Goal: Task Accomplishment & Management: Complete application form

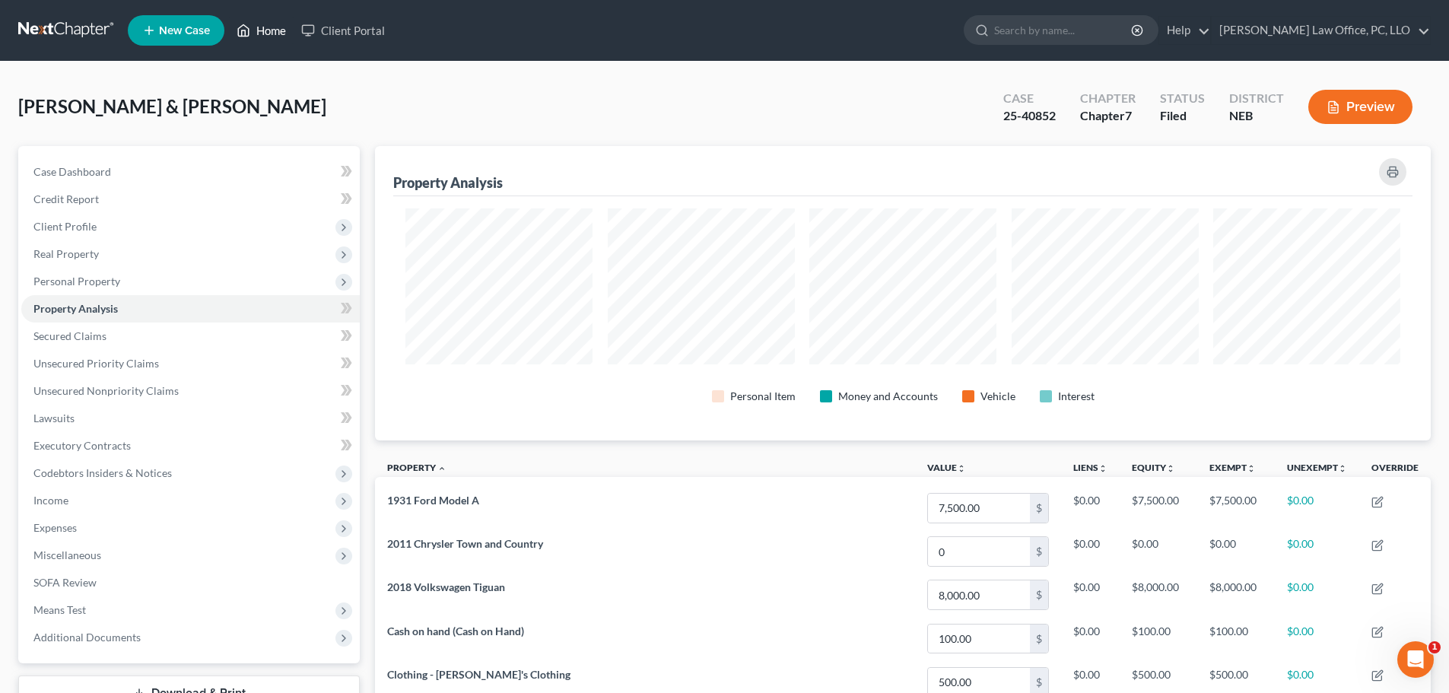
click at [259, 31] on link "Home" at bounding box center [261, 30] width 65 height 27
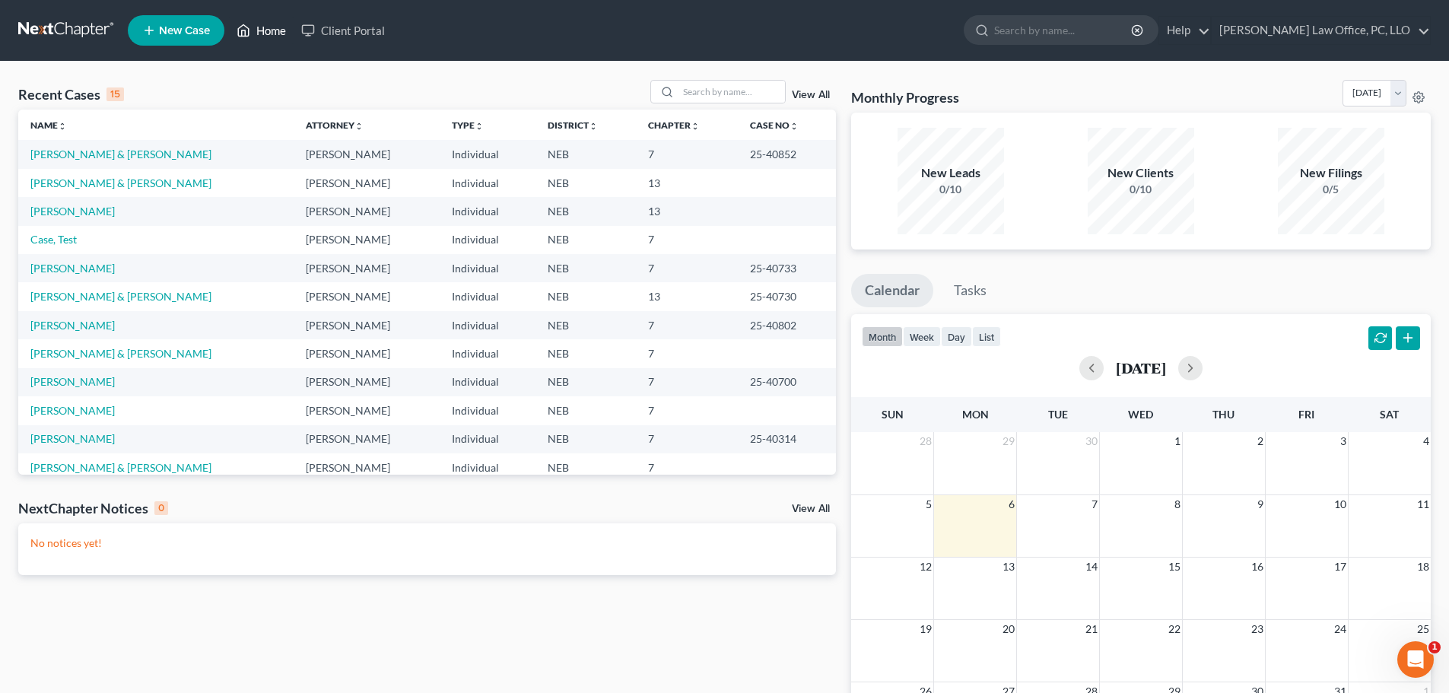
click at [273, 30] on link "Home" at bounding box center [261, 30] width 65 height 27
click at [195, 30] on span "New Case" at bounding box center [184, 30] width 51 height 11
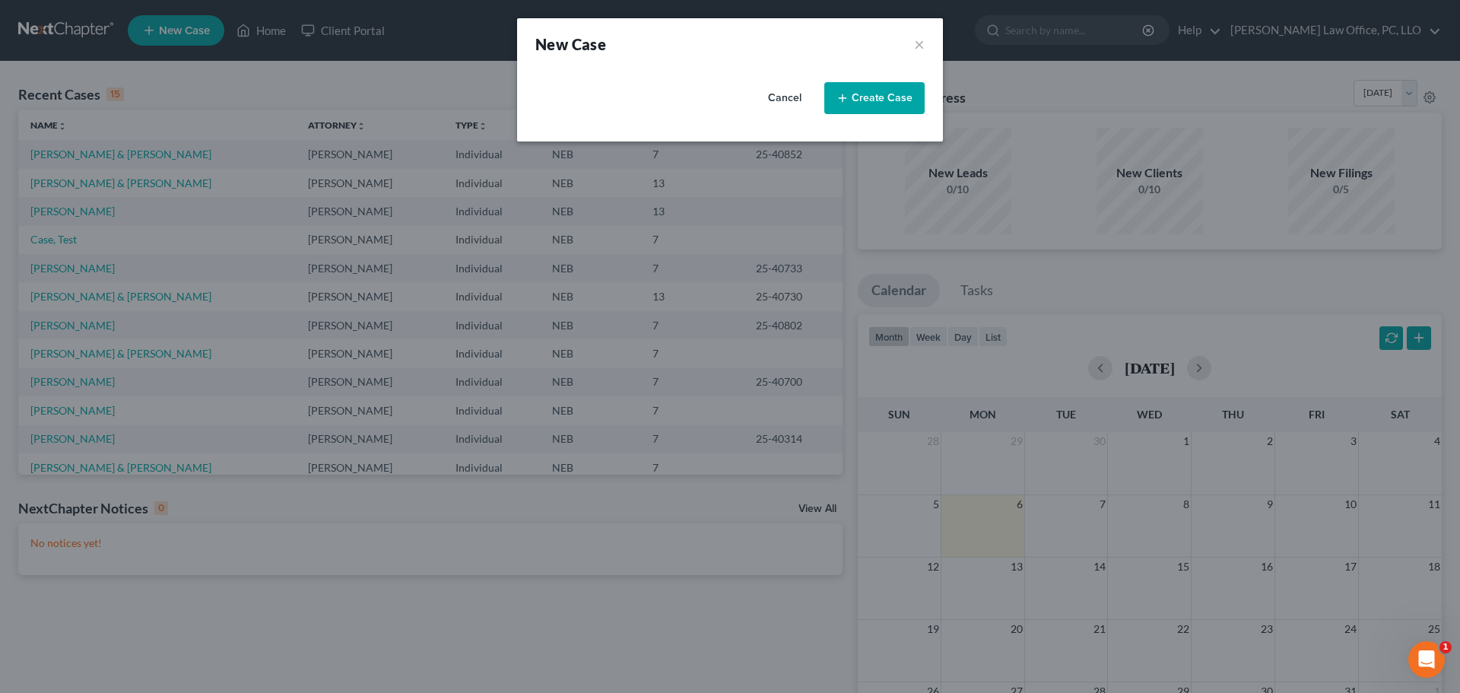
select select "48"
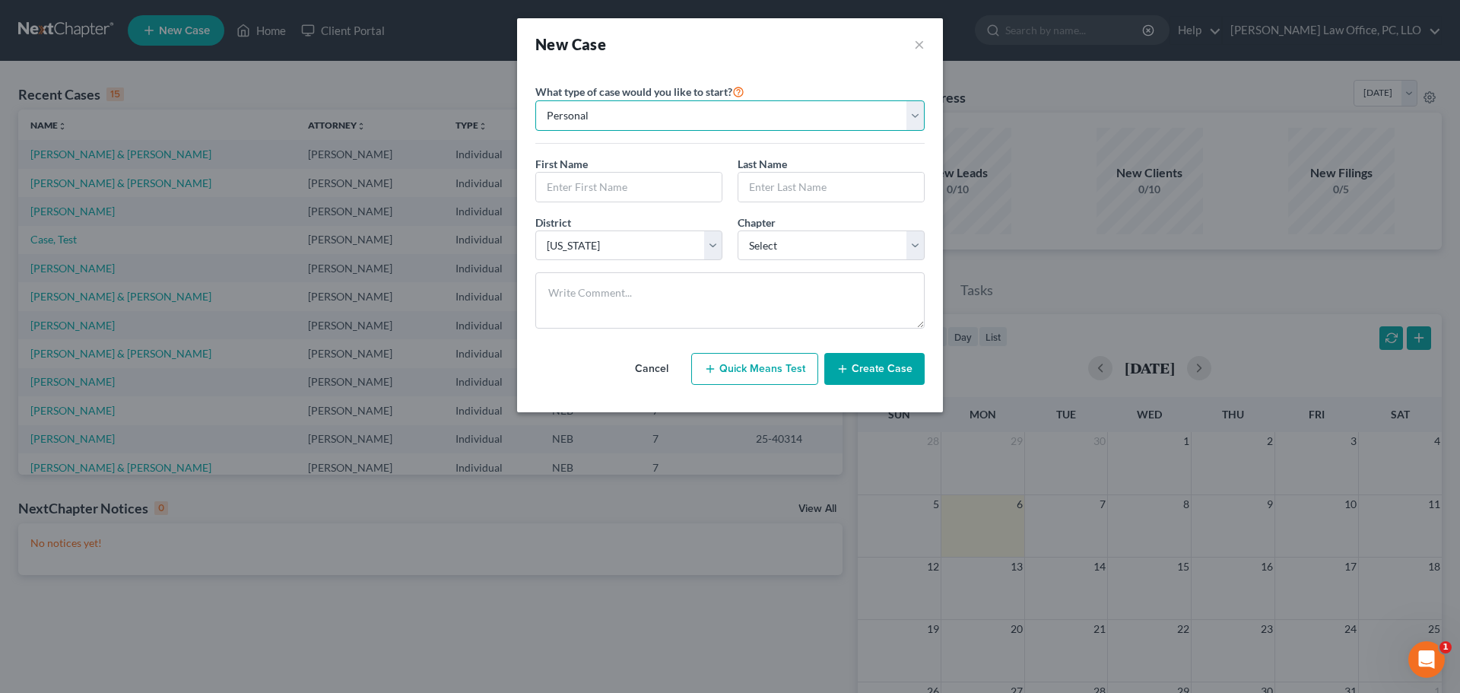
click at [919, 114] on select "Personal Business" at bounding box center [729, 115] width 389 height 30
click at [535, 100] on select "Personal Business" at bounding box center [729, 115] width 389 height 30
click at [585, 186] on input "text" at bounding box center [629, 187] width 186 height 29
type input "[PERSON_NAME]"
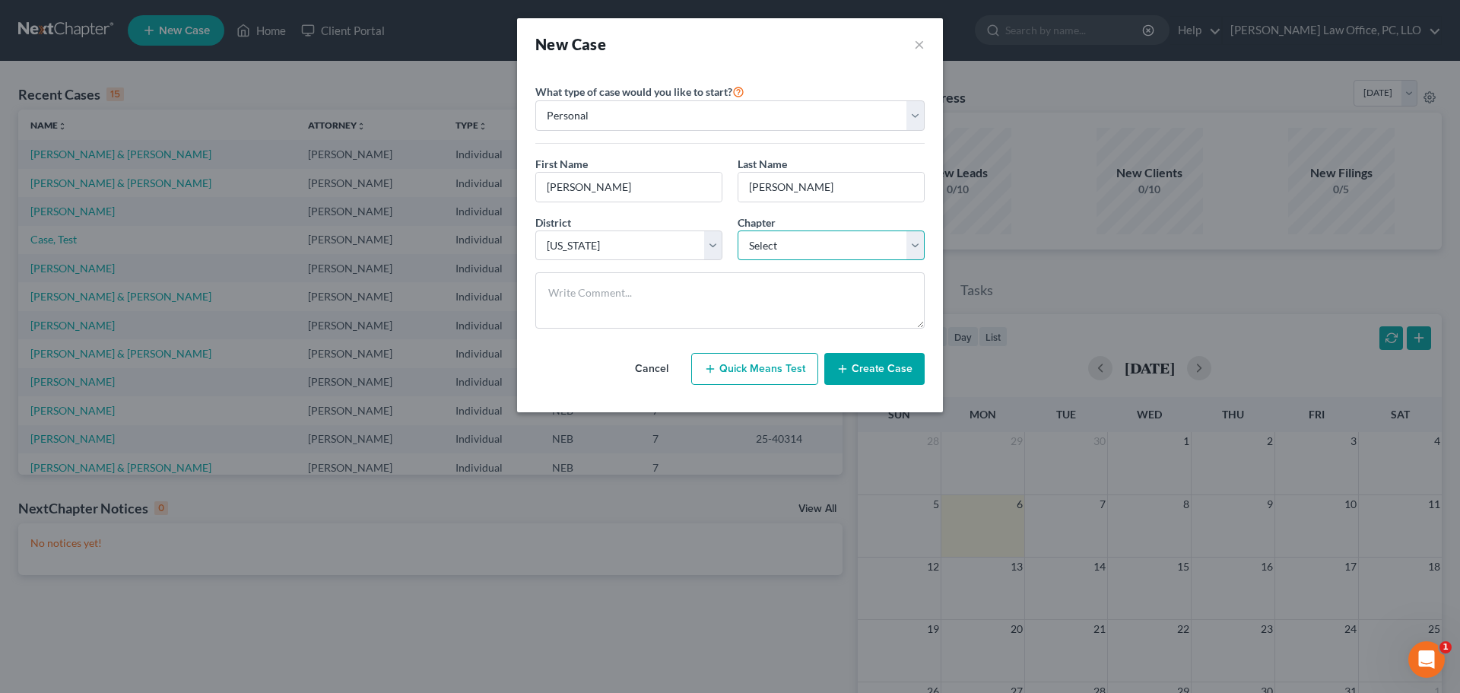
click at [922, 241] on select "Select 7 11 12 13" at bounding box center [831, 245] width 187 height 30
select select "0"
click at [738, 230] on select "Select 7 11 12 13" at bounding box center [831, 245] width 187 height 30
click at [880, 370] on button "Create Case" at bounding box center [874, 369] width 100 height 32
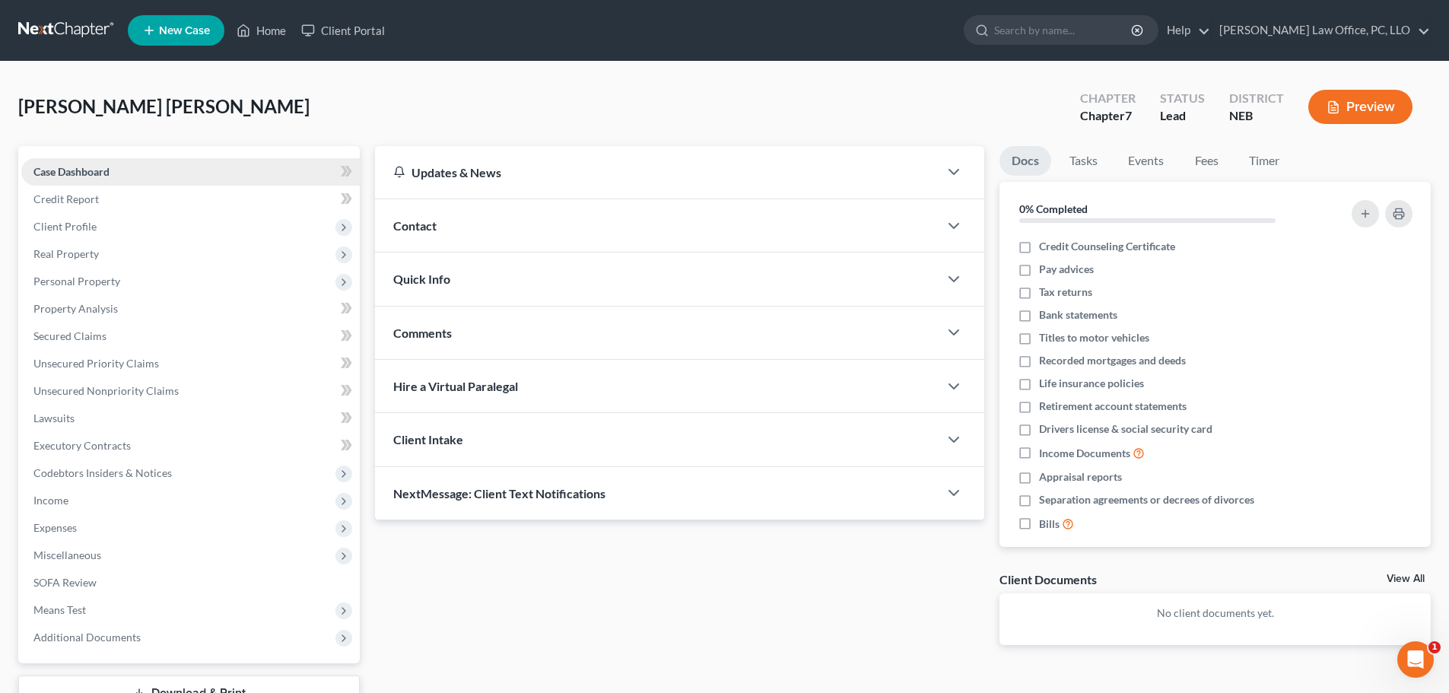
click at [81, 171] on span "Case Dashboard" at bounding box center [71, 171] width 76 height 13
click at [75, 192] on span "Credit Report" at bounding box center [65, 198] width 65 height 13
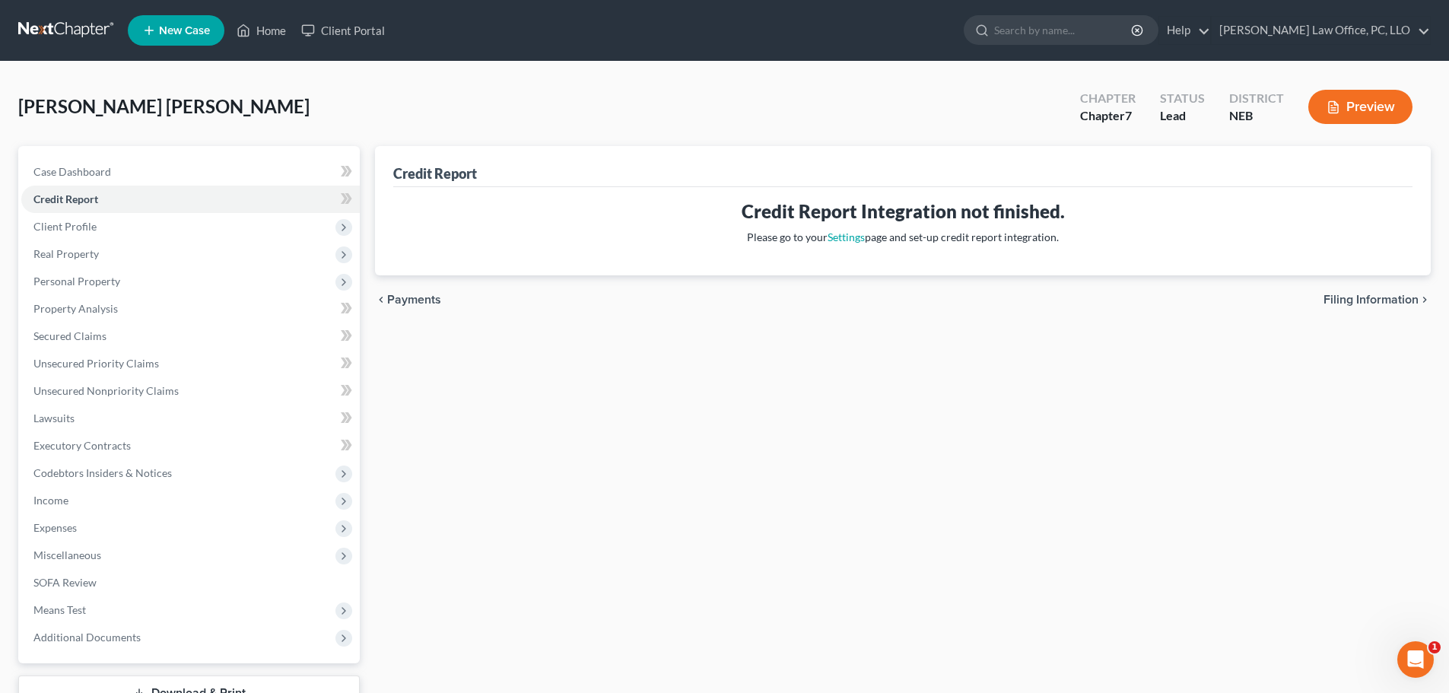
click at [1367, 300] on span "Filing Information" at bounding box center [1370, 300] width 95 height 12
select select "1"
select select "0"
select select "48"
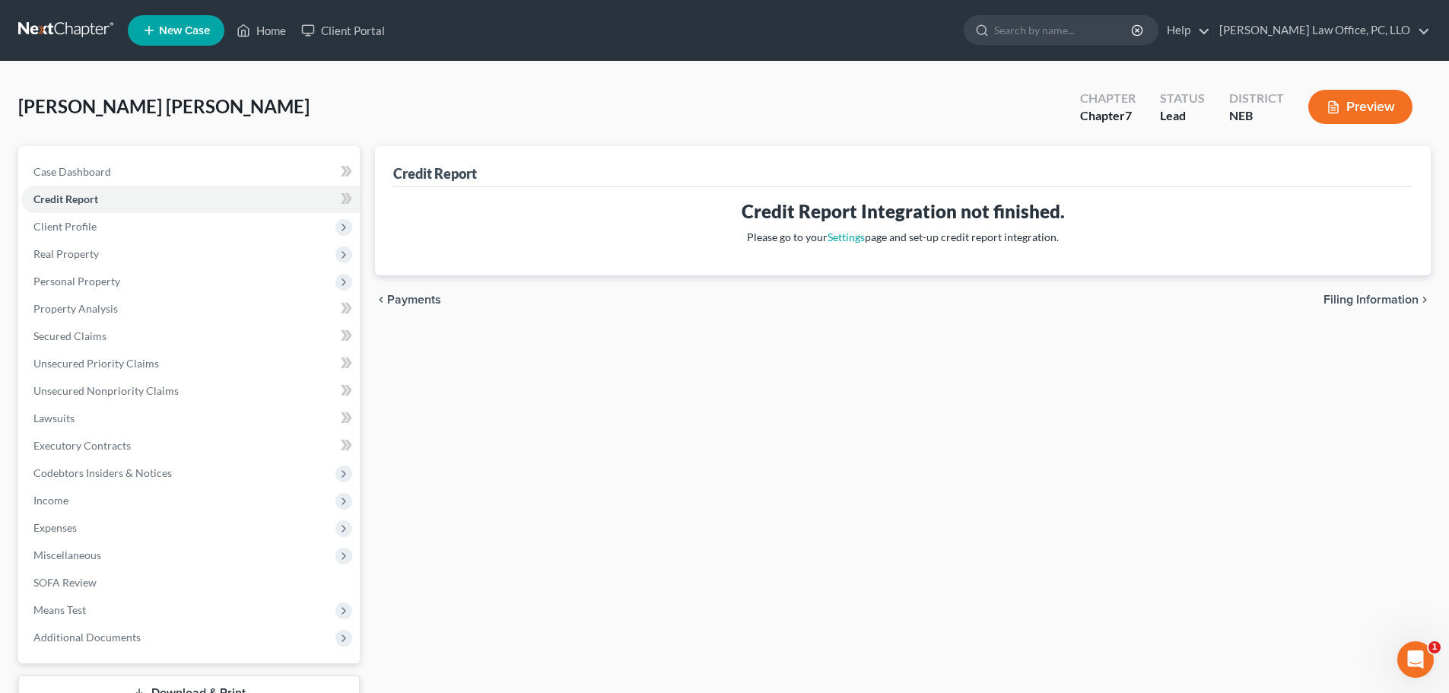
select select "0"
select select "30"
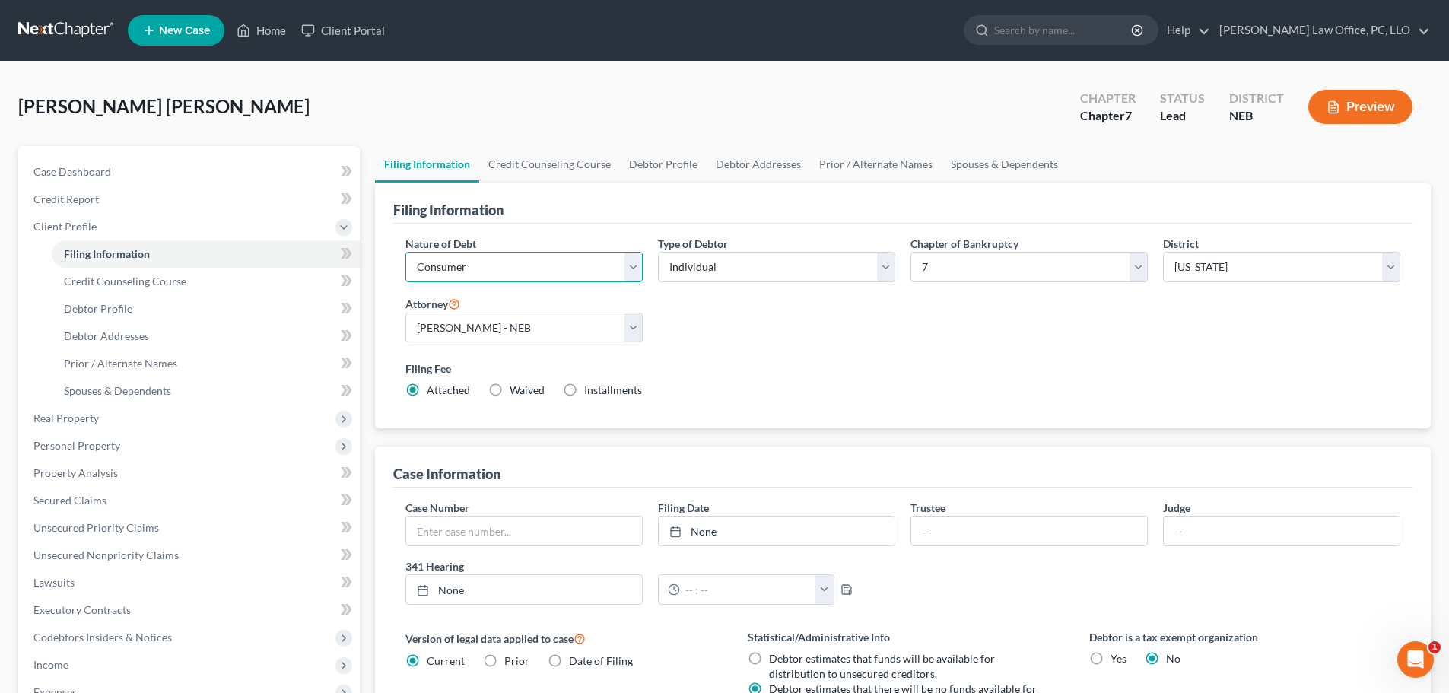
click at [639, 271] on select "Select Business Consumer Other" at bounding box center [523, 267] width 237 height 30
click at [405, 252] on select "Select Business Consumer Other" at bounding box center [523, 267] width 237 height 30
click at [884, 265] on select "Select Individual Joint" at bounding box center [776, 267] width 237 height 30
select select "1"
click at [658, 252] on select "Select Individual Joint" at bounding box center [776, 267] width 237 height 30
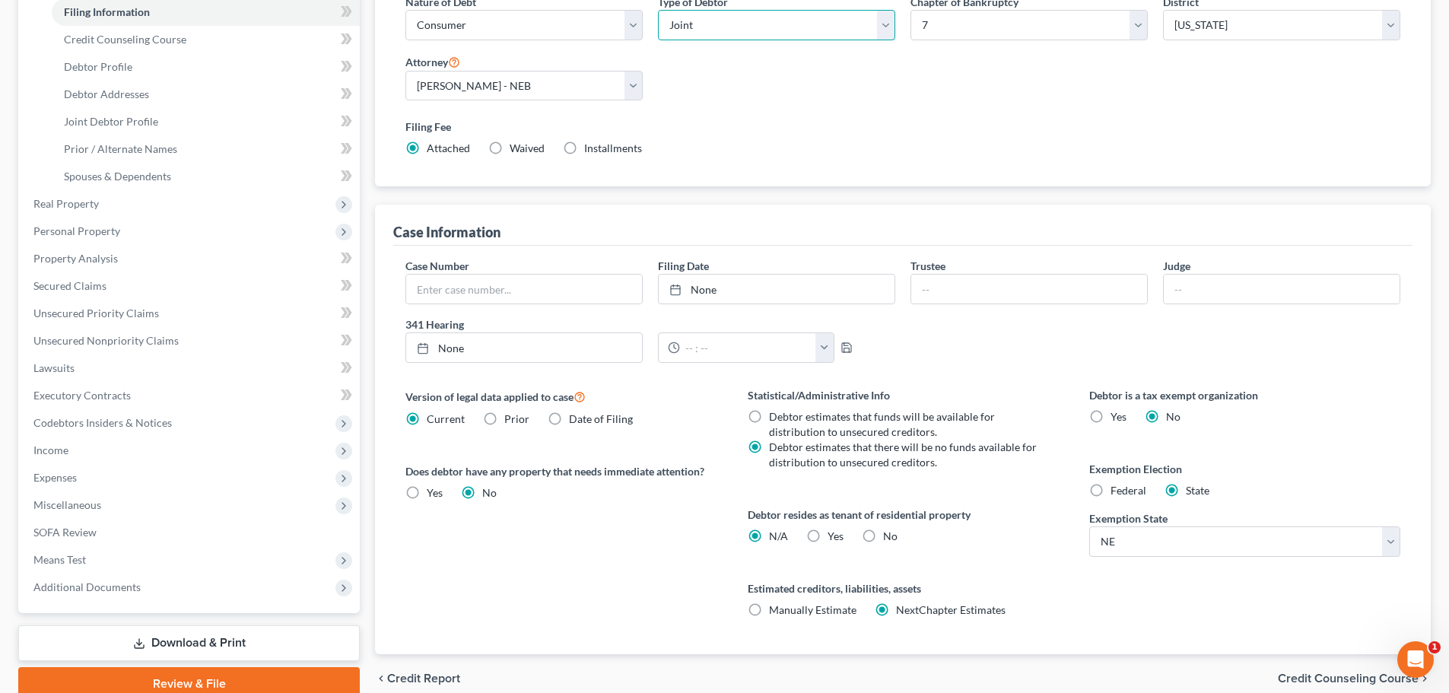
scroll to position [239, 0]
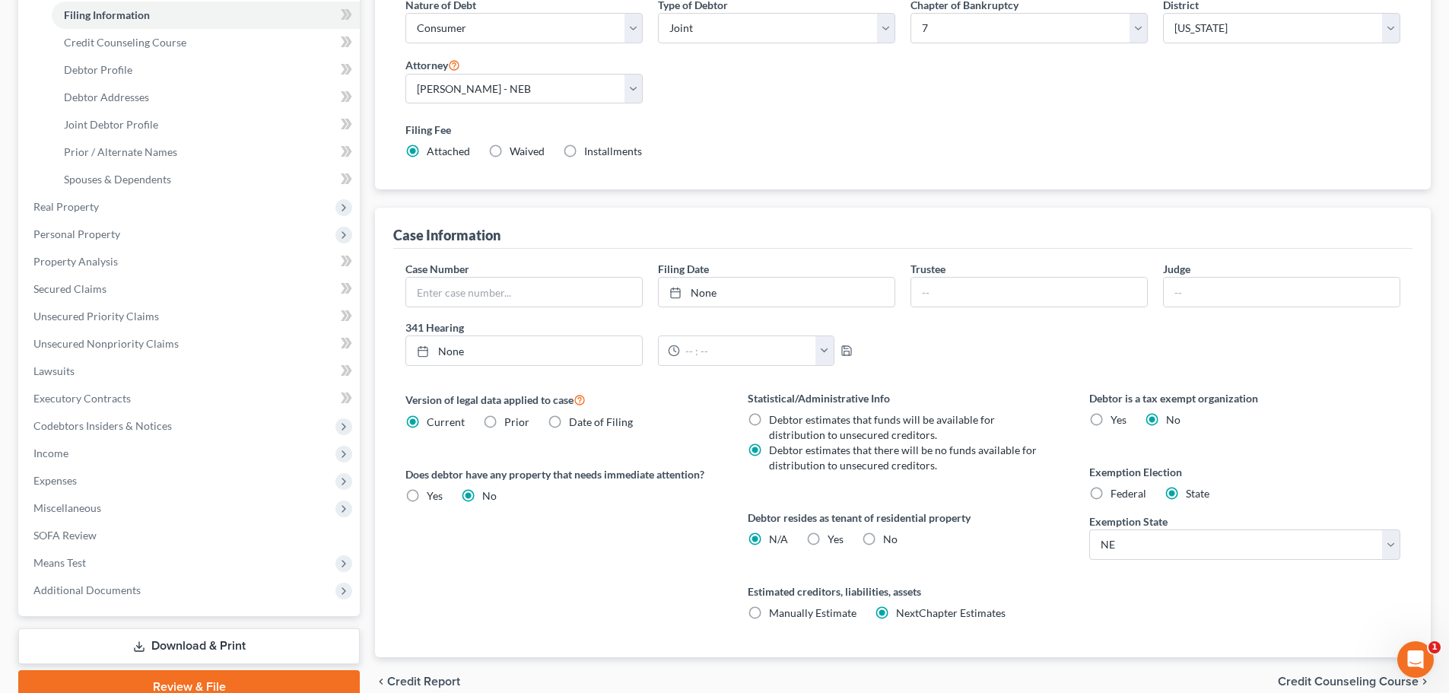
click at [883, 542] on label "No" at bounding box center [890, 539] width 14 height 15
click at [889, 541] on input "No" at bounding box center [894, 537] width 10 height 10
radio input "true"
radio input "false"
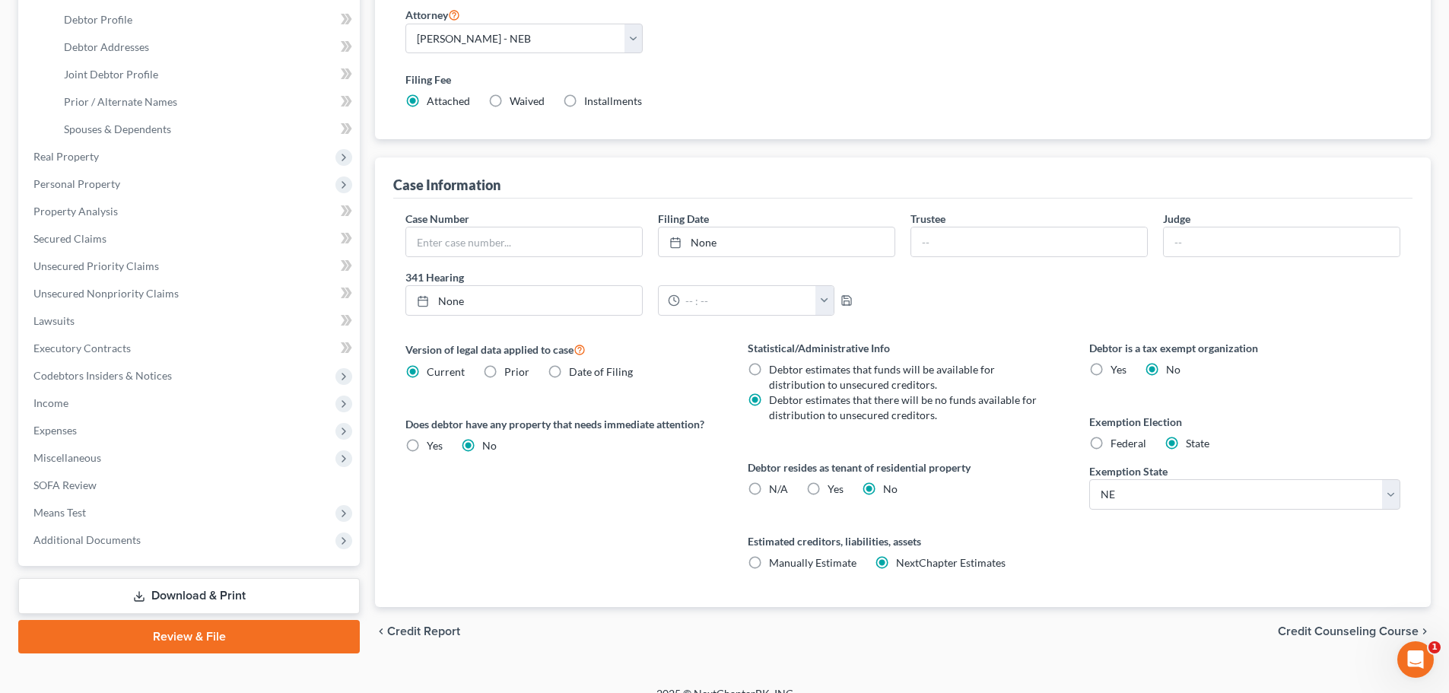
click at [1349, 630] on span "Credit Counseling Course" at bounding box center [1348, 631] width 141 height 12
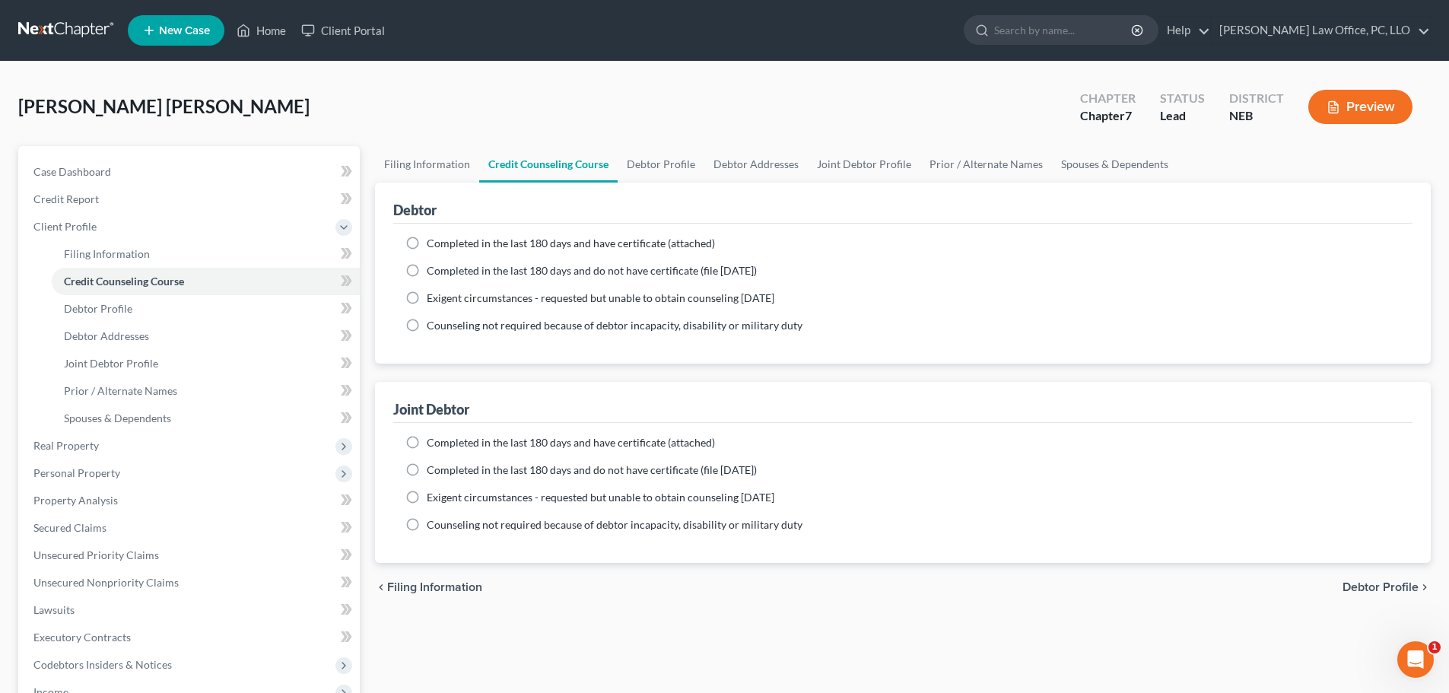
click at [427, 243] on label "Completed in the last 180 days and have certificate (attached)" at bounding box center [571, 243] width 288 height 15
click at [433, 243] on input "Completed in the last 180 days and have certificate (attached)" at bounding box center [438, 241] width 10 height 10
radio input "true"
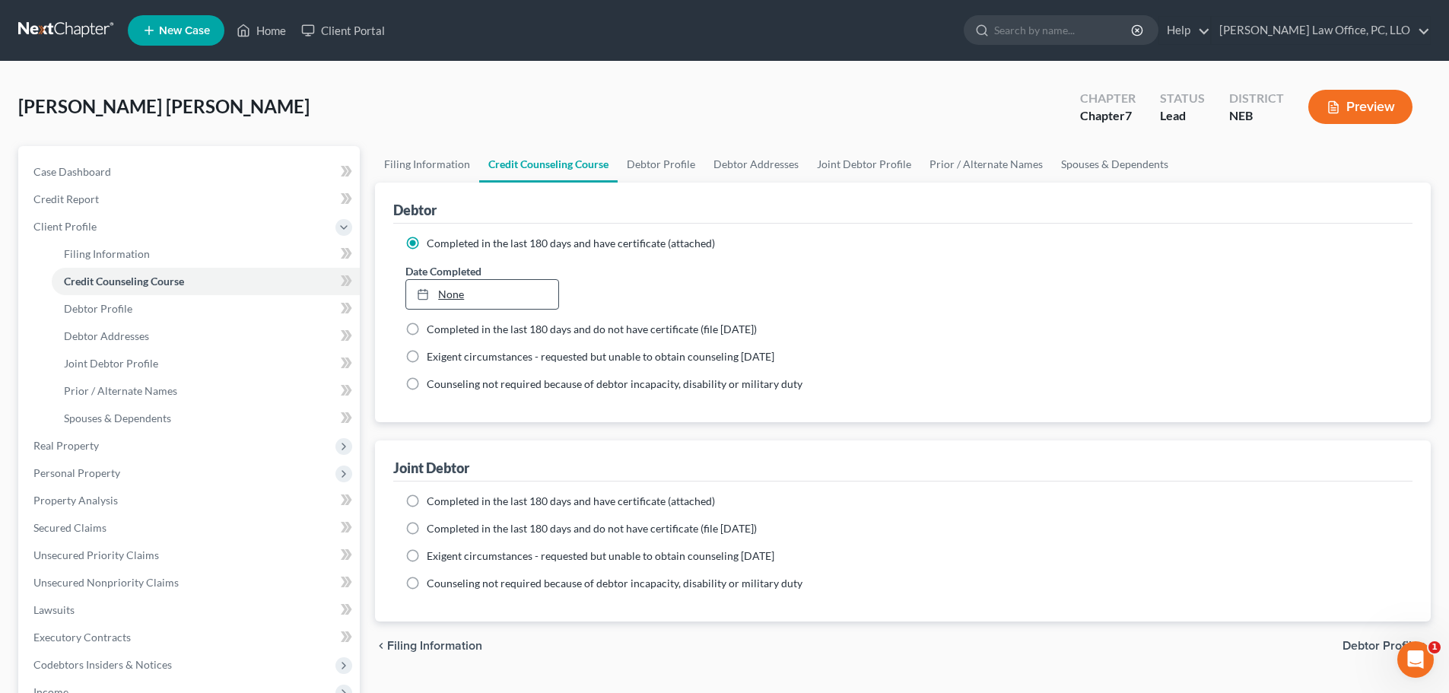
type input "[DATE]"
click at [461, 281] on link "None" at bounding box center [481, 294] width 151 height 29
click at [427, 501] on label "Completed in the last 180 days and have certificate (attached)" at bounding box center [571, 501] width 288 height 15
click at [433, 501] on input "Completed in the last 180 days and have certificate (attached)" at bounding box center [438, 499] width 10 height 10
radio input "true"
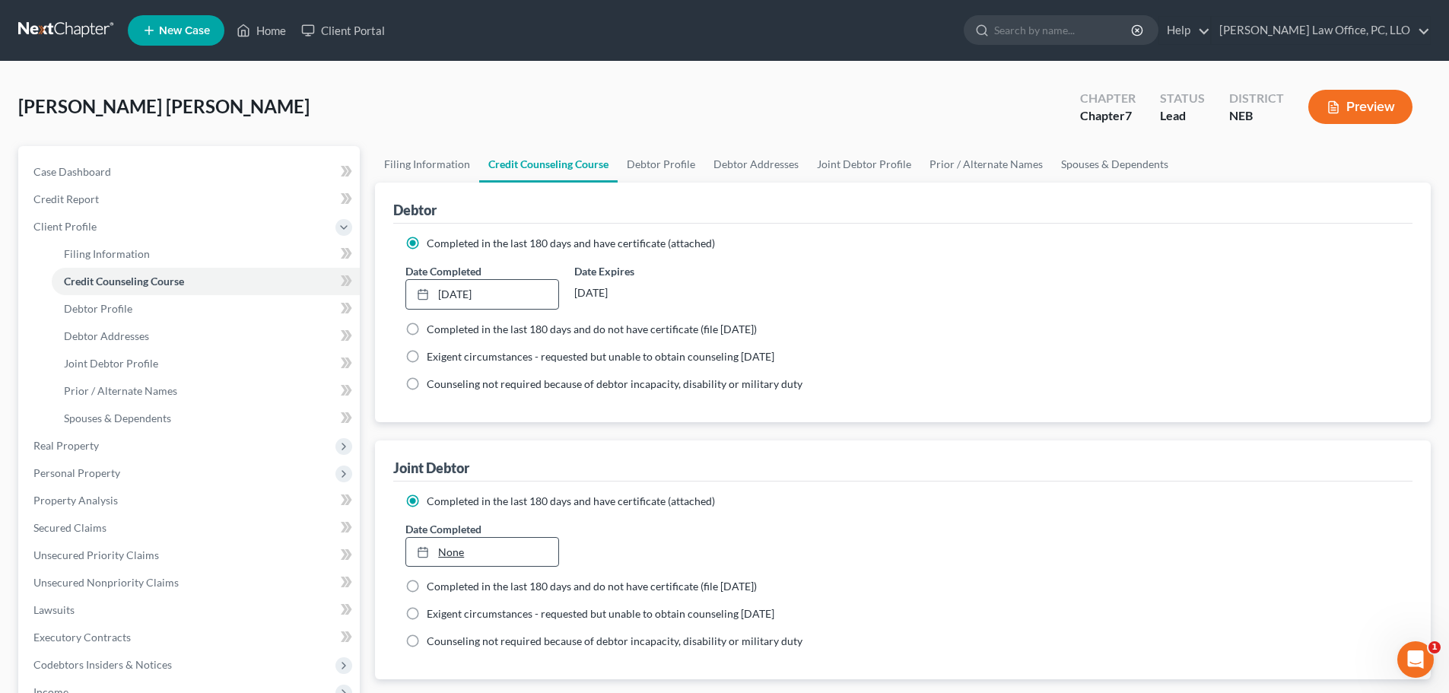
type input "[DATE]"
click at [465, 539] on link "None" at bounding box center [481, 552] width 151 height 29
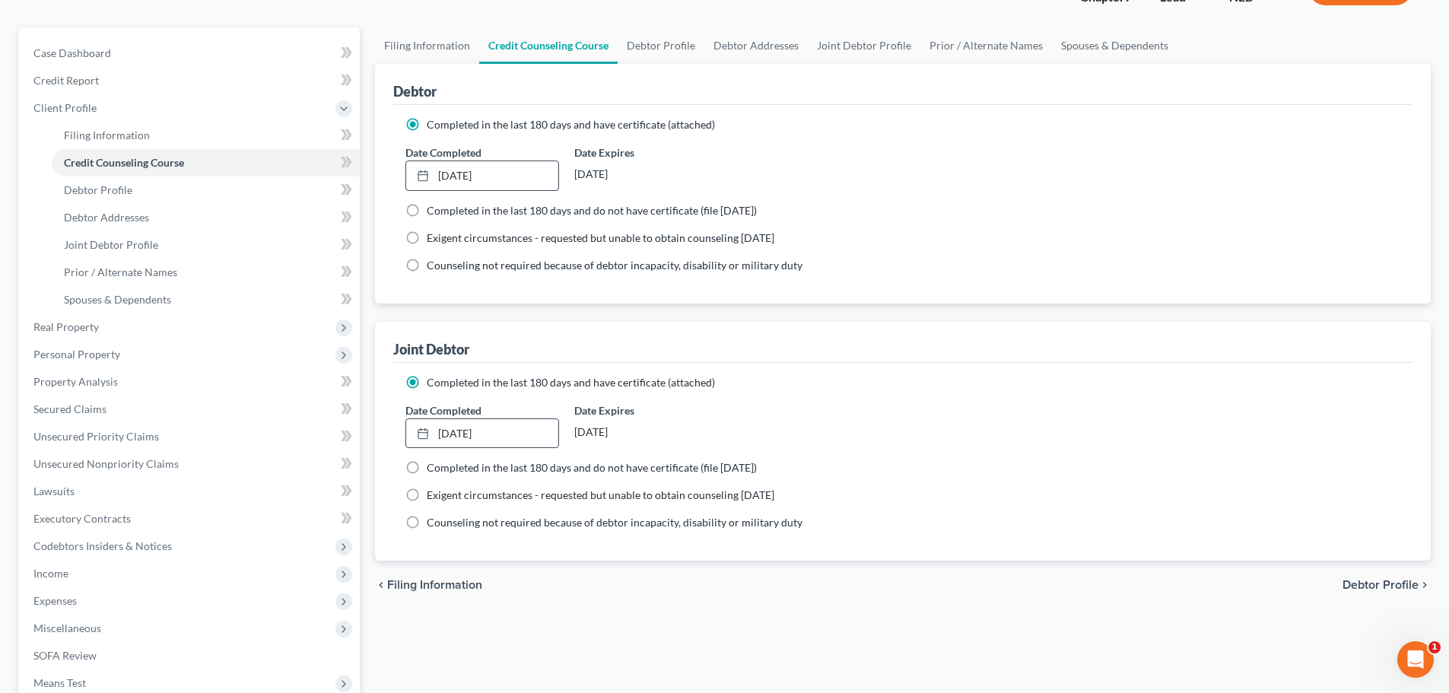
scroll to position [118, 0]
click at [1369, 579] on span "Debtor Profile" at bounding box center [1380, 585] width 76 height 12
select select "1"
select select "0"
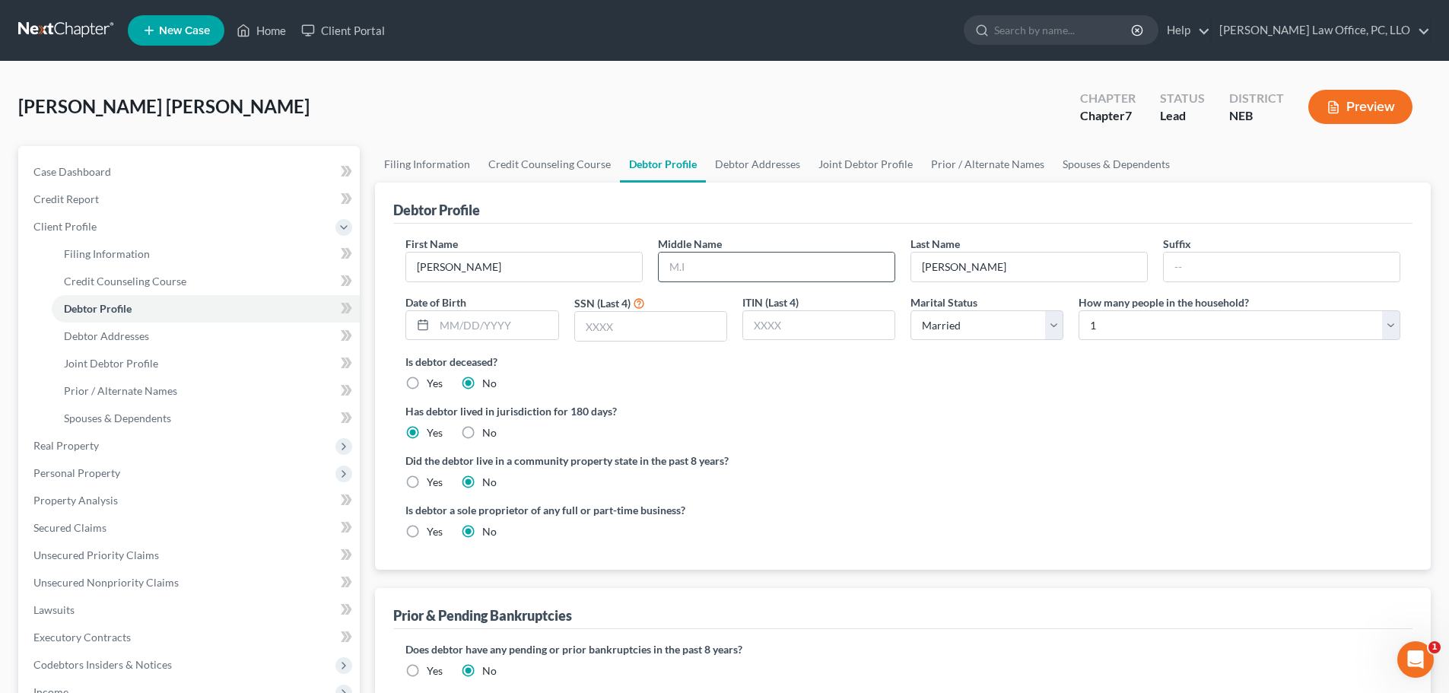
click at [755, 264] on input "text" at bounding box center [777, 266] width 236 height 29
type input "Angel"
click at [443, 322] on input "text" at bounding box center [495, 325] width 123 height 29
type input "[DATE]"
click at [663, 322] on input "text" at bounding box center [650, 326] width 151 height 29
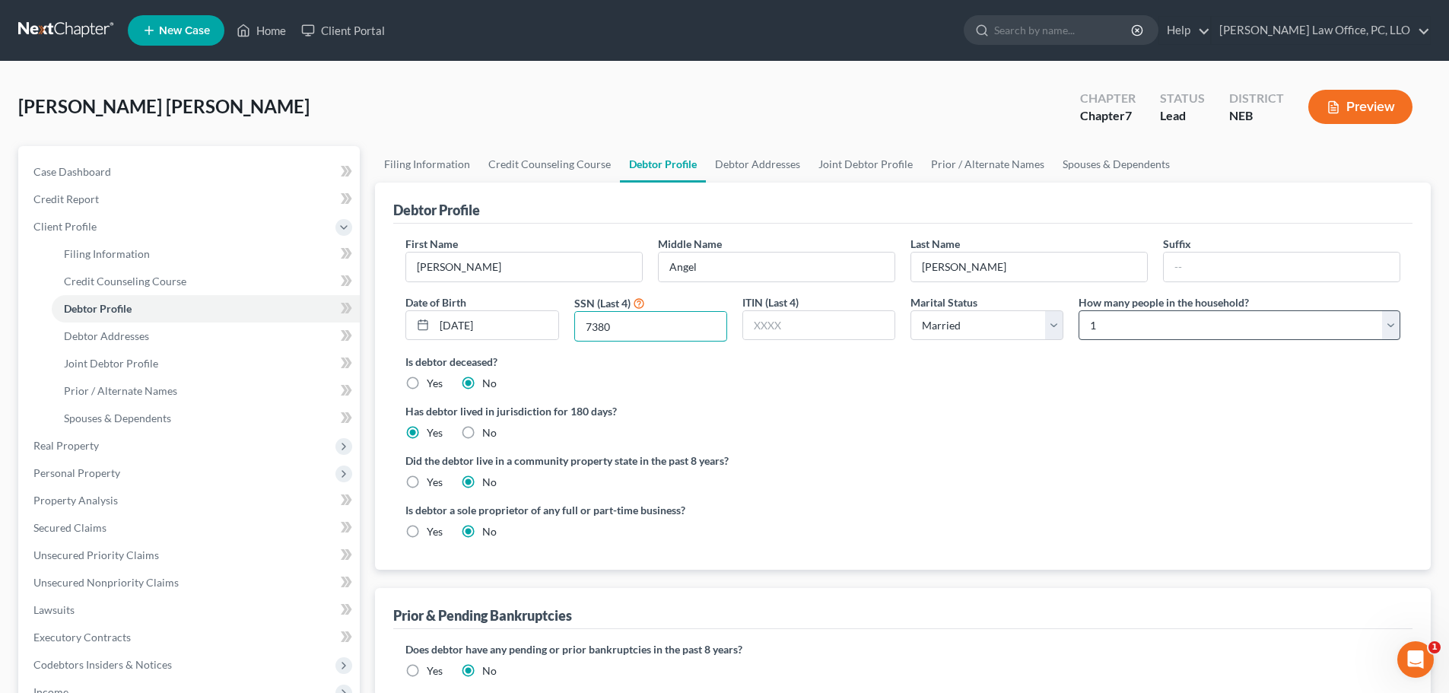
type input "7380"
click at [1396, 322] on select "Select 1 2 3 4 5 6 7 8 9 10 11 12 13 14 15 16 17 18 19 20" at bounding box center [1239, 325] width 322 height 30
select select "2"
click at [1078, 310] on select "Select 1 2 3 4 5 6 7 8 9 10 11 12 13 14 15 16 17 18 19 20" at bounding box center [1239, 325] width 322 height 30
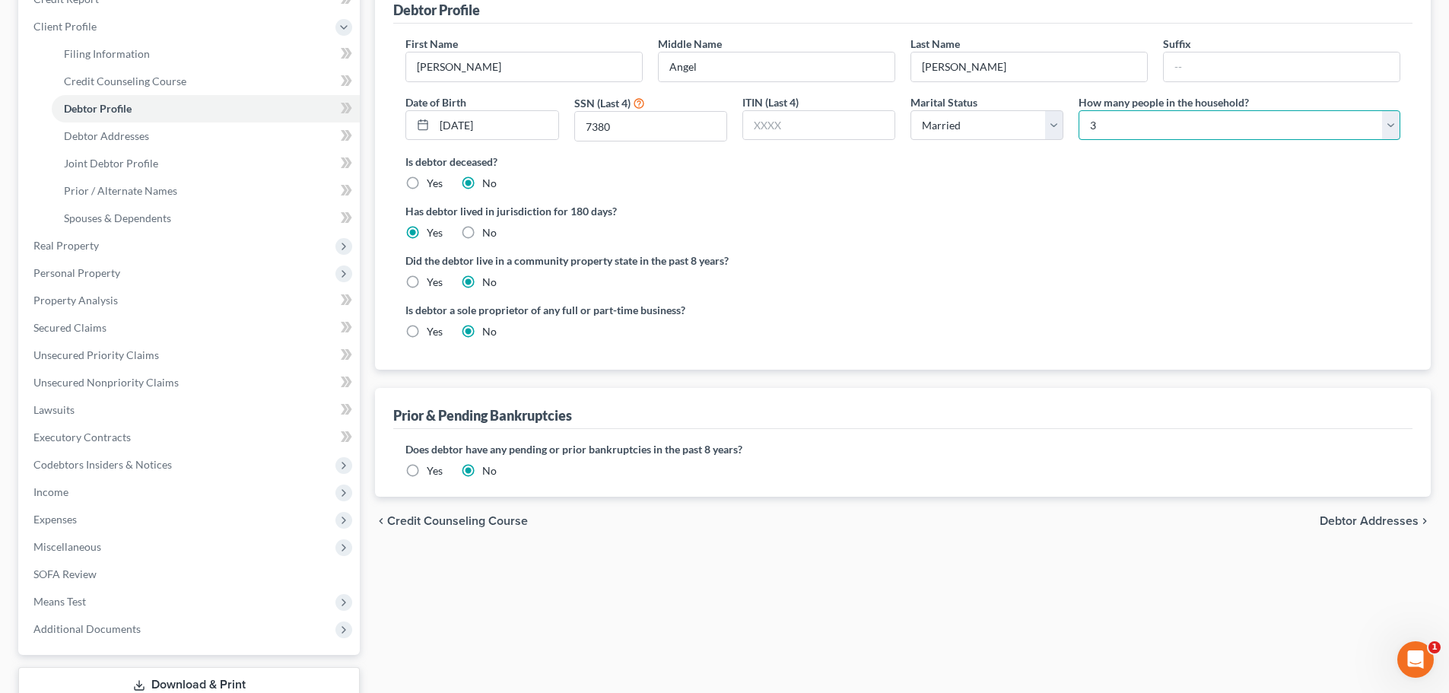
scroll to position [195, 0]
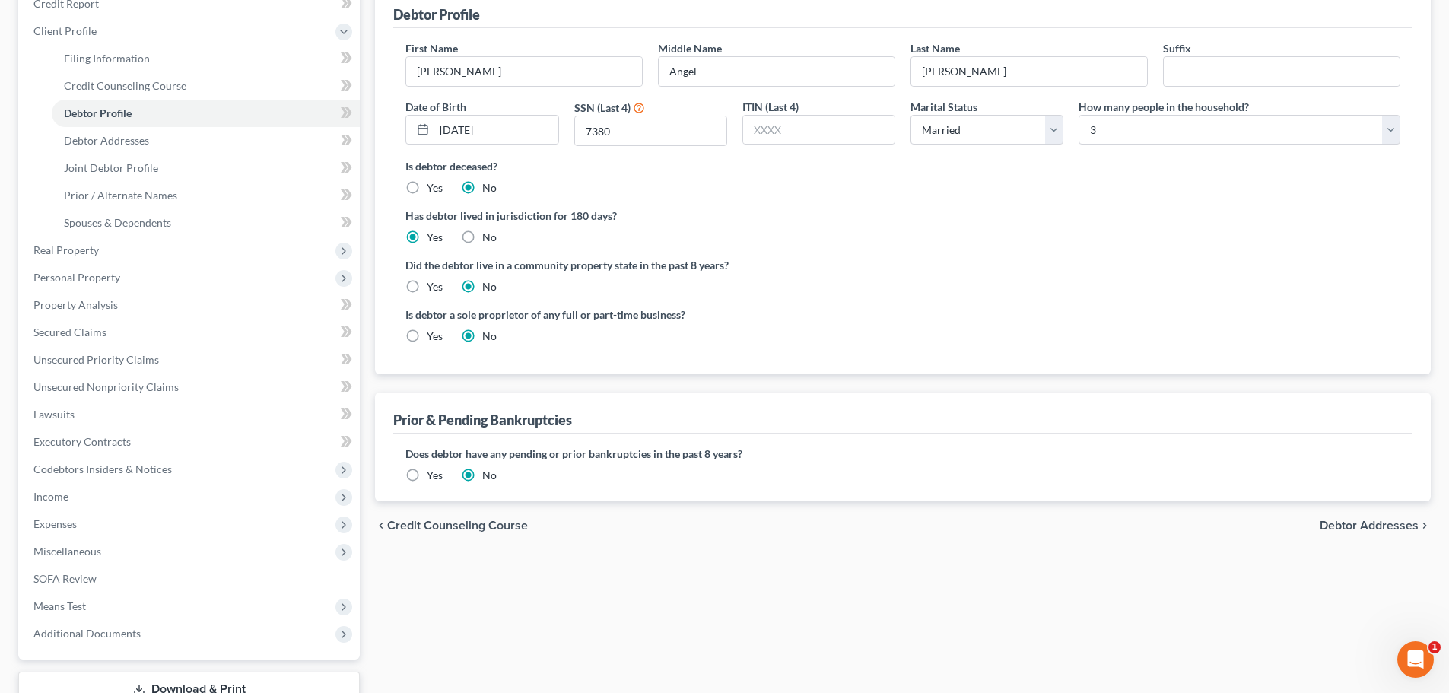
click at [1356, 522] on span "Debtor Addresses" at bounding box center [1368, 525] width 99 height 12
select select "0"
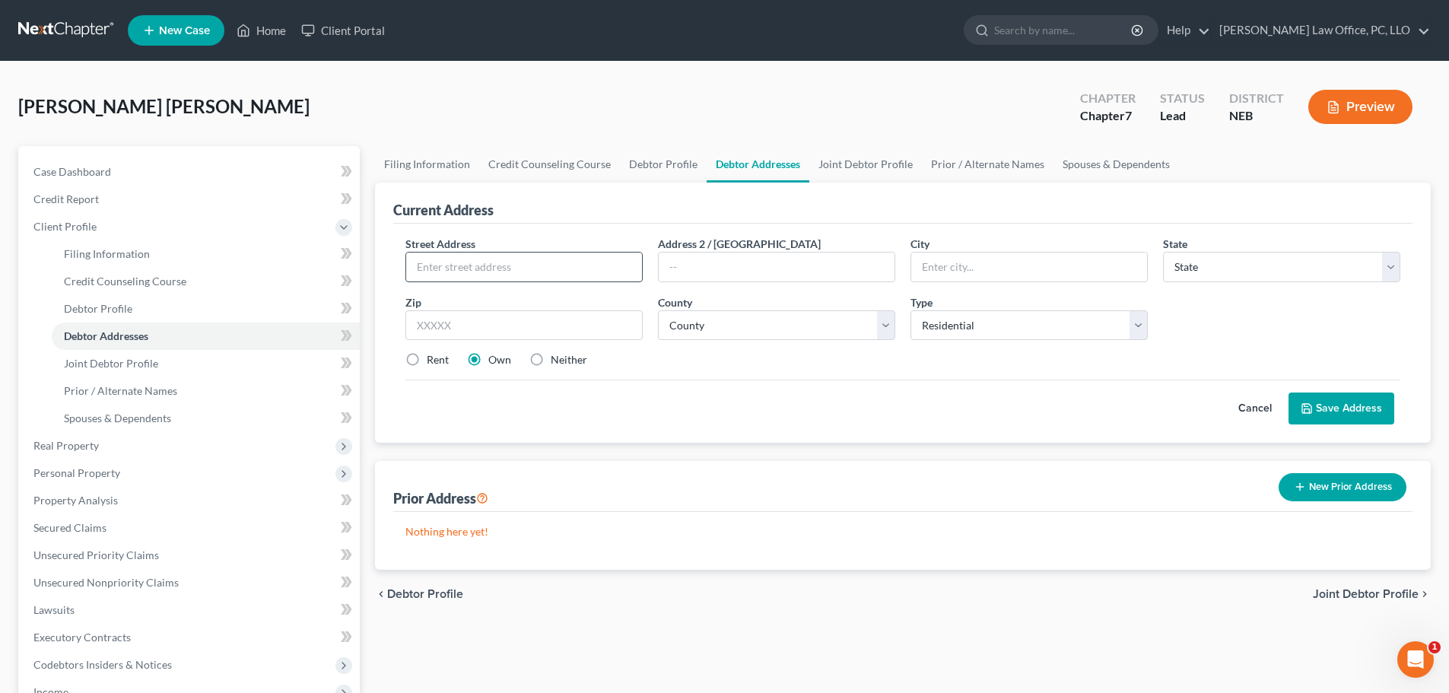
click at [570, 273] on input "text" at bounding box center [524, 266] width 236 height 29
click at [715, 622] on div "Filing Information Credit Counseling Course Debtor Profile Debtor Addresses Joi…" at bounding box center [902, 544] width 1071 height 796
click at [457, 271] on input "text" at bounding box center [524, 266] width 236 height 29
click at [1319, 407] on button "Save Address" at bounding box center [1341, 408] width 106 height 32
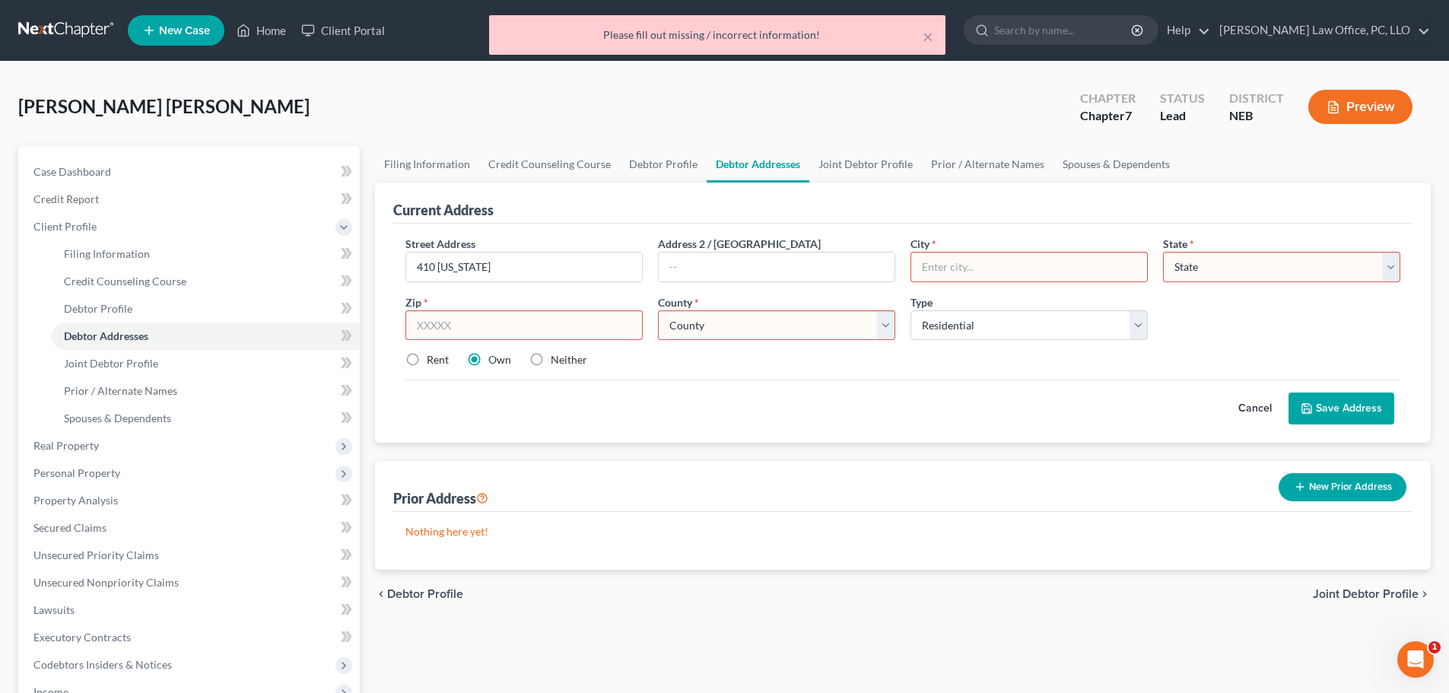
click at [678, 381] on div "Cancel Save Address" at bounding box center [902, 401] width 995 height 45
click at [525, 267] on input "410 [US_STATE]" at bounding box center [524, 266] width 236 height 29
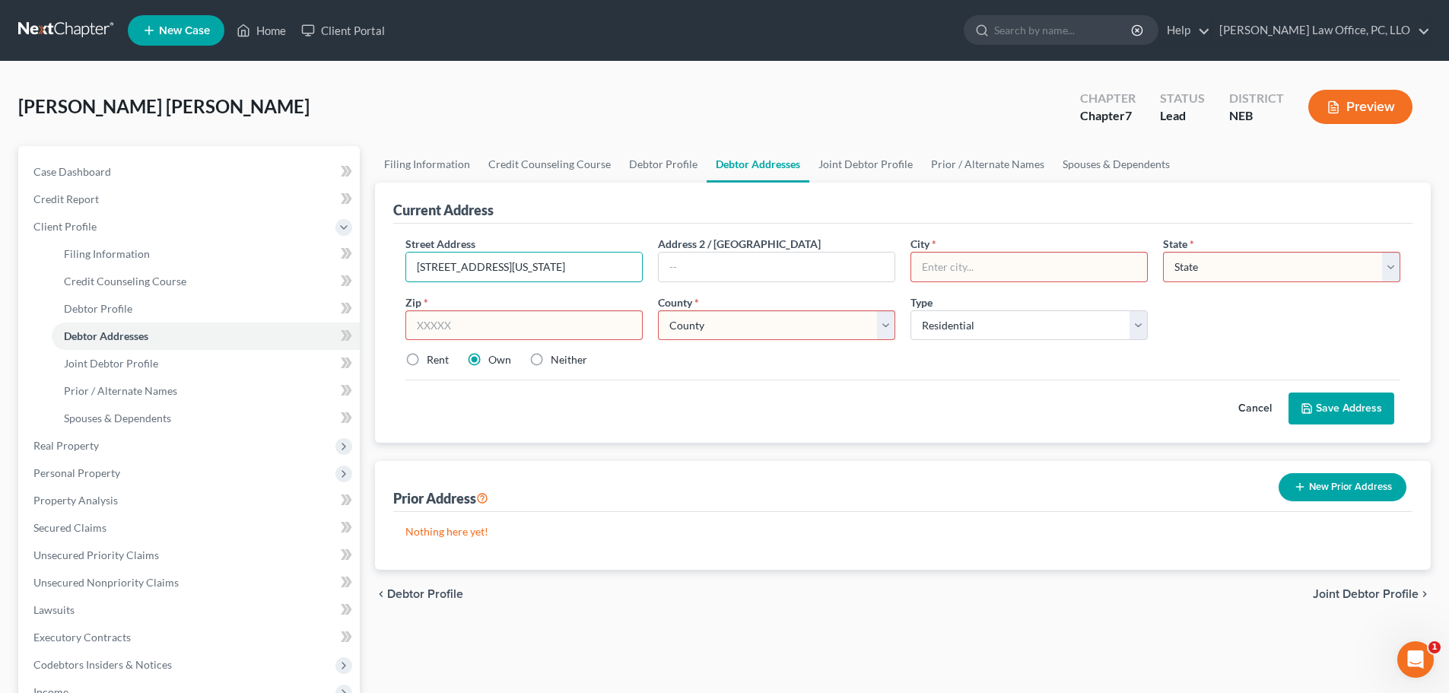
type input "[STREET_ADDRESS][US_STATE]"
type input "[PERSON_NAME]"
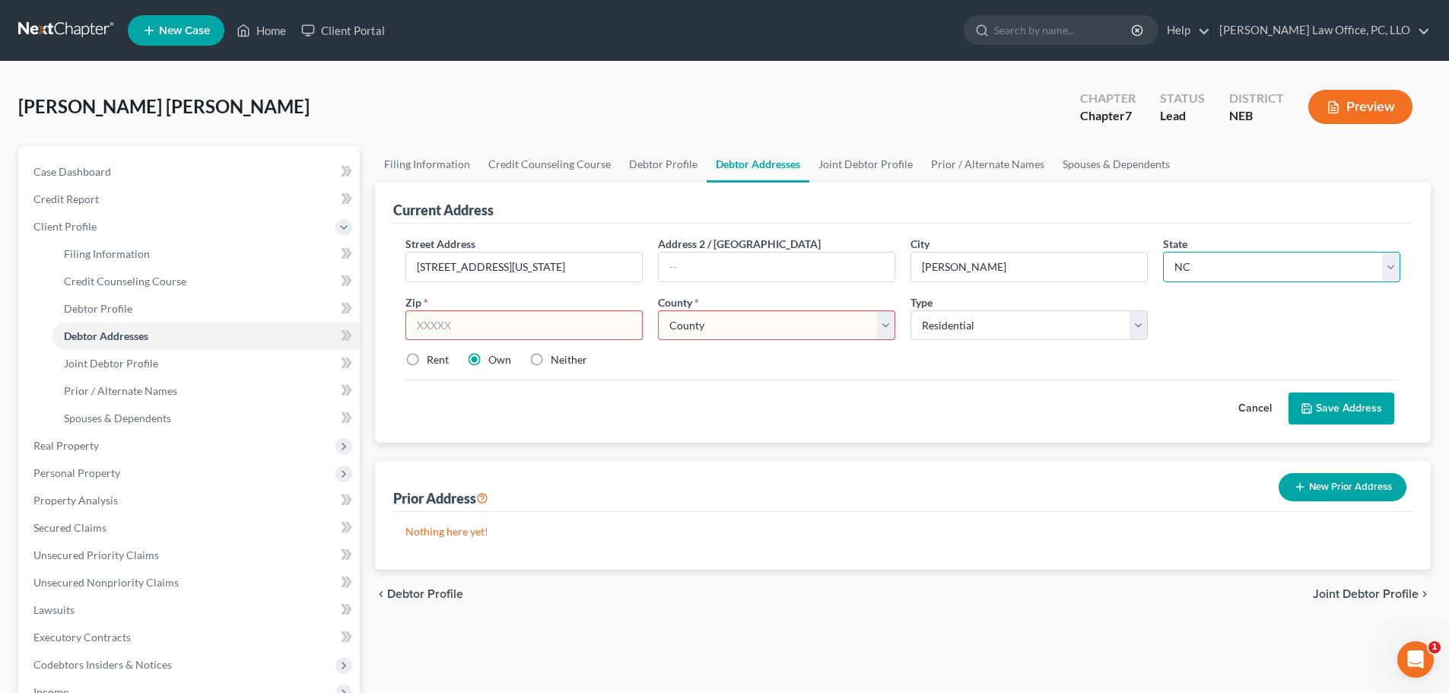
select select "30"
type input "68733"
click at [891, 327] on select "County [GEOGRAPHIC_DATA] [GEOGRAPHIC_DATA] [GEOGRAPHIC_DATA] [GEOGRAPHIC_DATA] …" at bounding box center [776, 325] width 237 height 30
select select "21"
click at [658, 310] on select "County [GEOGRAPHIC_DATA] [GEOGRAPHIC_DATA] [GEOGRAPHIC_DATA] [GEOGRAPHIC_DATA] …" at bounding box center [776, 325] width 237 height 30
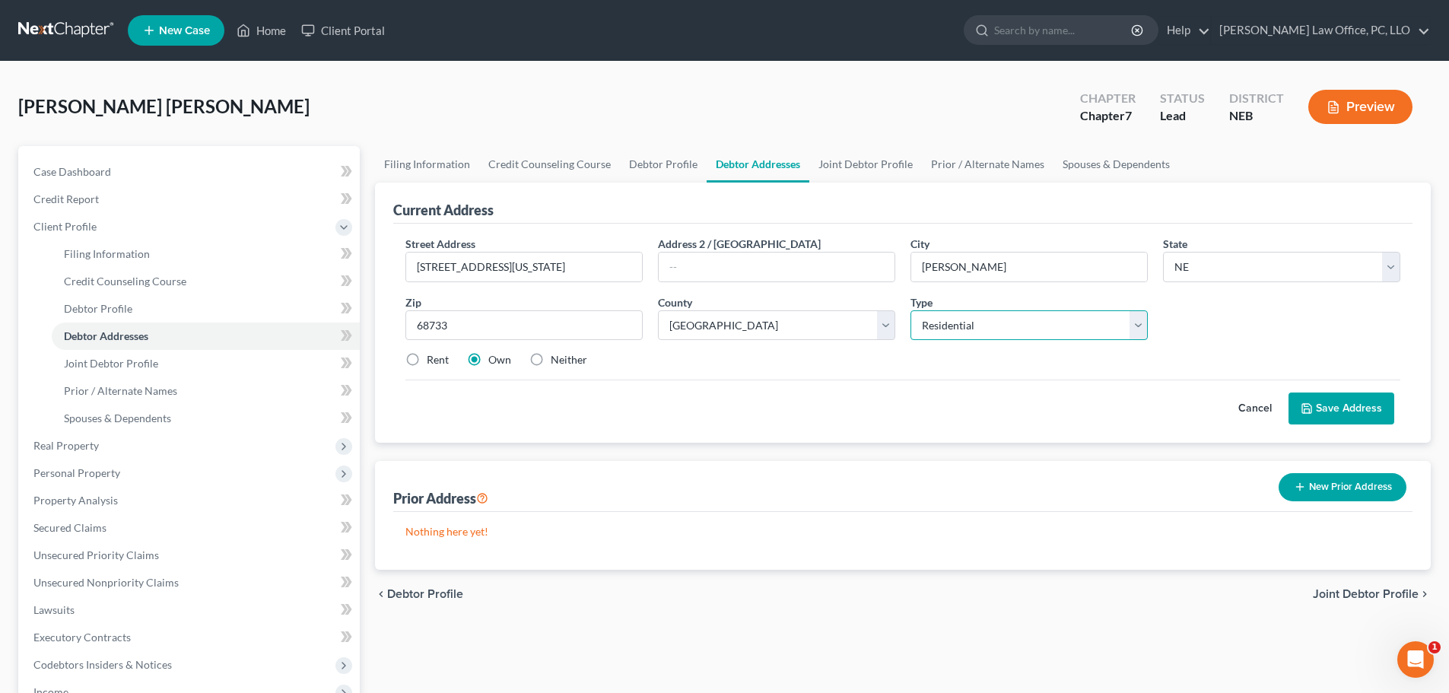
click at [1143, 323] on select "Select Residential Mailing Rental Business" at bounding box center [1028, 325] width 237 height 30
click at [910, 310] on select "Select Residential Mailing Rental Business" at bounding box center [1028, 325] width 237 height 30
click at [1341, 411] on button "Save Address" at bounding box center [1341, 408] width 106 height 32
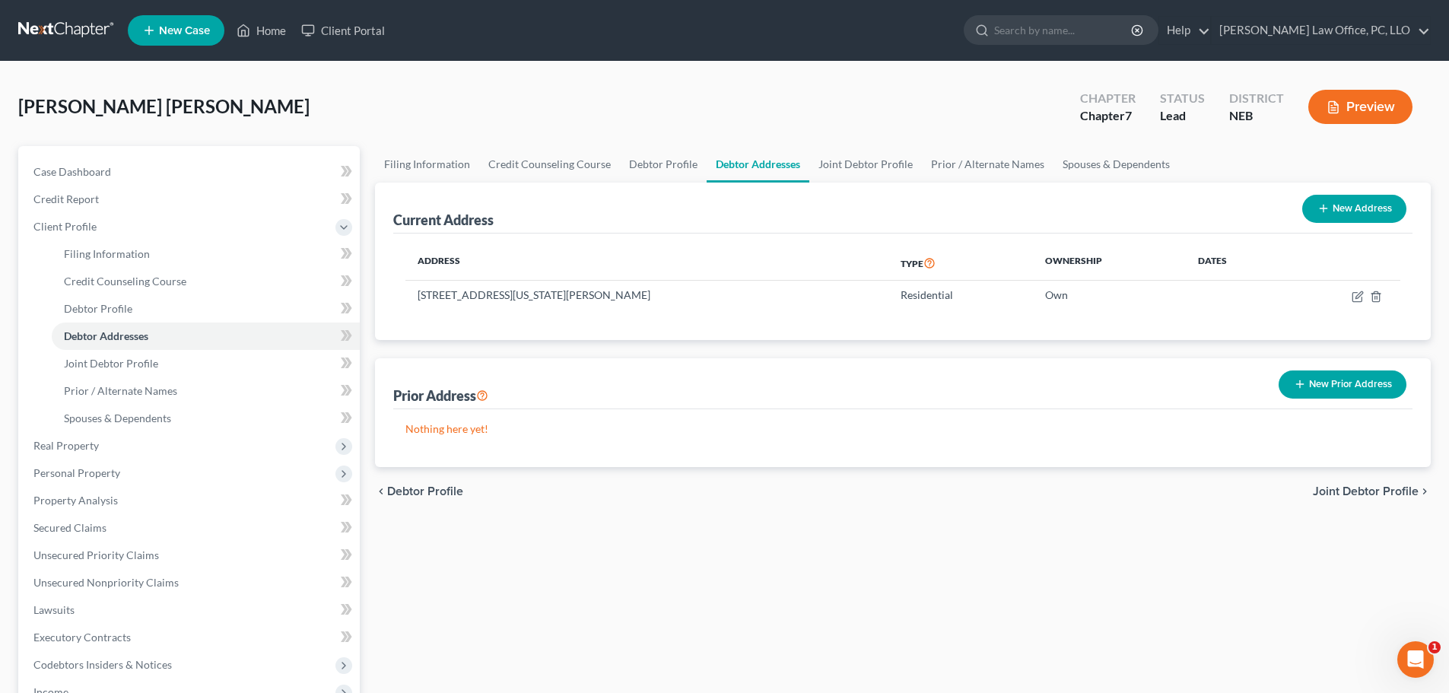
click at [1353, 206] on button "New Address" at bounding box center [1354, 209] width 104 height 28
select select "0"
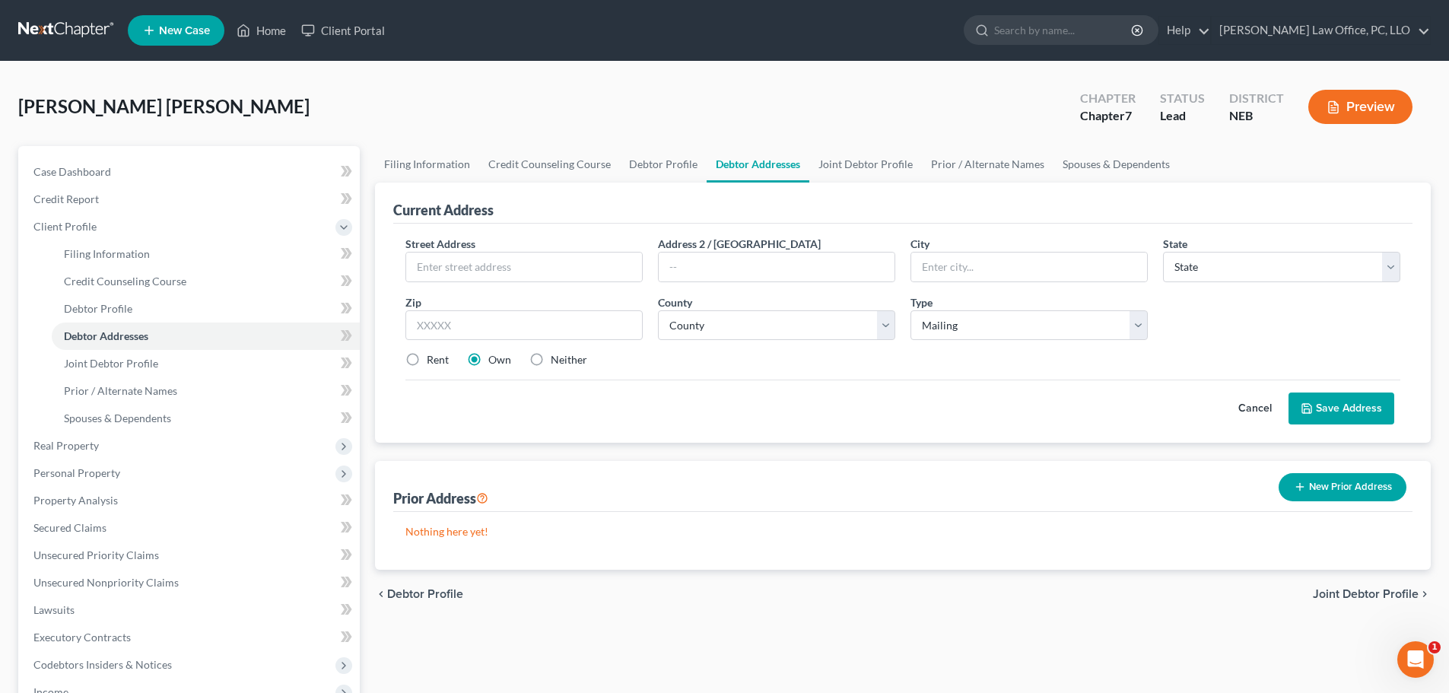
click at [1256, 410] on button "Cancel" at bounding box center [1254, 408] width 67 height 30
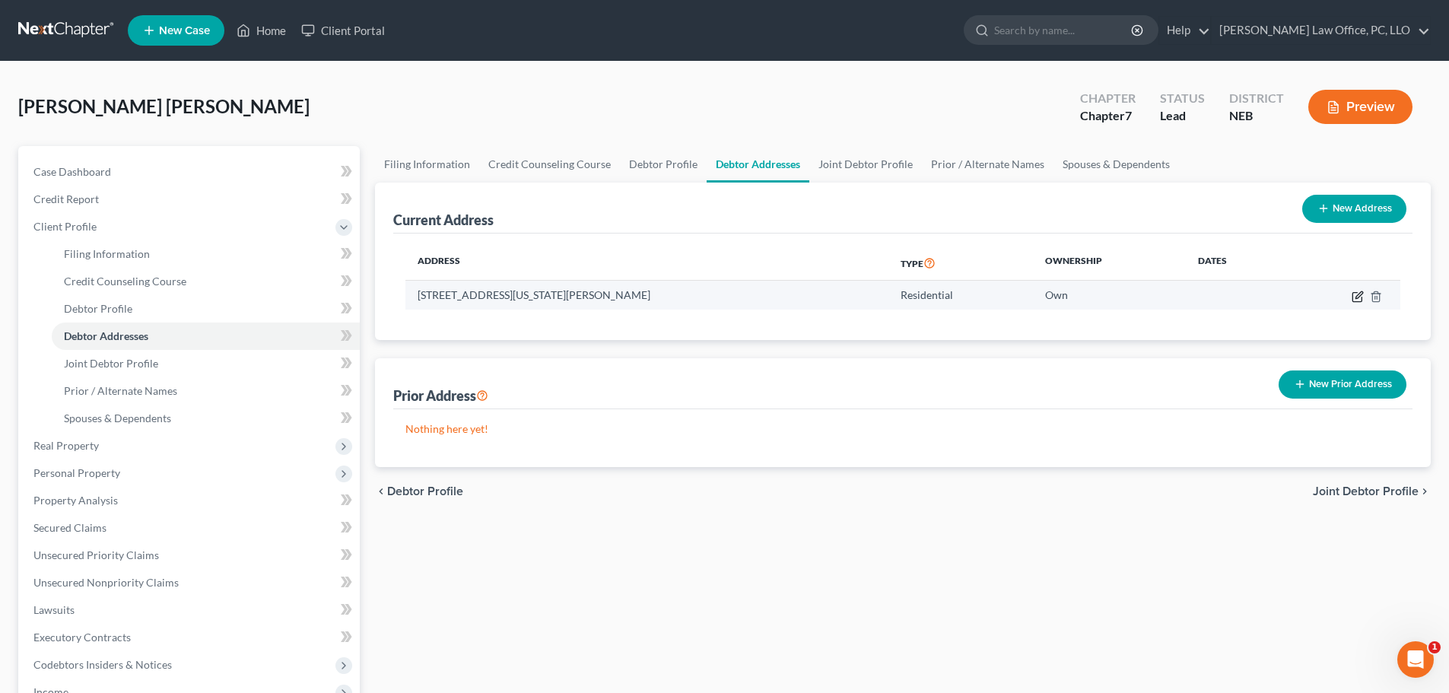
click at [1360, 297] on icon "button" at bounding box center [1357, 296] width 12 height 12
select select "30"
select select "21"
select select "0"
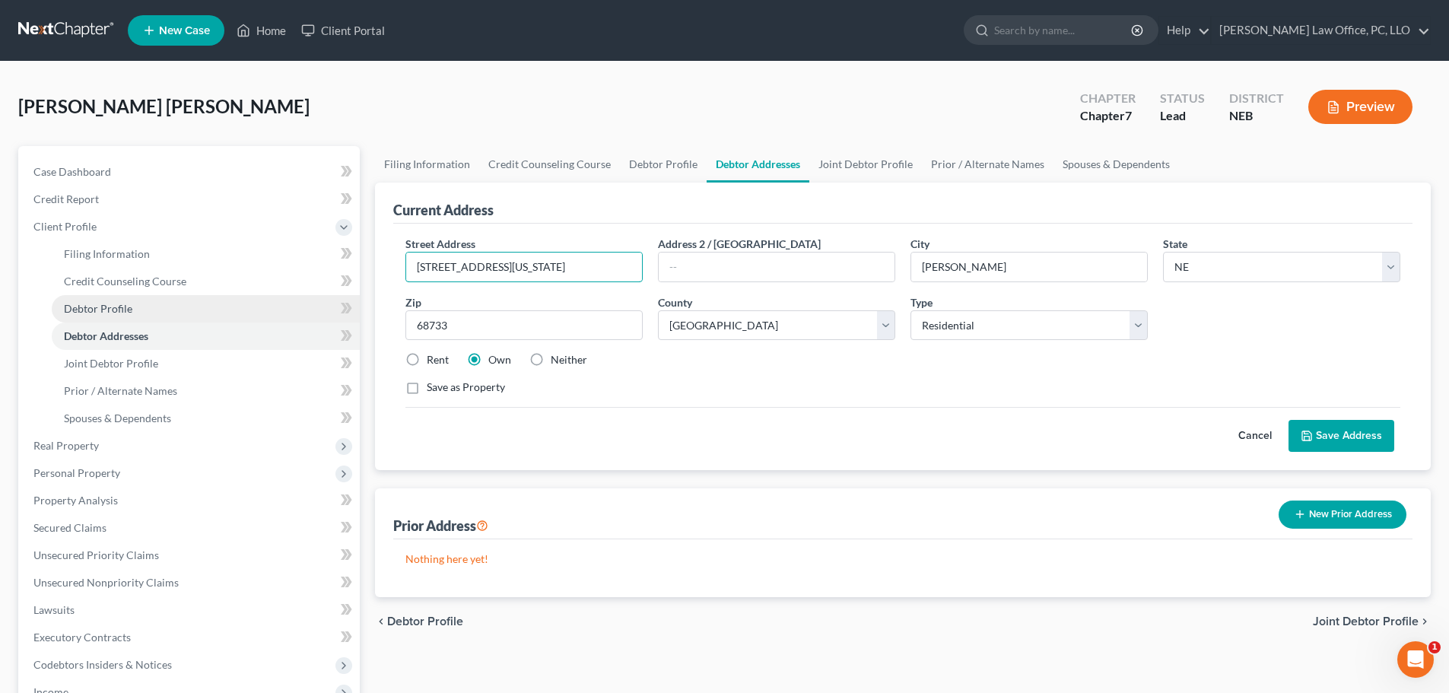
drag, startPoint x: 563, startPoint y: 270, endPoint x: 196, endPoint y: 318, distance: 370.4
click at [196, 318] on div "Petition Navigation Case Dashboard Payments Invoices Payments Payments Credit R…" at bounding box center [724, 544] width 1427 height 796
type input "PO Box 112"
type input "[PERSON_NAME]"
type input "68787"
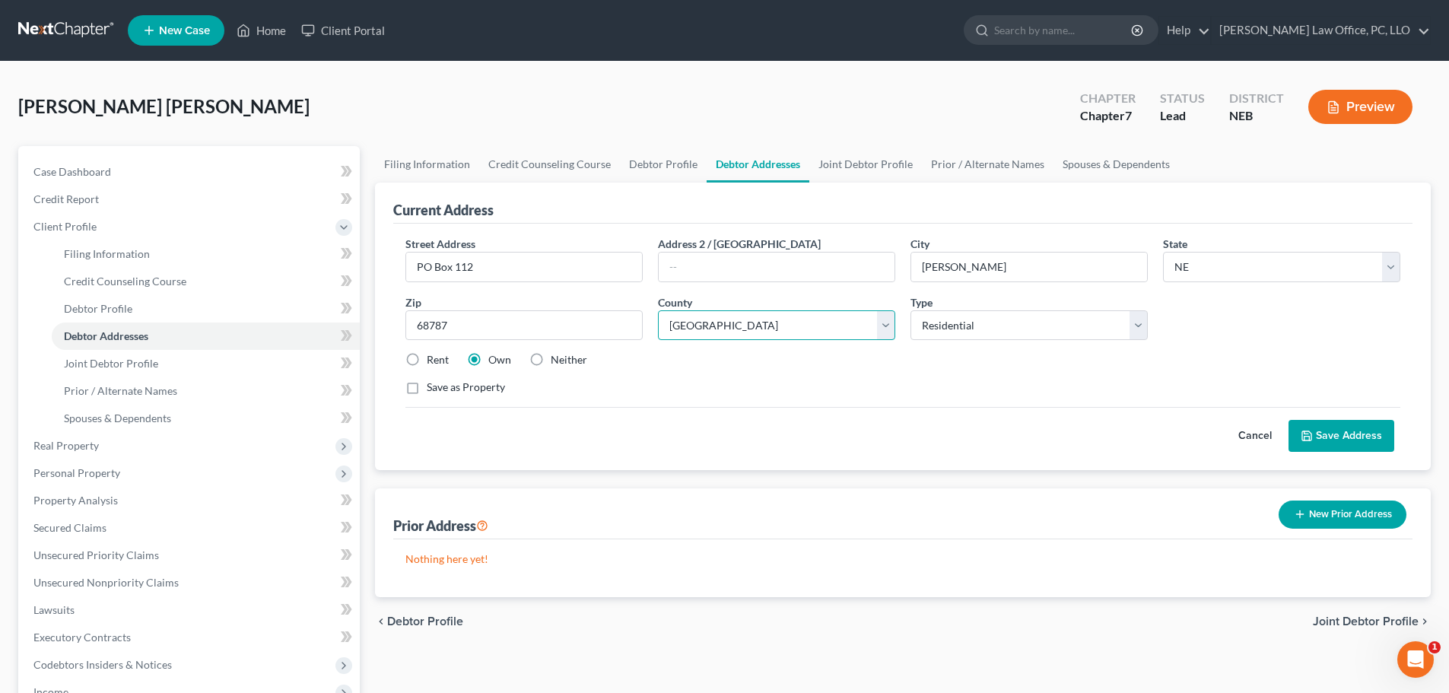
click at [885, 325] on select "County [GEOGRAPHIC_DATA] [GEOGRAPHIC_DATA] [GEOGRAPHIC_DATA] [GEOGRAPHIC_DATA] …" at bounding box center [776, 325] width 237 height 30
click at [823, 382] on div "Save as Property" at bounding box center [902, 386] width 995 height 15
click at [881, 325] on select "County [GEOGRAPHIC_DATA] [GEOGRAPHIC_DATA] [GEOGRAPHIC_DATA] [GEOGRAPHIC_DATA] …" at bounding box center [776, 325] width 237 height 30
select select "89"
click at [658, 310] on select "County [GEOGRAPHIC_DATA] [GEOGRAPHIC_DATA] [GEOGRAPHIC_DATA] [GEOGRAPHIC_DATA] …" at bounding box center [776, 325] width 237 height 30
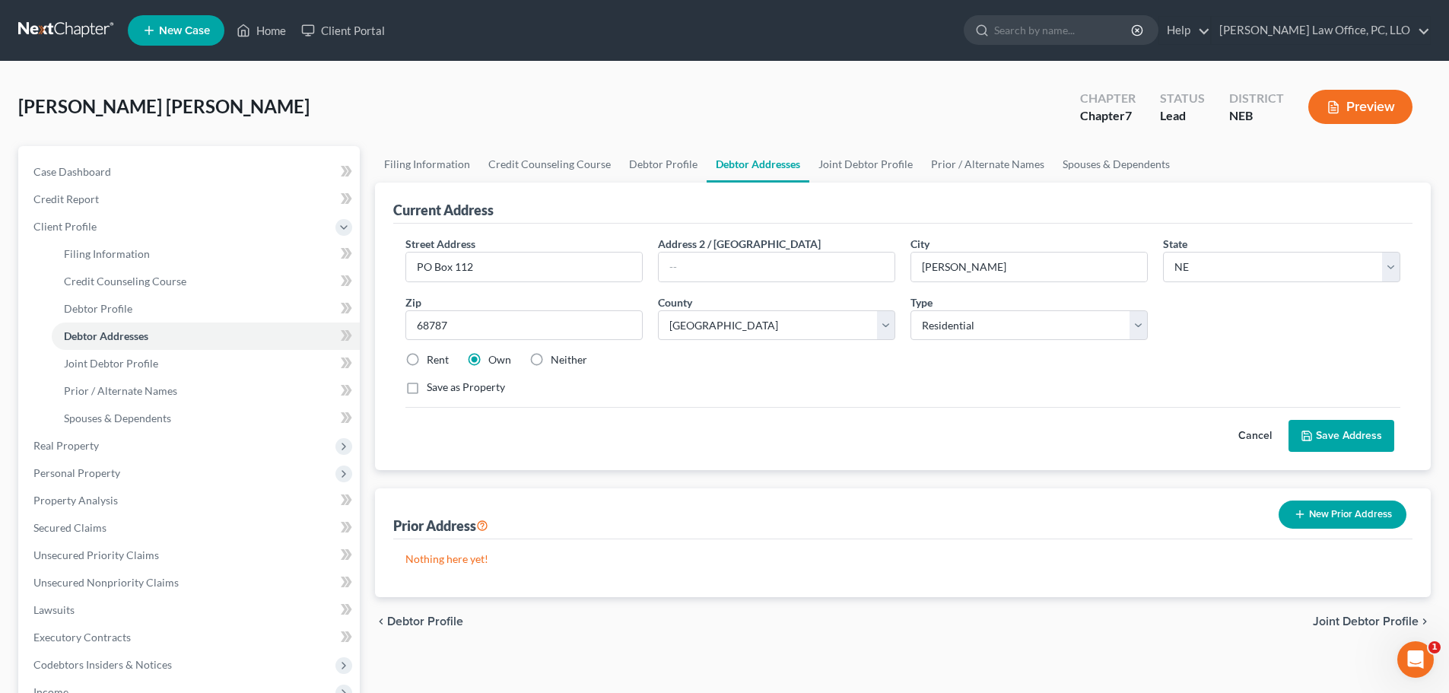
click at [1366, 431] on button "Save Address" at bounding box center [1341, 436] width 106 height 32
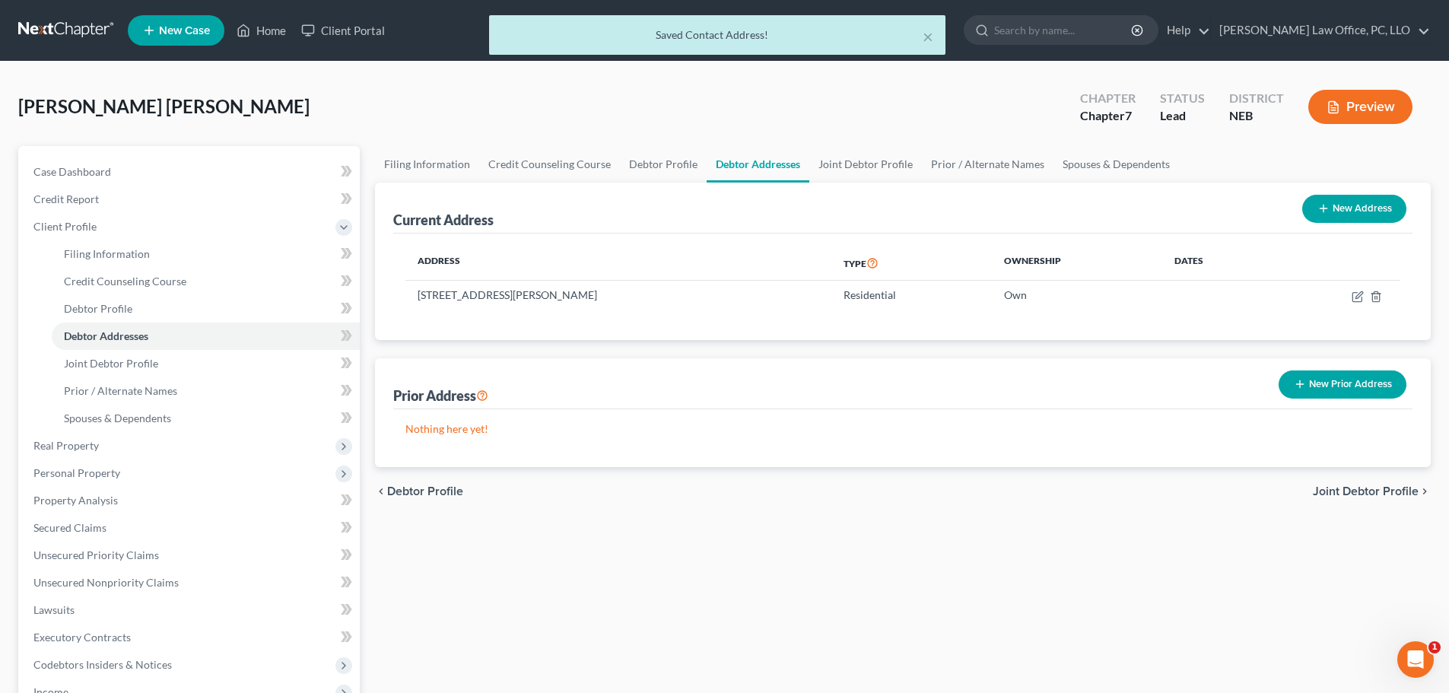
click at [1352, 381] on button "New Prior Address" at bounding box center [1342, 384] width 128 height 28
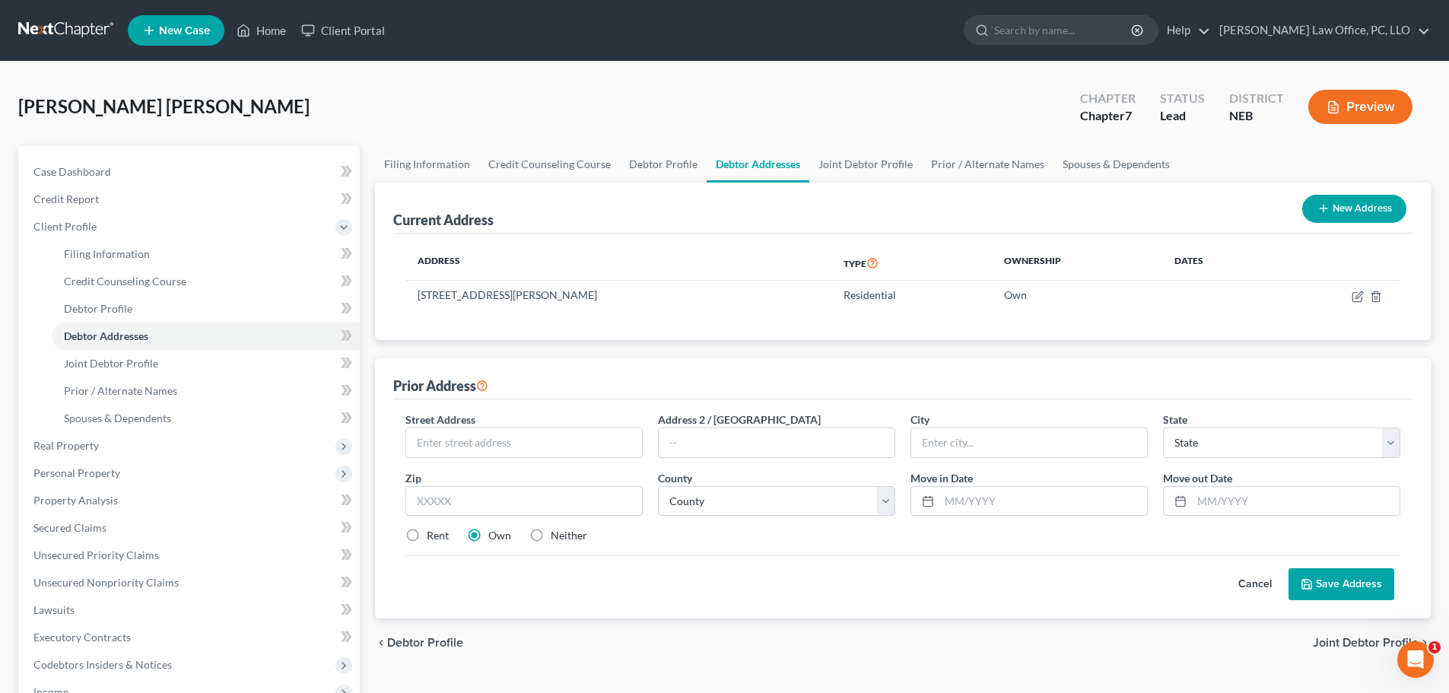
click at [1257, 582] on button "Cancel" at bounding box center [1254, 584] width 67 height 30
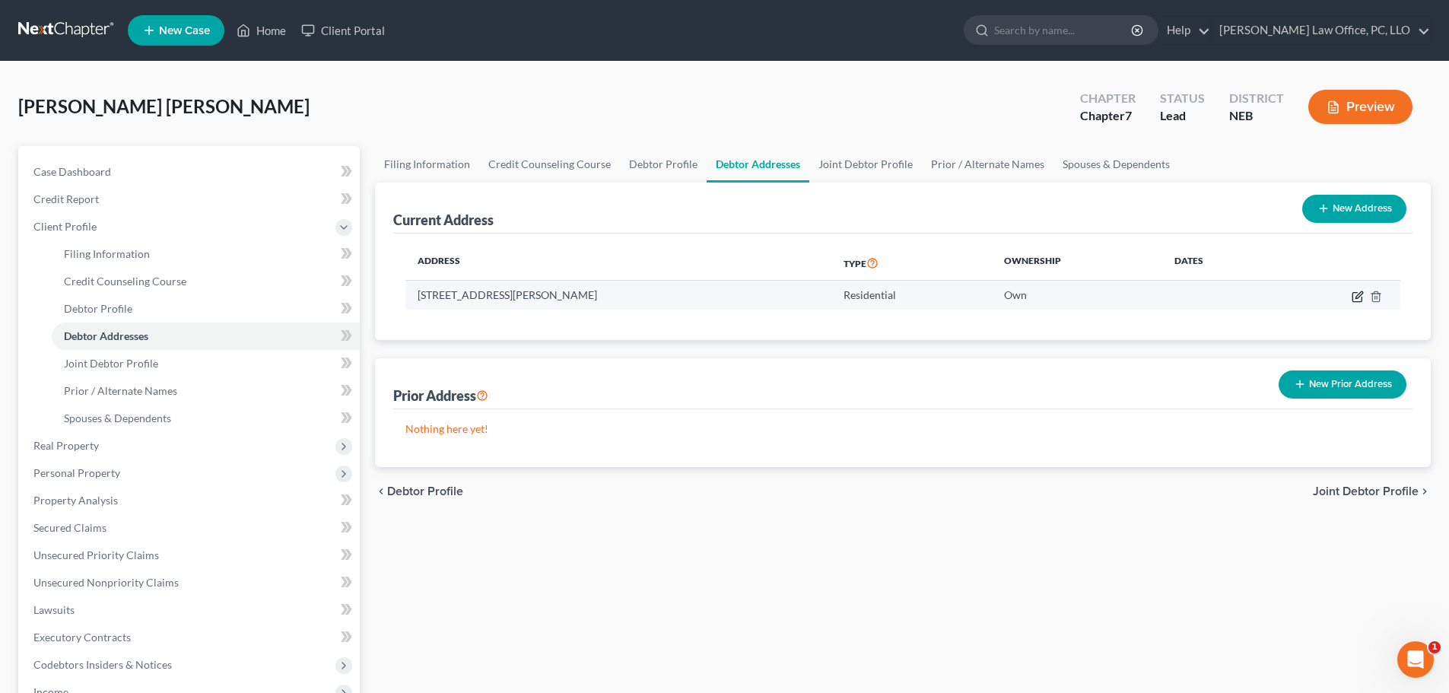
click at [1358, 296] on icon "button" at bounding box center [1357, 296] width 12 height 12
select select "30"
select select "89"
select select "0"
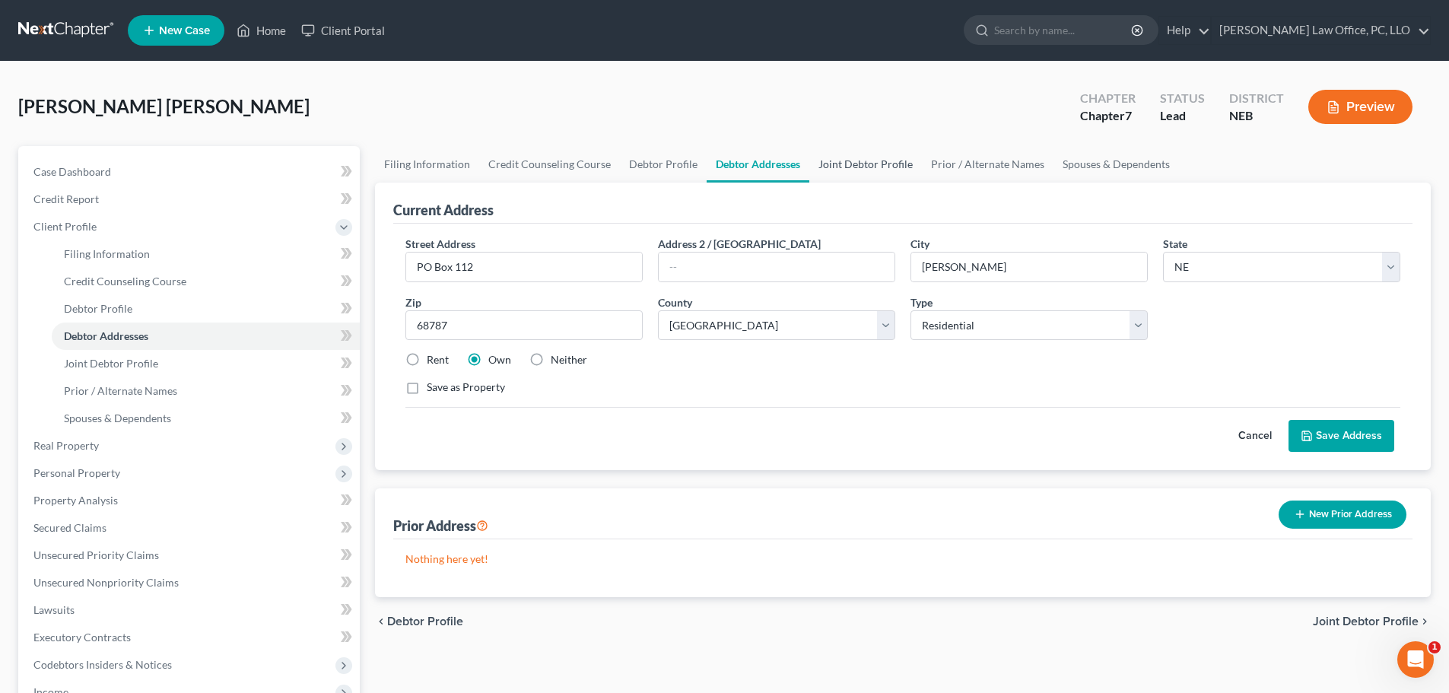
click at [848, 163] on link "Joint Debtor Profile" at bounding box center [865, 164] width 113 height 37
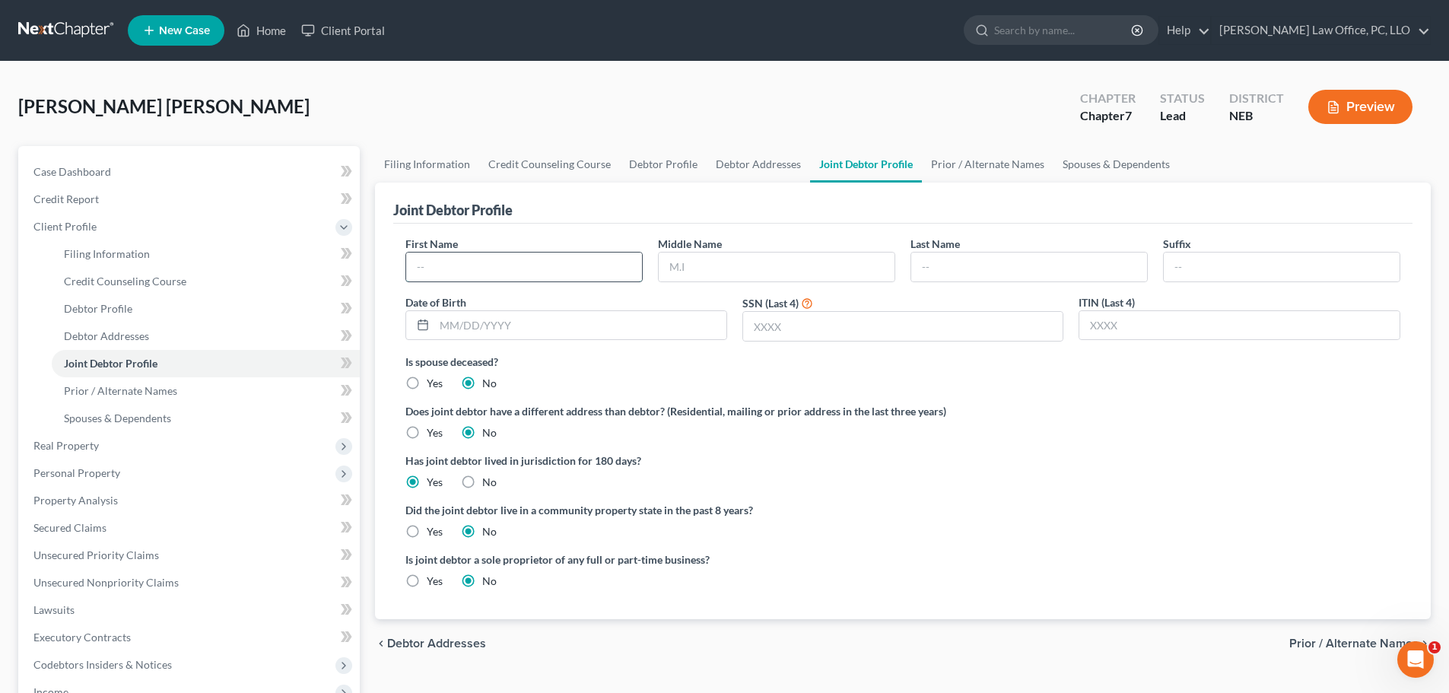
click at [551, 269] on input "text" at bounding box center [524, 266] width 236 height 29
type input "[PERSON_NAME]"
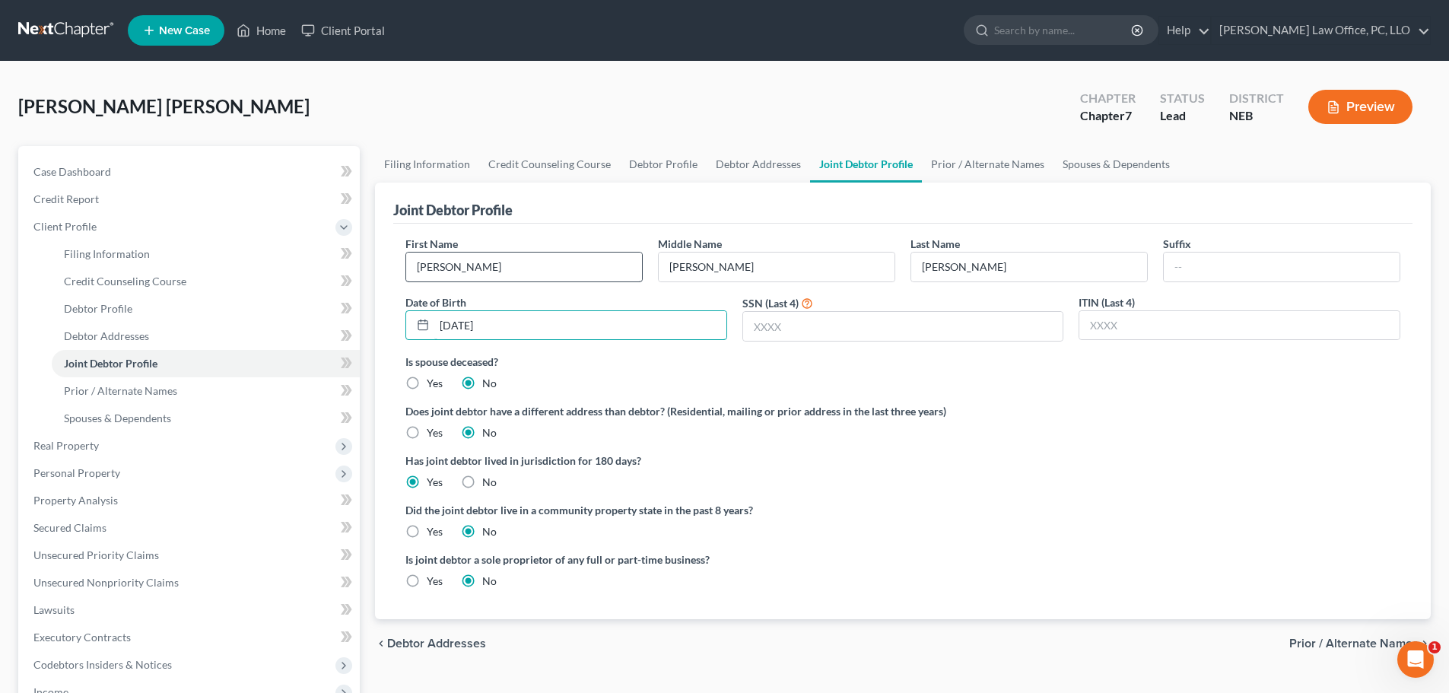
type input "[DATE]"
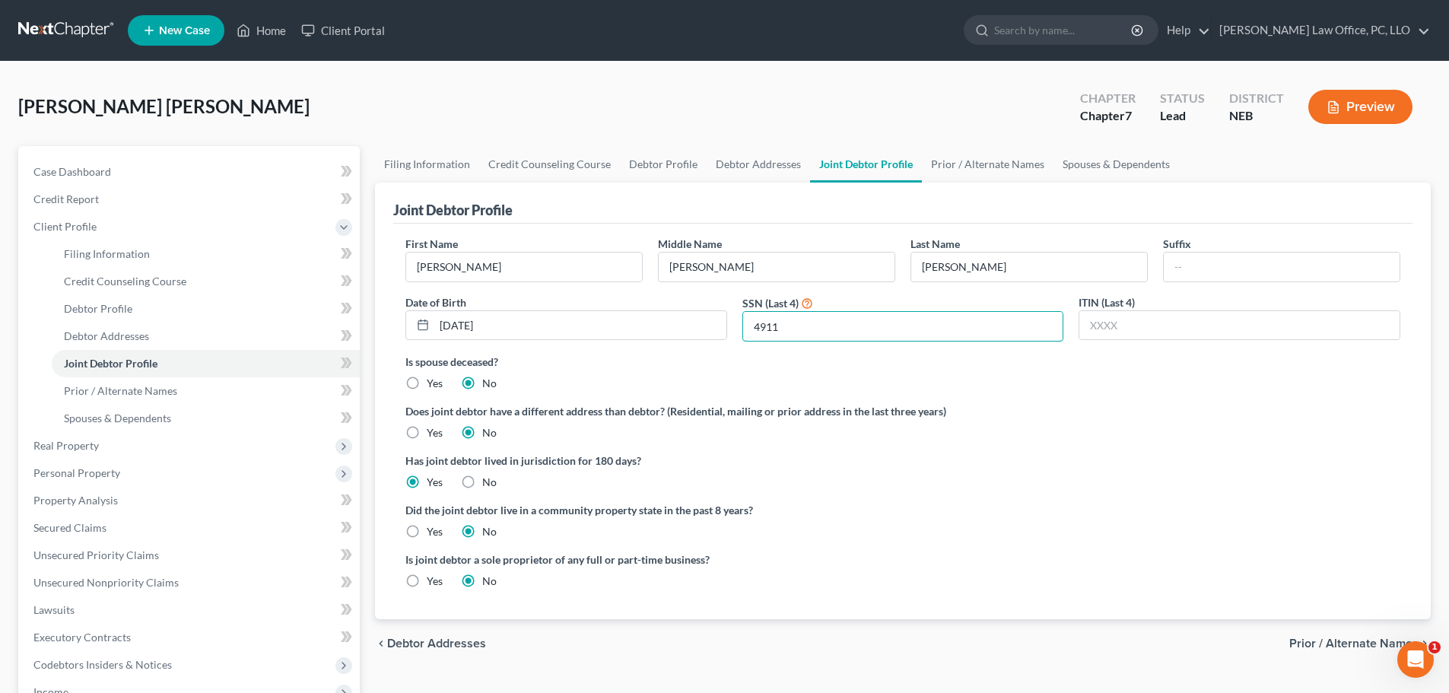
type input "4911"
click at [1163, 416] on label "Does joint debtor have a different address than debtor? (Residential, mailing o…" at bounding box center [902, 411] width 995 height 16
click at [1332, 637] on span "Prior / Alternate Names" at bounding box center [1353, 643] width 129 height 12
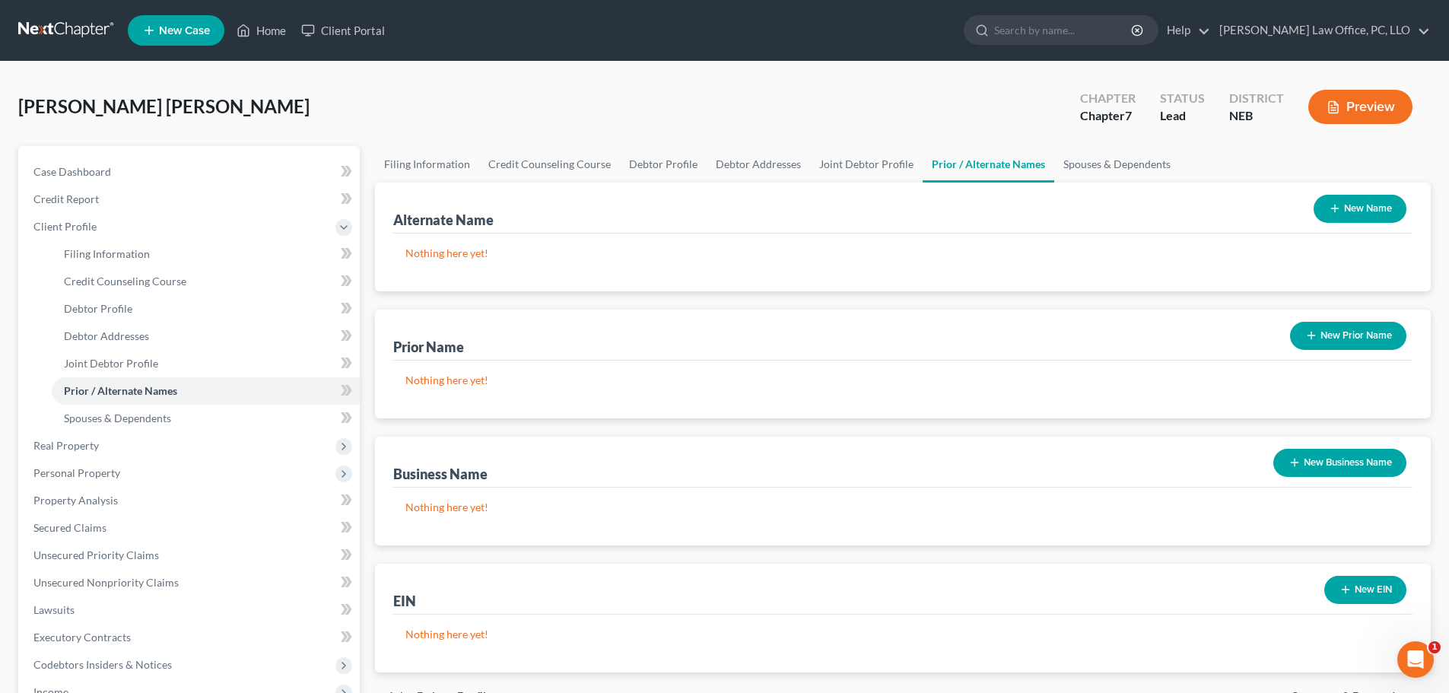
click at [1347, 334] on button "New Prior Name" at bounding box center [1348, 336] width 116 height 28
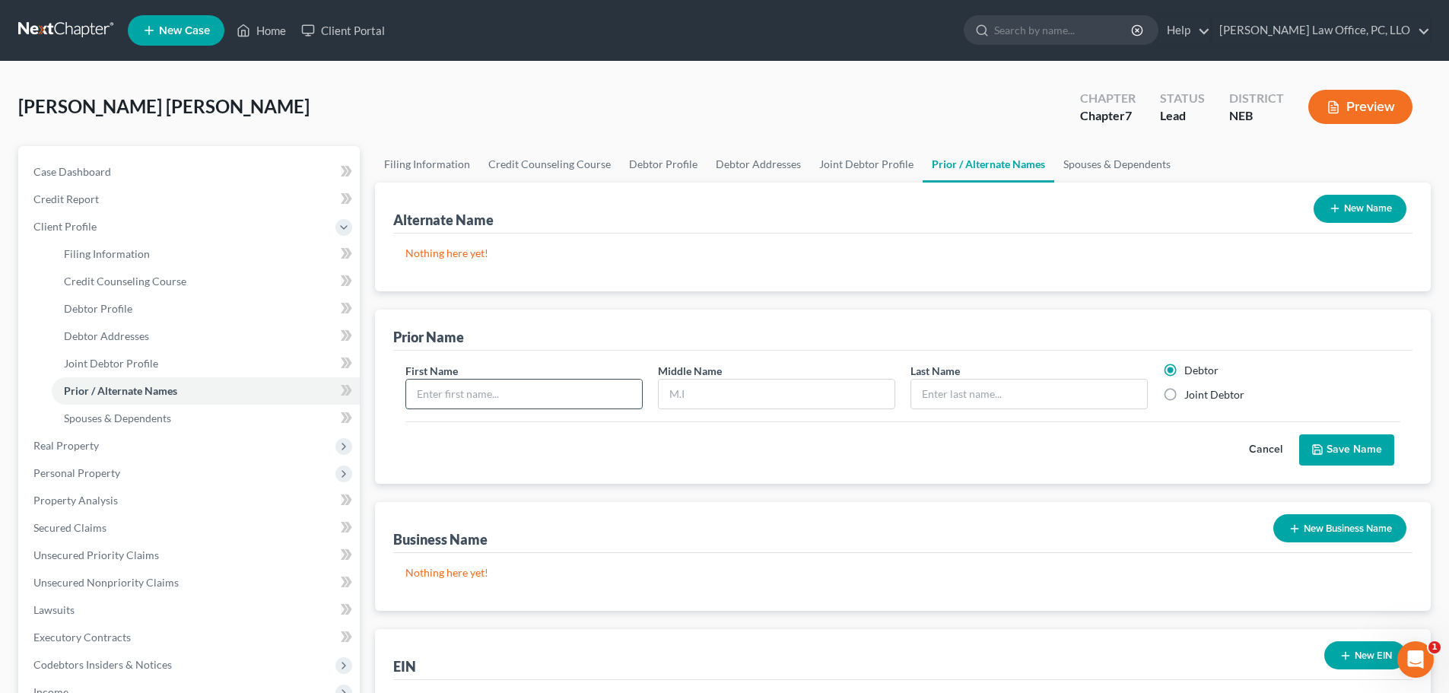
click at [543, 390] on input "text" at bounding box center [524, 393] width 236 height 29
type input "[PERSON_NAME]"
click at [1184, 392] on label "Joint Debtor" at bounding box center [1214, 394] width 60 height 15
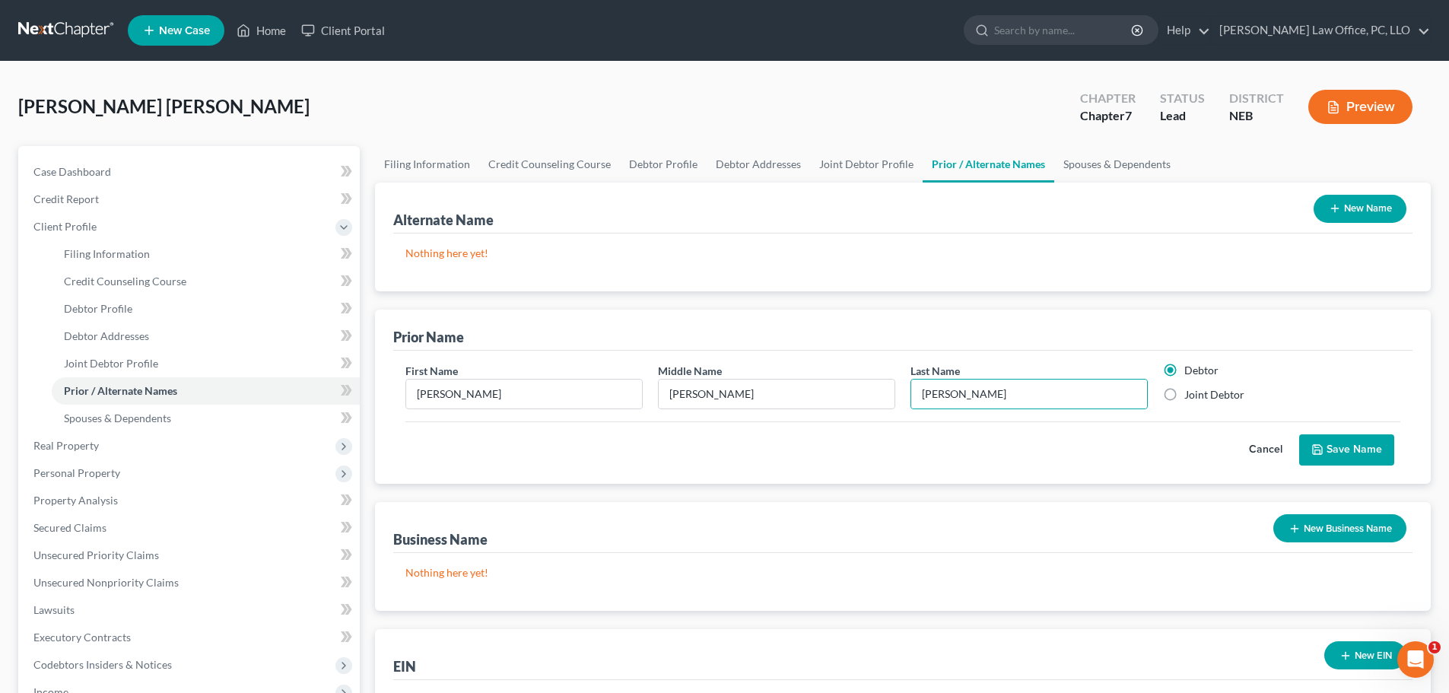
click at [1190, 392] on input "Joint Debtor" at bounding box center [1195, 392] width 10 height 10
radio input "true"
radio input "false"
click at [1357, 443] on button "Save Name" at bounding box center [1346, 450] width 95 height 32
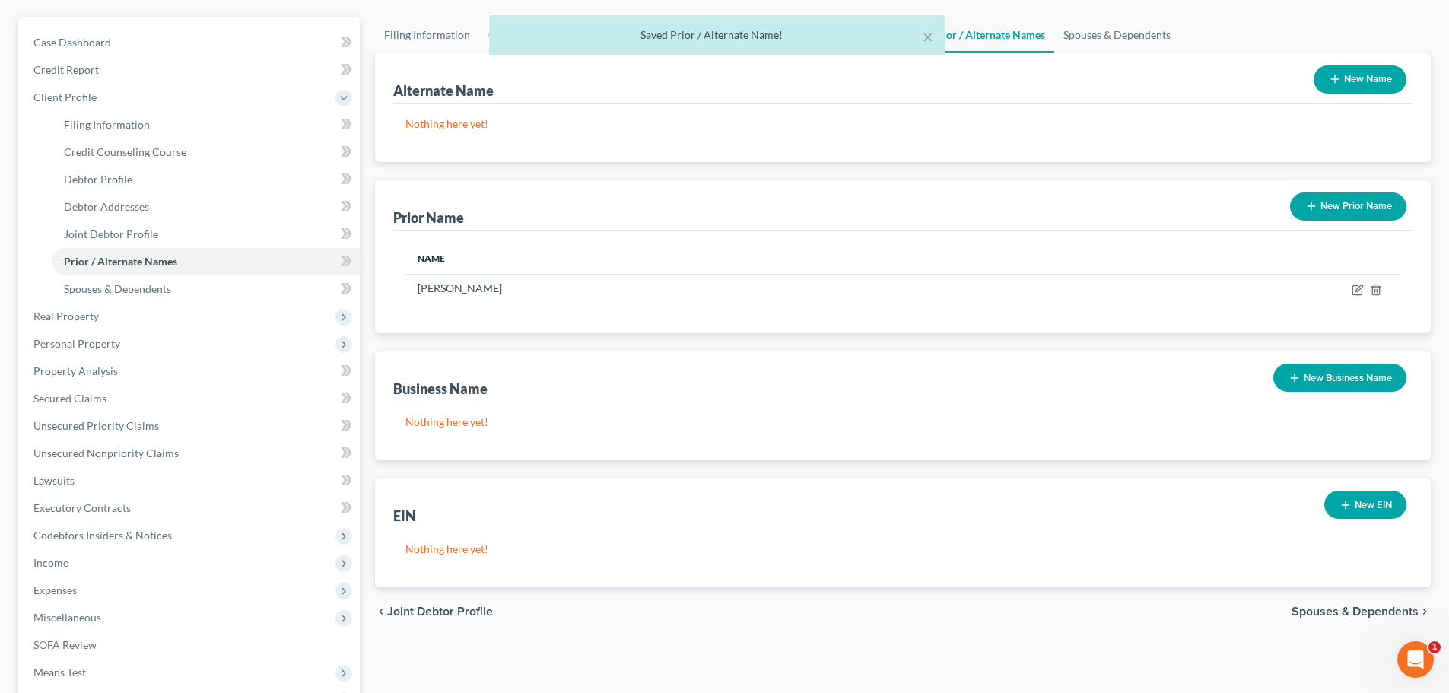
scroll to position [175, 0]
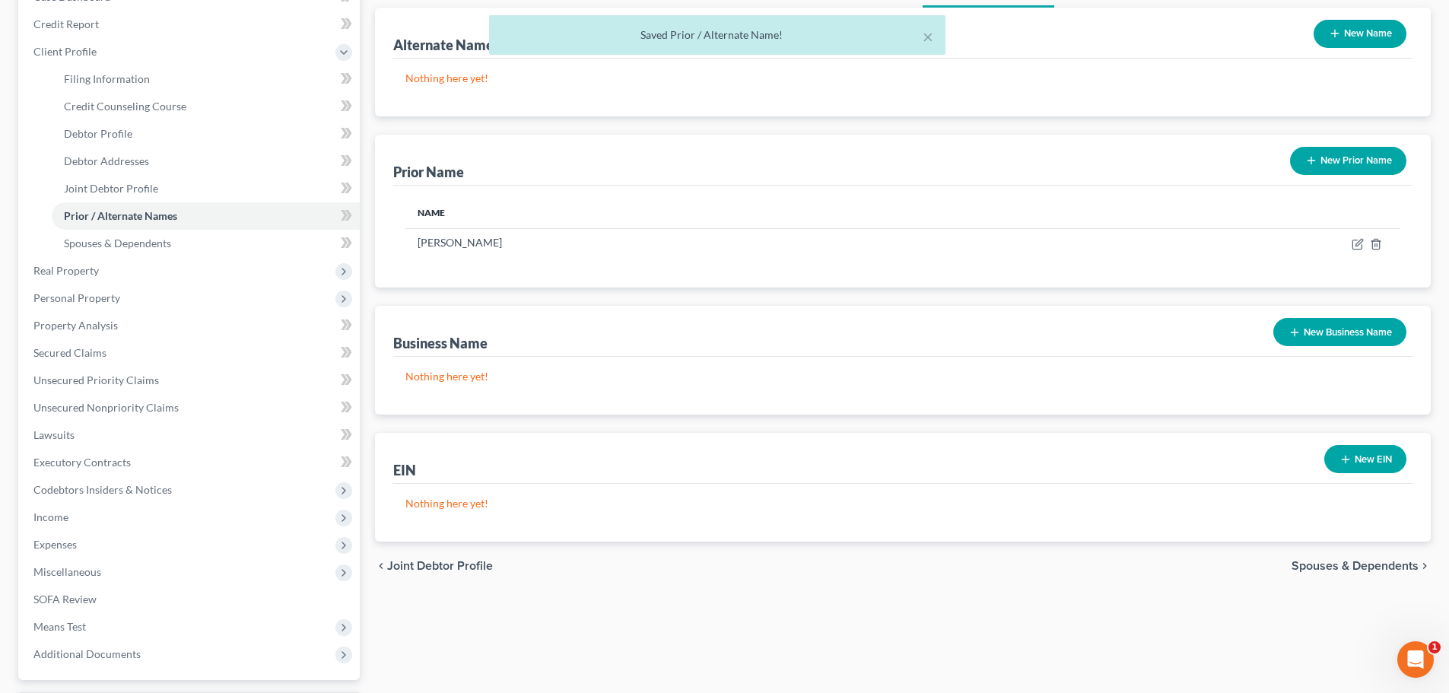
click at [1357, 566] on span "Spouses & Dependents" at bounding box center [1354, 566] width 127 height 12
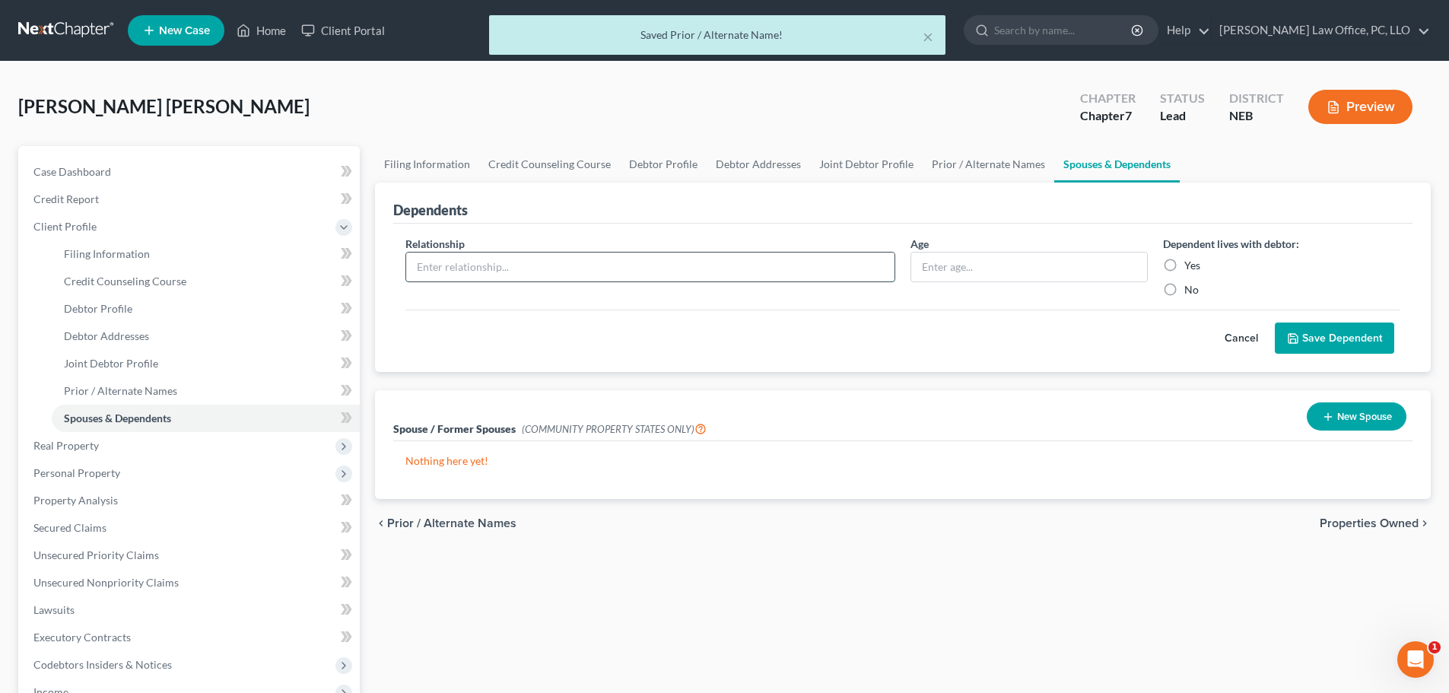
click at [622, 260] on input "text" at bounding box center [650, 266] width 488 height 29
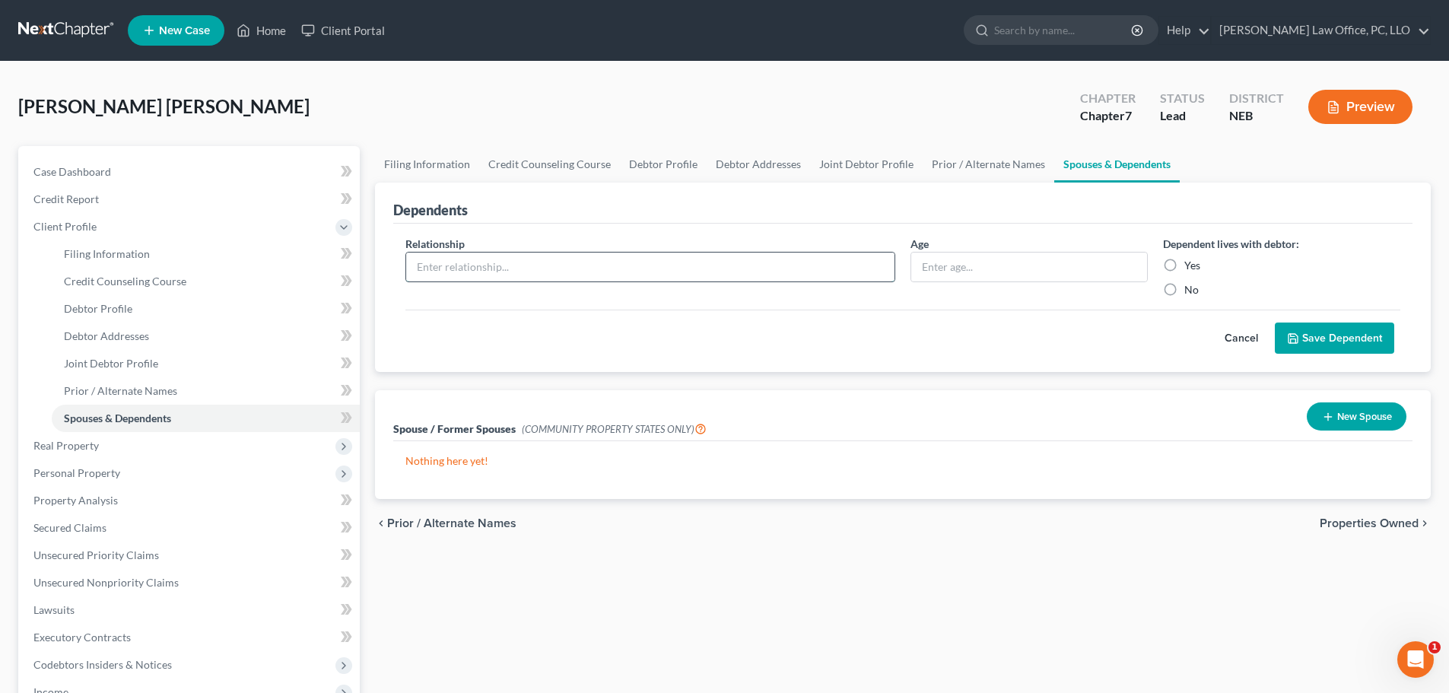
type input "daughter"
click at [1034, 262] on input "text" at bounding box center [1029, 266] width 236 height 29
type input "17"
click at [1184, 264] on label "Yes" at bounding box center [1192, 265] width 16 height 15
click at [1190, 264] on input "Yes" at bounding box center [1195, 263] width 10 height 10
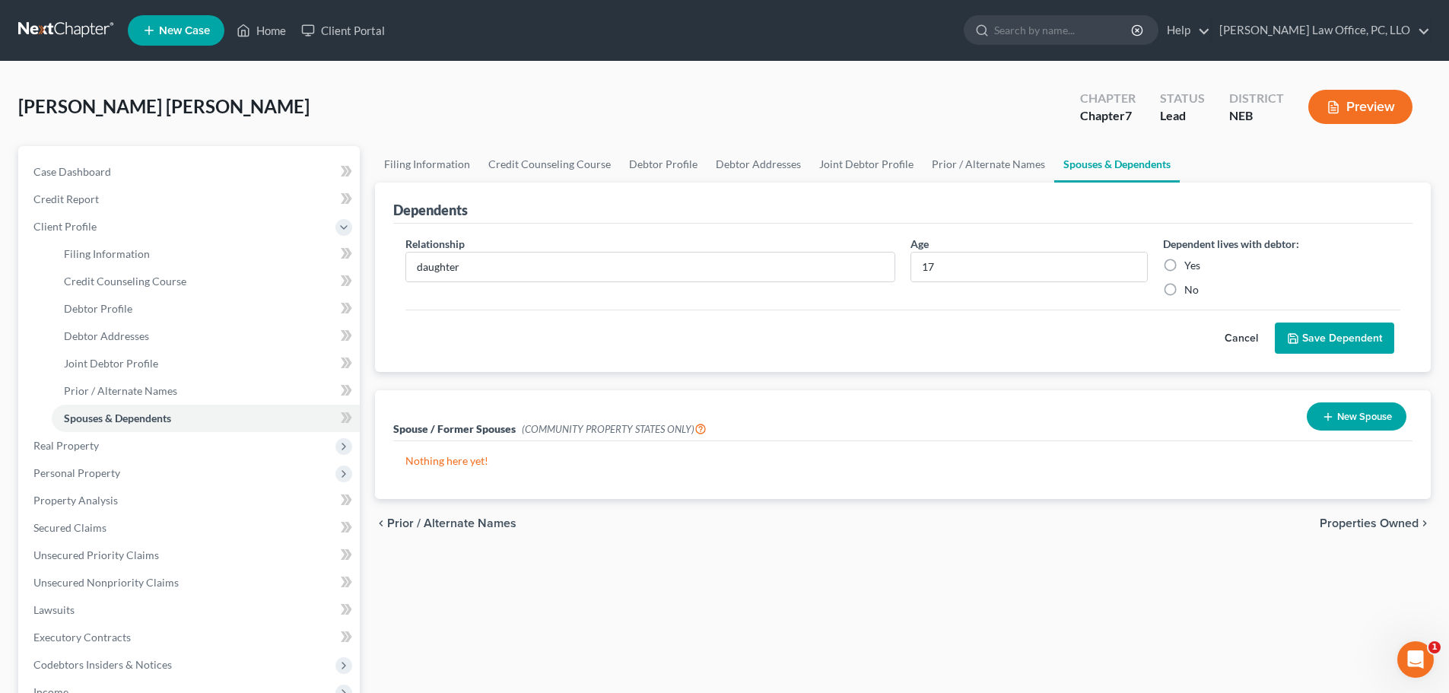
radio input "true"
click at [1334, 336] on button "Save Dependent" at bounding box center [1333, 338] width 119 height 32
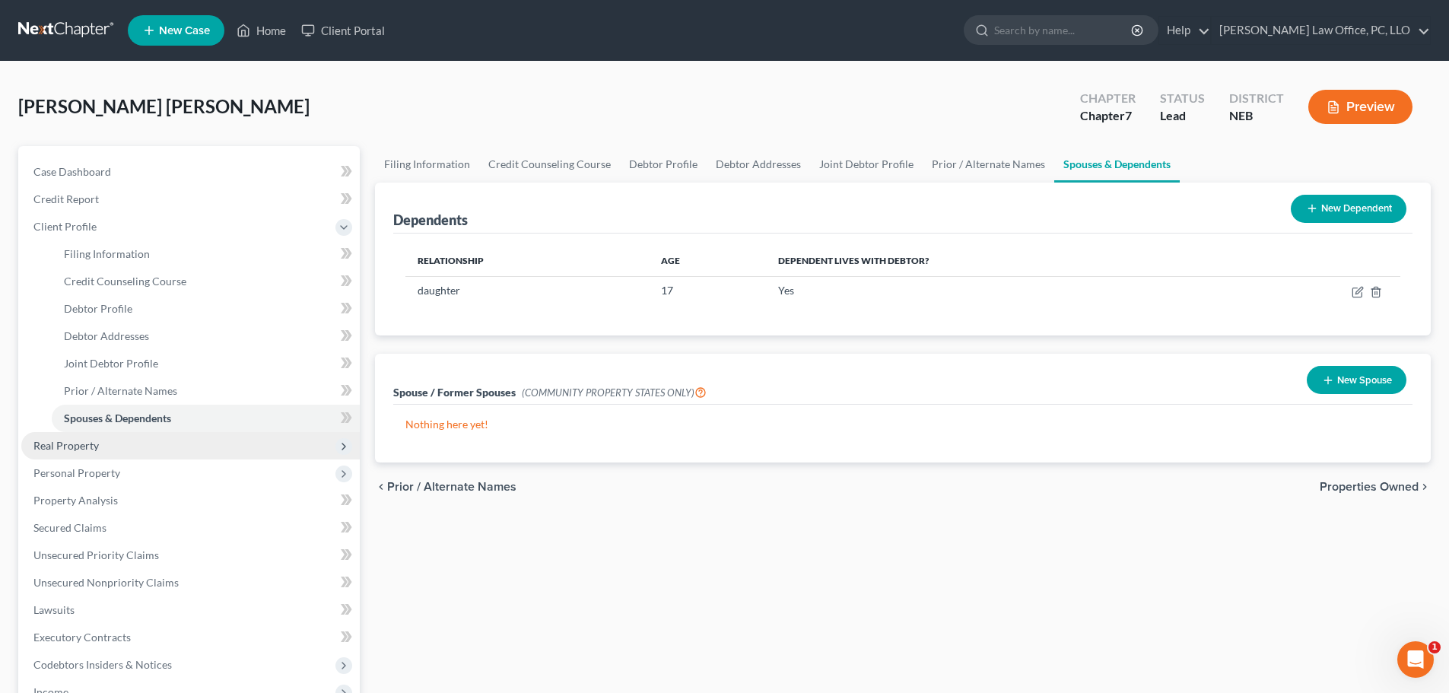
click at [74, 449] on span "Real Property" at bounding box center [65, 445] width 65 height 13
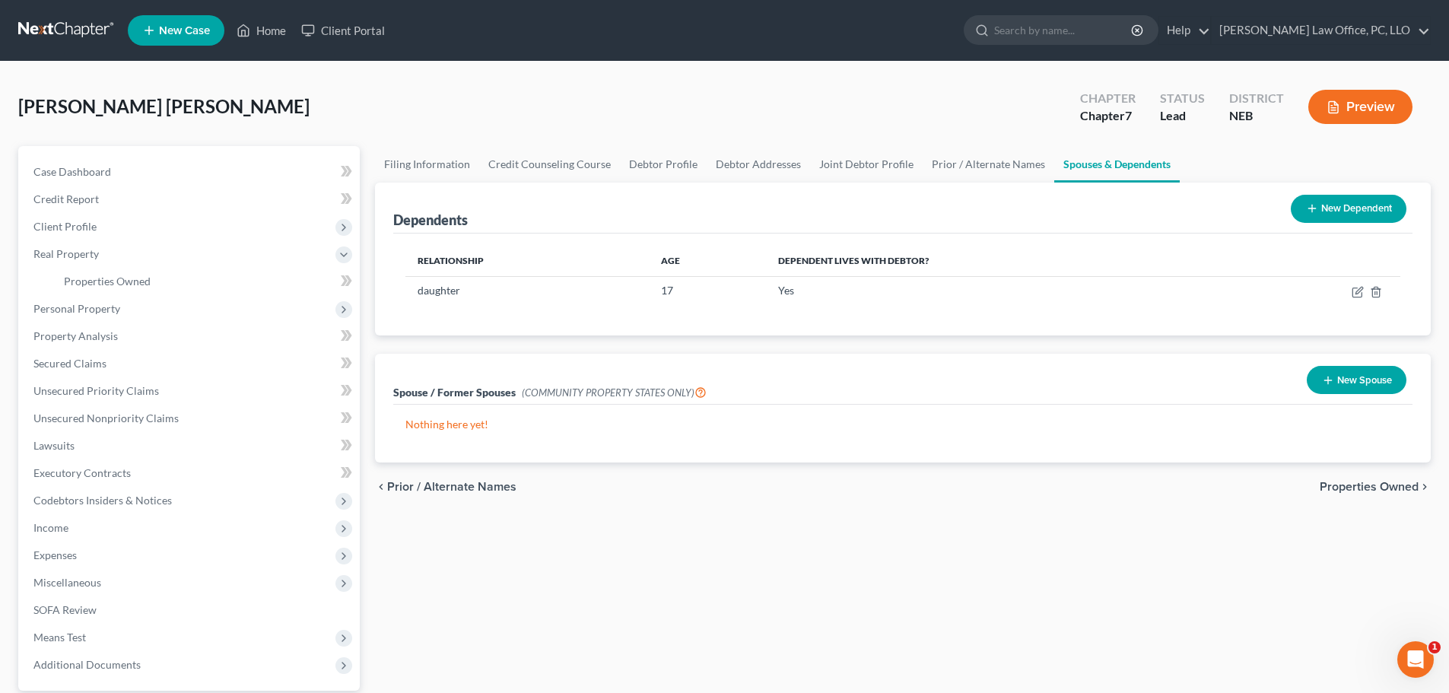
click at [1401, 488] on span "Properties Owned" at bounding box center [1368, 487] width 99 height 12
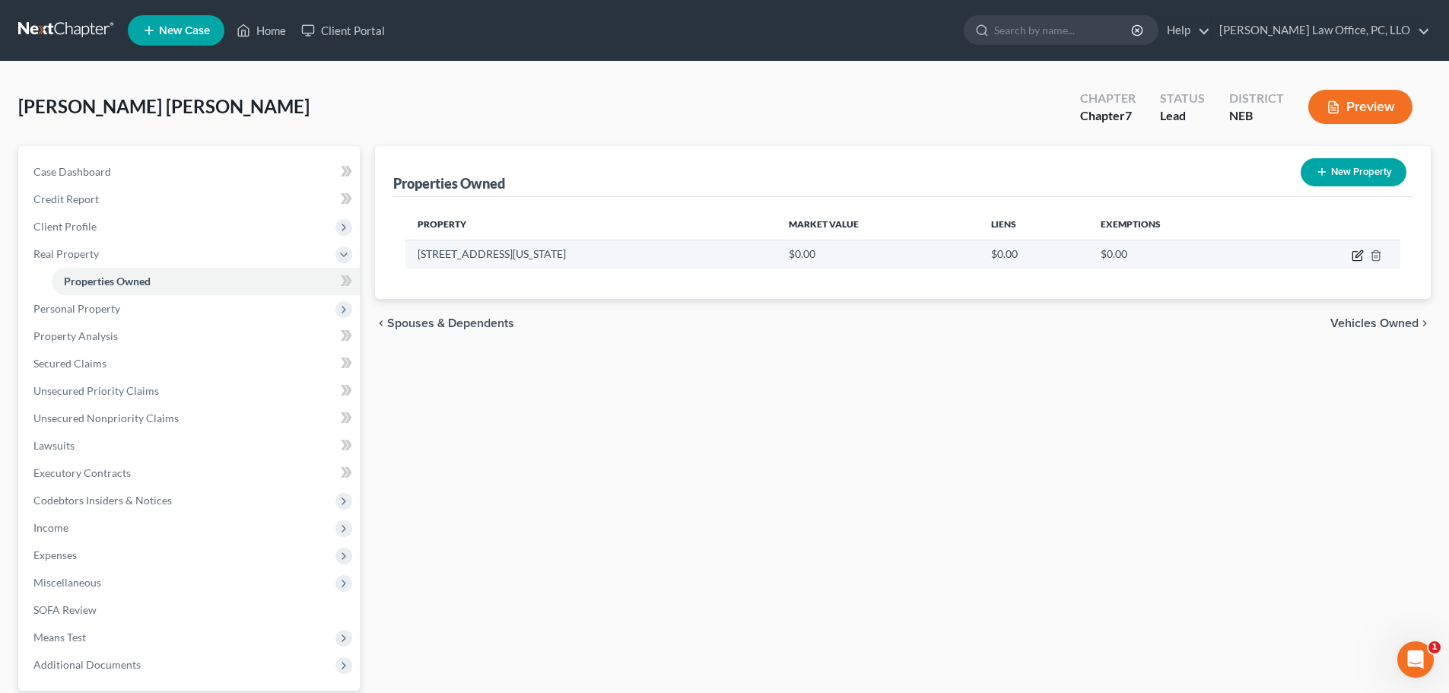
click at [1353, 258] on icon "button" at bounding box center [1356, 256] width 9 height 9
select select "30"
select select "21"
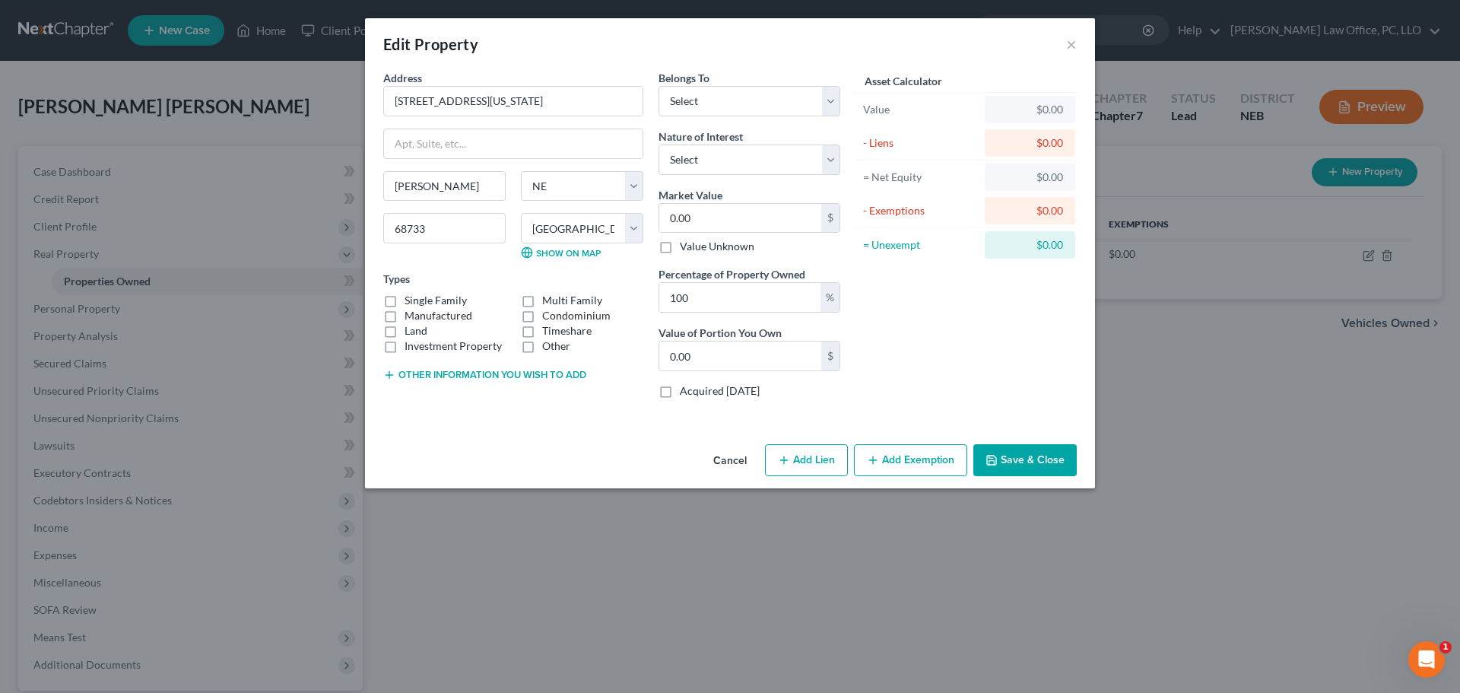
click at [405, 300] on label "Single Family" at bounding box center [436, 300] width 62 height 15
click at [411, 300] on input "Single Family" at bounding box center [416, 298] width 10 height 10
checkbox input "true"
click at [832, 100] on select "Select Debtor 1 Only Debtor 2 Only Debtor 1 And Debtor 2 Only At Least One Of T…" at bounding box center [750, 101] width 182 height 30
select select "2"
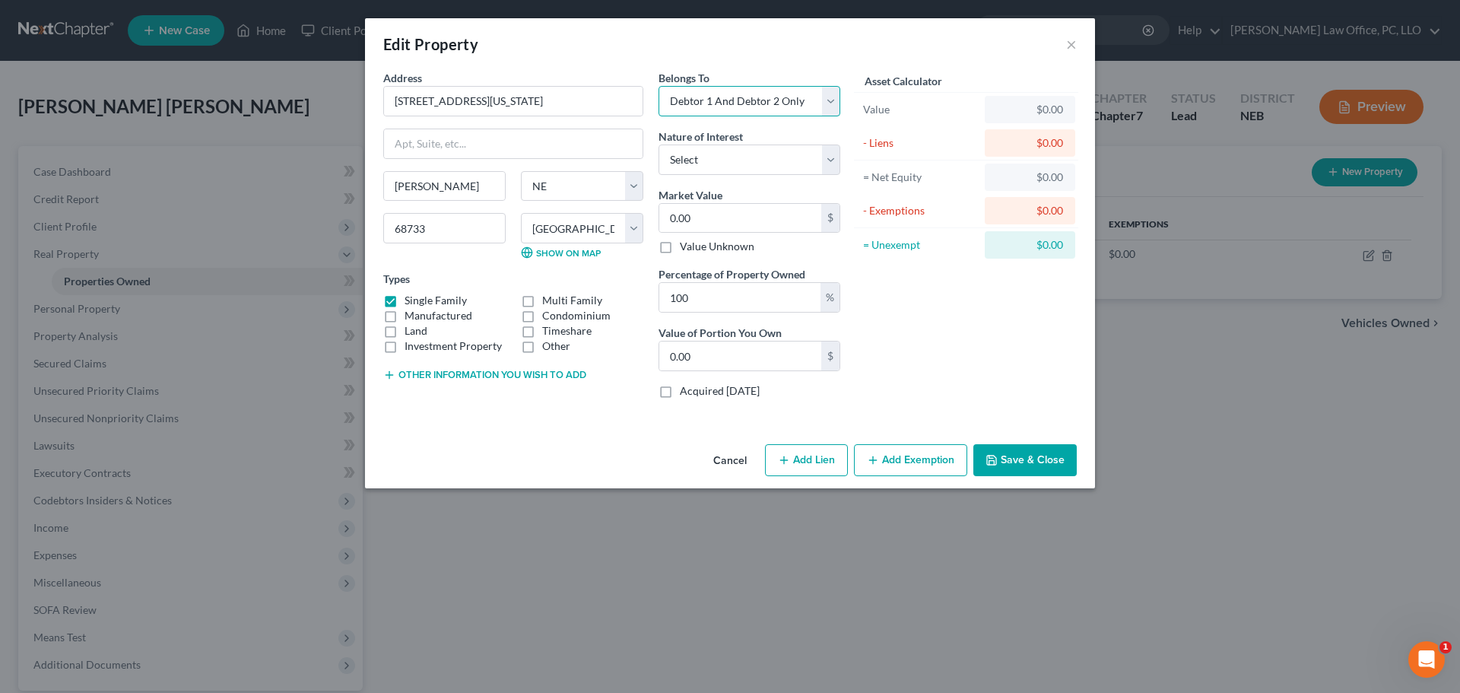
click at [659, 86] on select "Select Debtor 1 Only Debtor 2 Only Debtor 1 And Debtor 2 Only At Least One Of T…" at bounding box center [750, 101] width 182 height 30
click at [836, 160] on select "Select Fee Simple Joint Tenant Life Estate Equitable Interest Future Interest T…" at bounding box center [750, 159] width 182 height 30
click at [659, 144] on select "Select Fee Simple Joint Tenant Life Estate Equitable Interest Future Interest T…" at bounding box center [750, 159] width 182 height 30
click at [831, 160] on select "Select Fee Simple Joint Tenant Life Estate Equitable Interest Future Interest T…" at bounding box center [750, 159] width 182 height 30
select select "1"
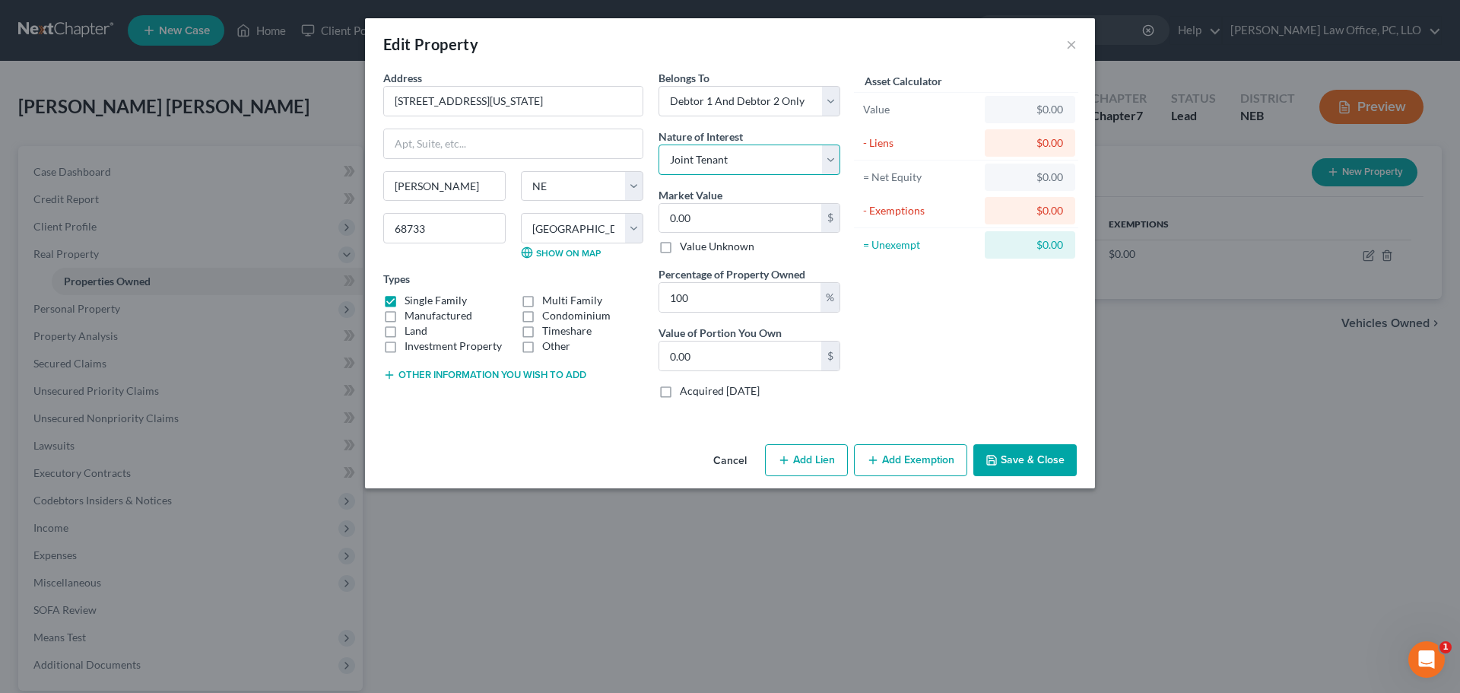
click at [659, 144] on select "Select Fee Simple Joint Tenant Life Estate Equitable Interest Future Interest T…" at bounding box center [750, 159] width 182 height 30
click at [671, 216] on input "0.00" at bounding box center [740, 218] width 162 height 29
type input "7"
type input "7.00"
type input "77"
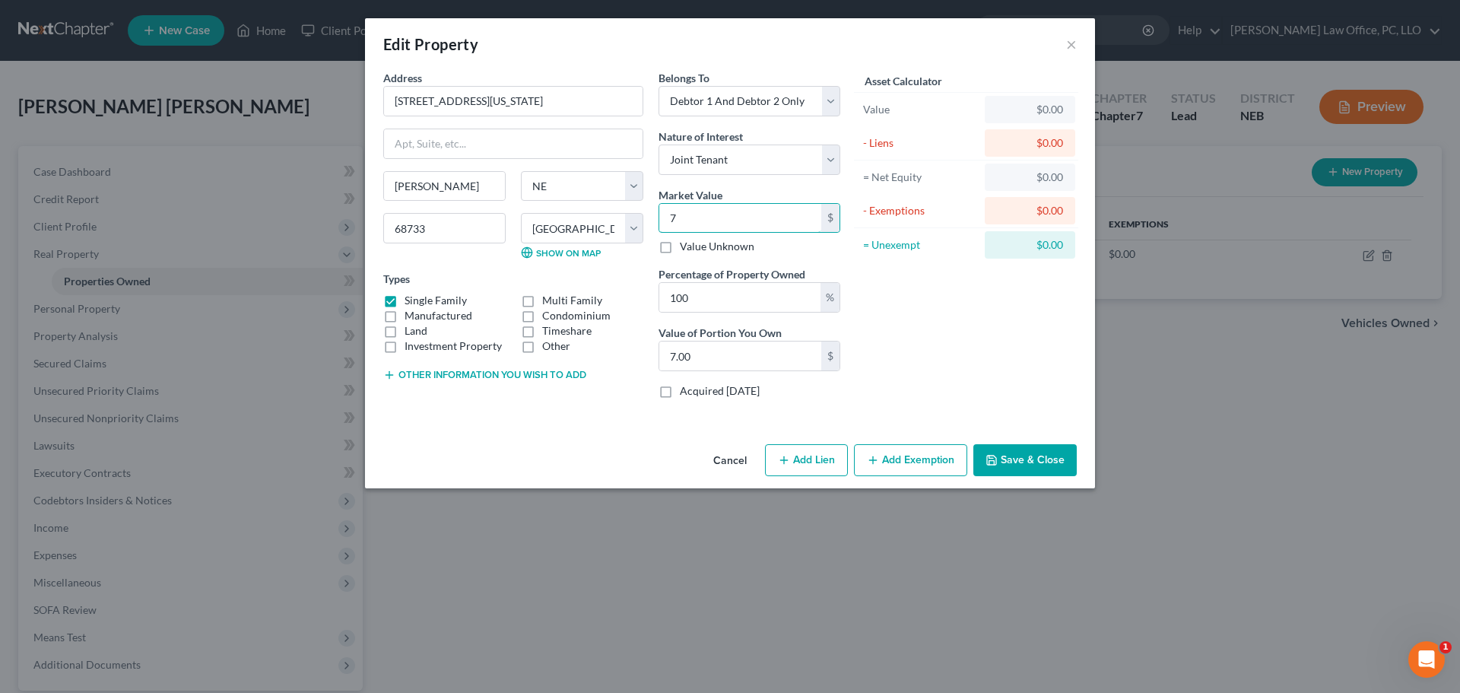
type input "77.00"
type input "778"
type input "778.00"
type input "7786"
type input "7,786.00"
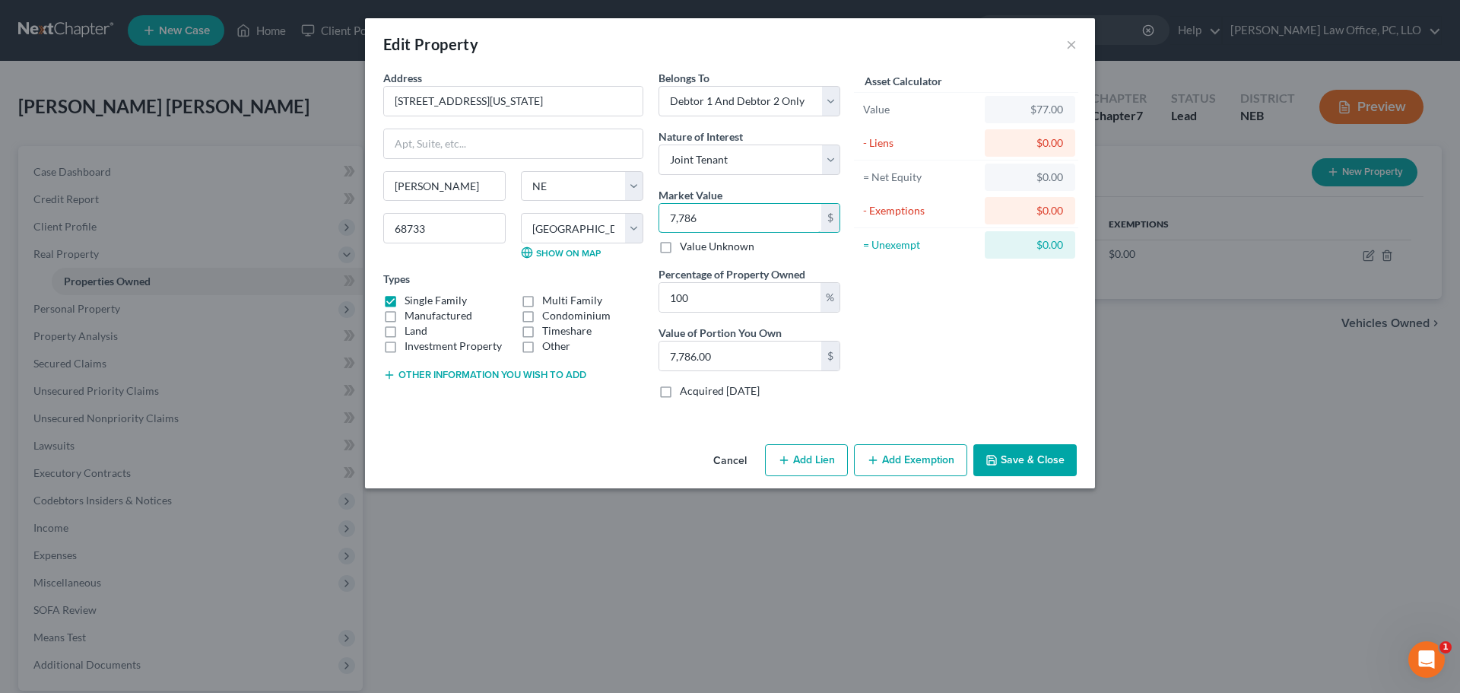
type input "7,7865"
type input "77,865.00"
type input "77,865"
click at [801, 462] on button "Add Lien" at bounding box center [806, 460] width 83 height 32
select select "2"
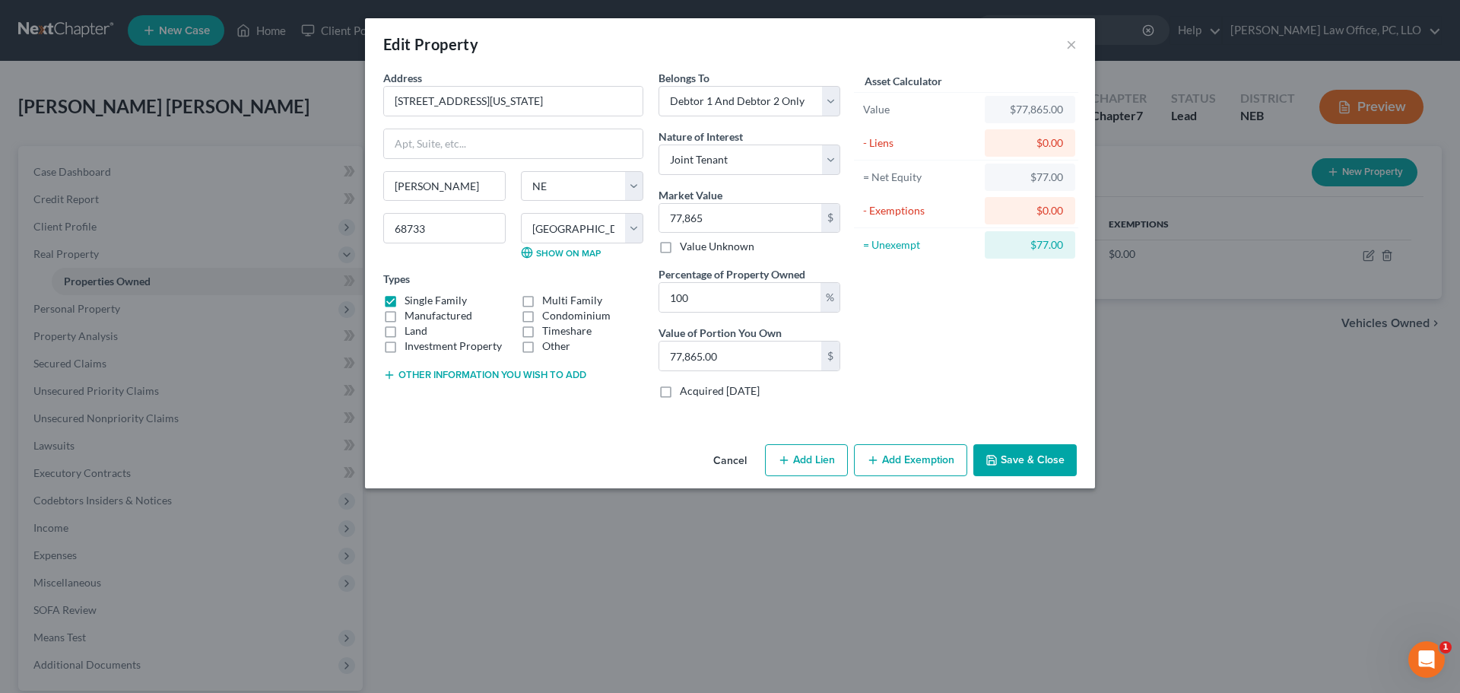
select select "0"
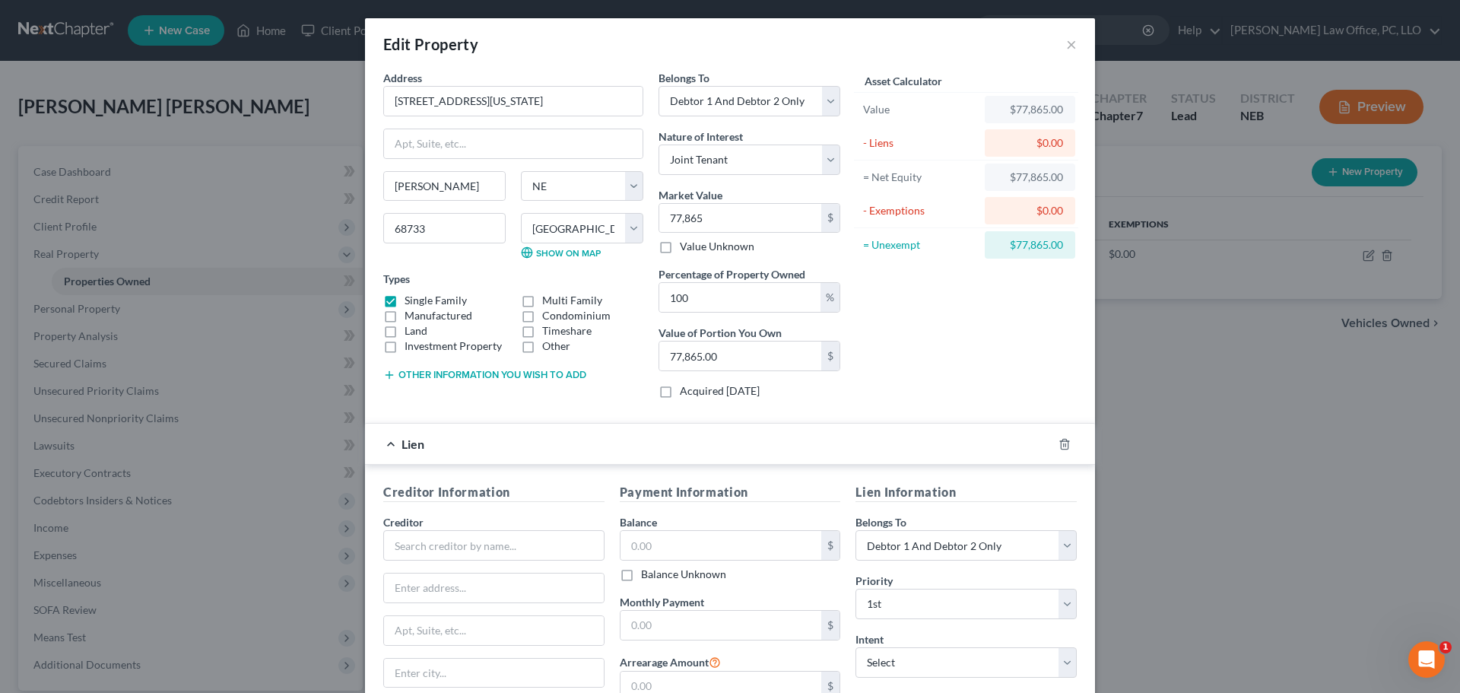
scroll to position [173, 0]
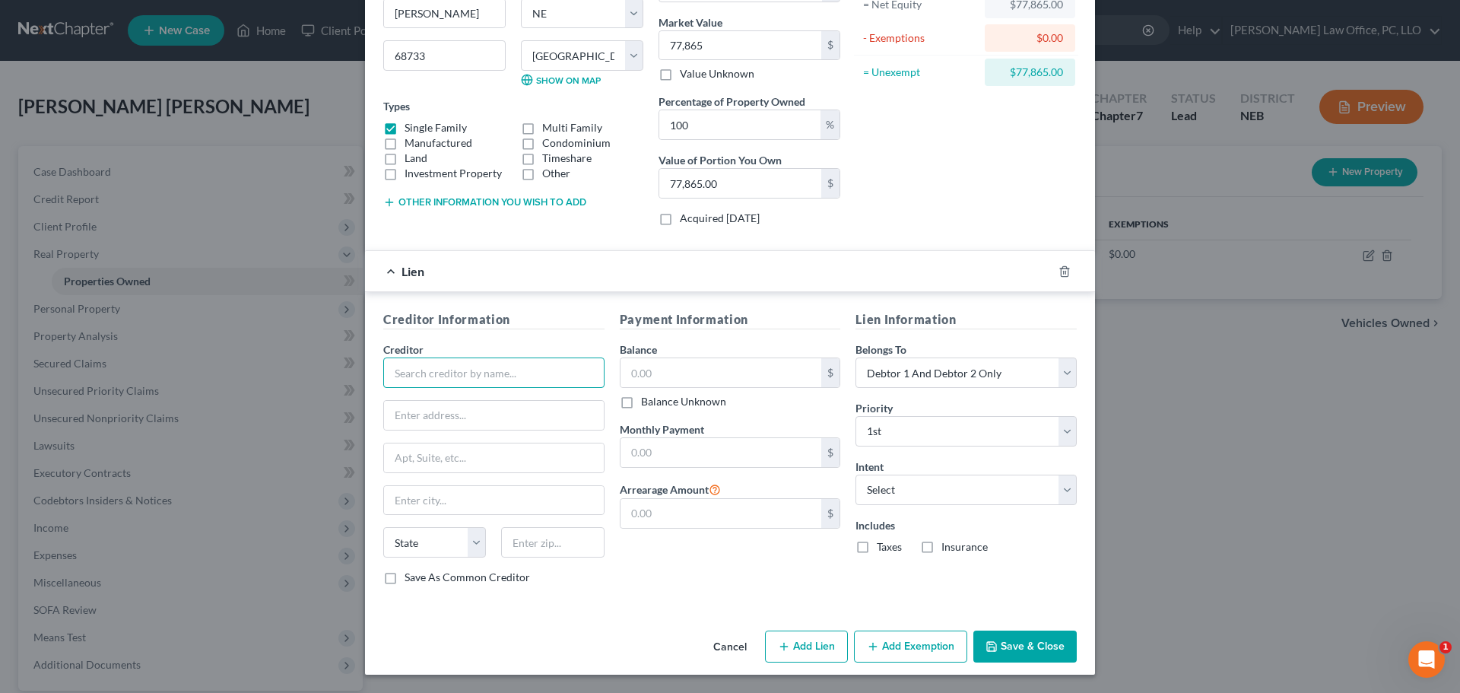
click at [447, 369] on input "text" at bounding box center [493, 372] width 221 height 30
click at [474, 373] on input "[PERSON_NAME] and [PERSON_NAME]" at bounding box center [493, 372] width 221 height 30
type input "[PERSON_NAME] and [PERSON_NAME]"
click at [537, 415] on input "text" at bounding box center [494, 415] width 220 height 29
type input "1457 [GEOGRAPHIC_DATA]"
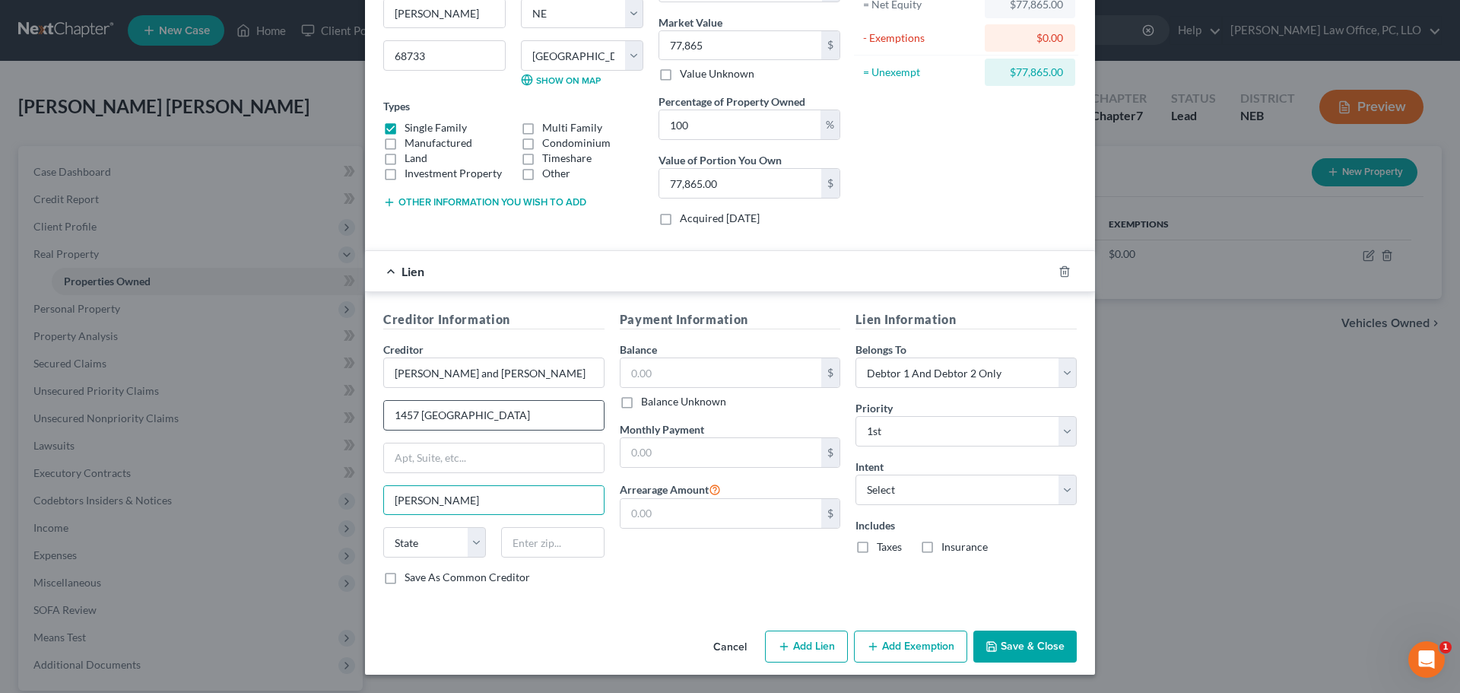
type input "[PERSON_NAME]"
select select "30"
type input "68733"
click at [671, 576] on div "Payment Information Balance $ Balance Unknown Balance Undetermined $ Balance Un…" at bounding box center [730, 453] width 236 height 287
click at [670, 454] on input "text" at bounding box center [722, 452] width 202 height 29
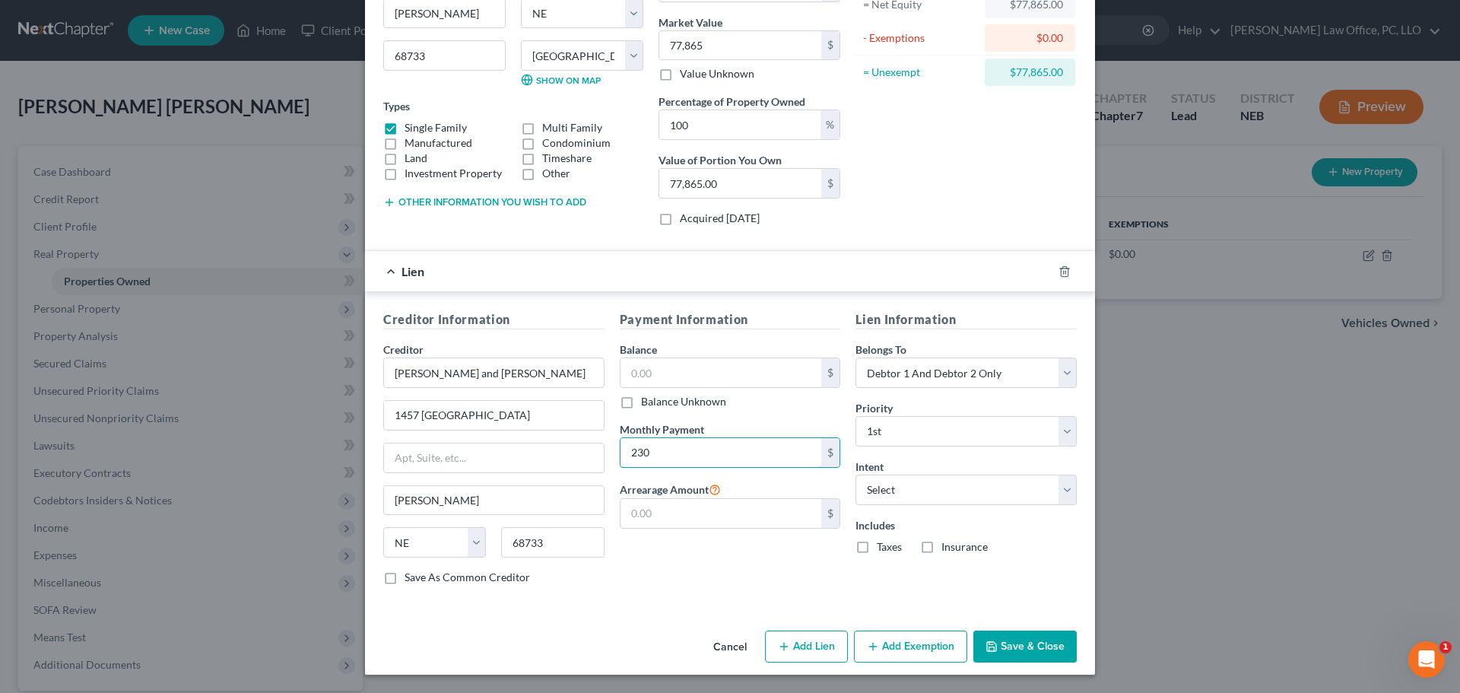
type input "230"
click at [630, 602] on div "Creditor Information Creditor * [PERSON_NAME] and [PERSON_NAME] 1457 [GEOGRAPHI…" at bounding box center [730, 450] width 730 height 317
click at [654, 372] on input "text" at bounding box center [722, 372] width 202 height 29
type input "25,876"
click at [613, 565] on div "Payment Information Balance 25,876.00 $ Balance Unknown Balance Undetermined 25…" at bounding box center [730, 453] width 236 height 287
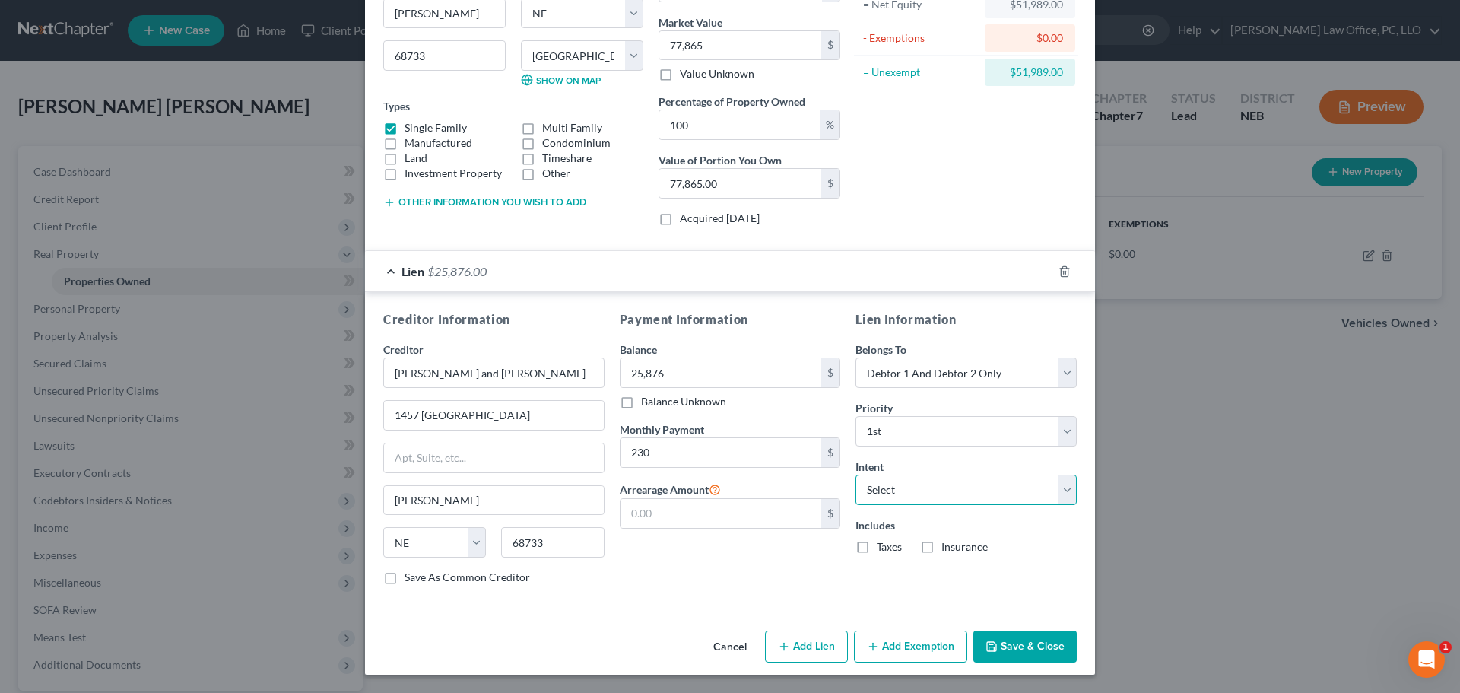
click at [1062, 487] on select "Select Surrender Redeem Reaffirm Avoid Other" at bounding box center [965, 490] width 221 height 30
select select "2"
click at [855, 475] on select "Select Surrender Redeem Reaffirm Avoid Other" at bounding box center [965, 490] width 221 height 30
click at [909, 639] on button "Add Exemption" at bounding box center [910, 646] width 113 height 32
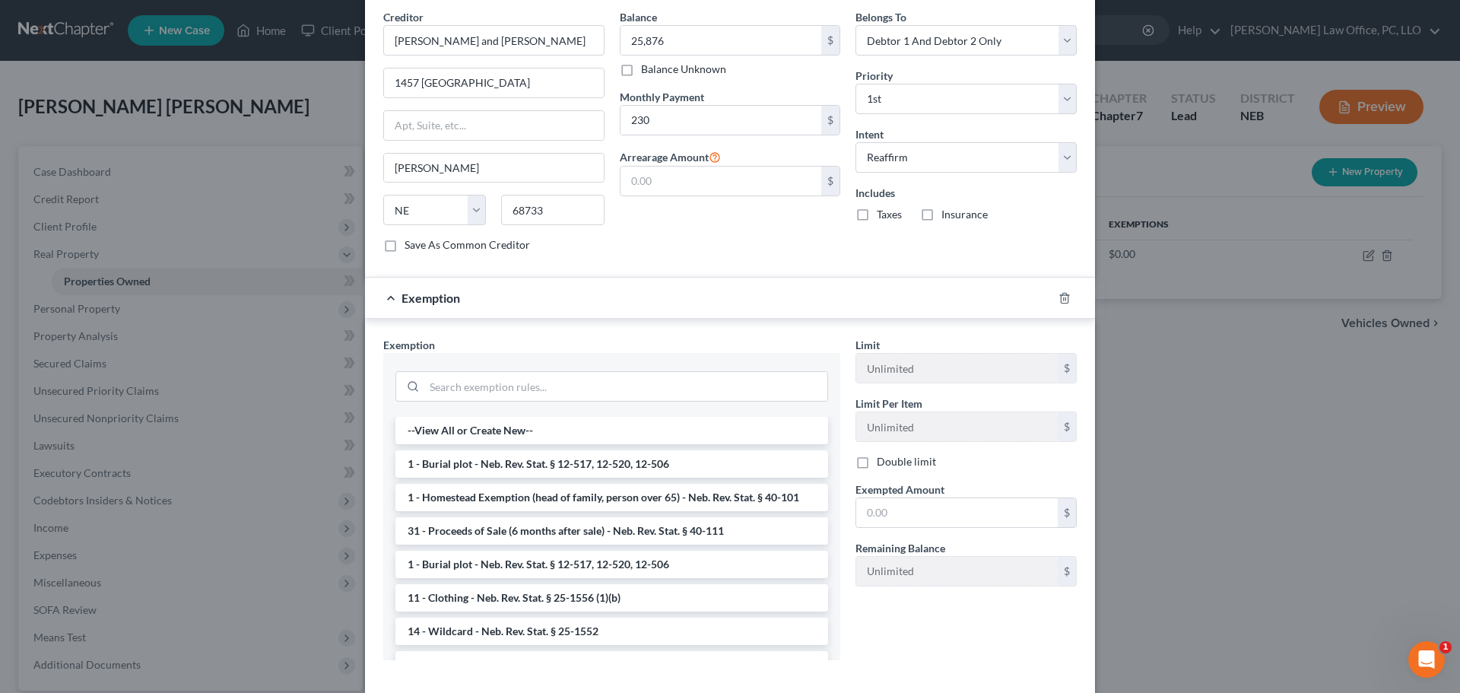
scroll to position [538, 0]
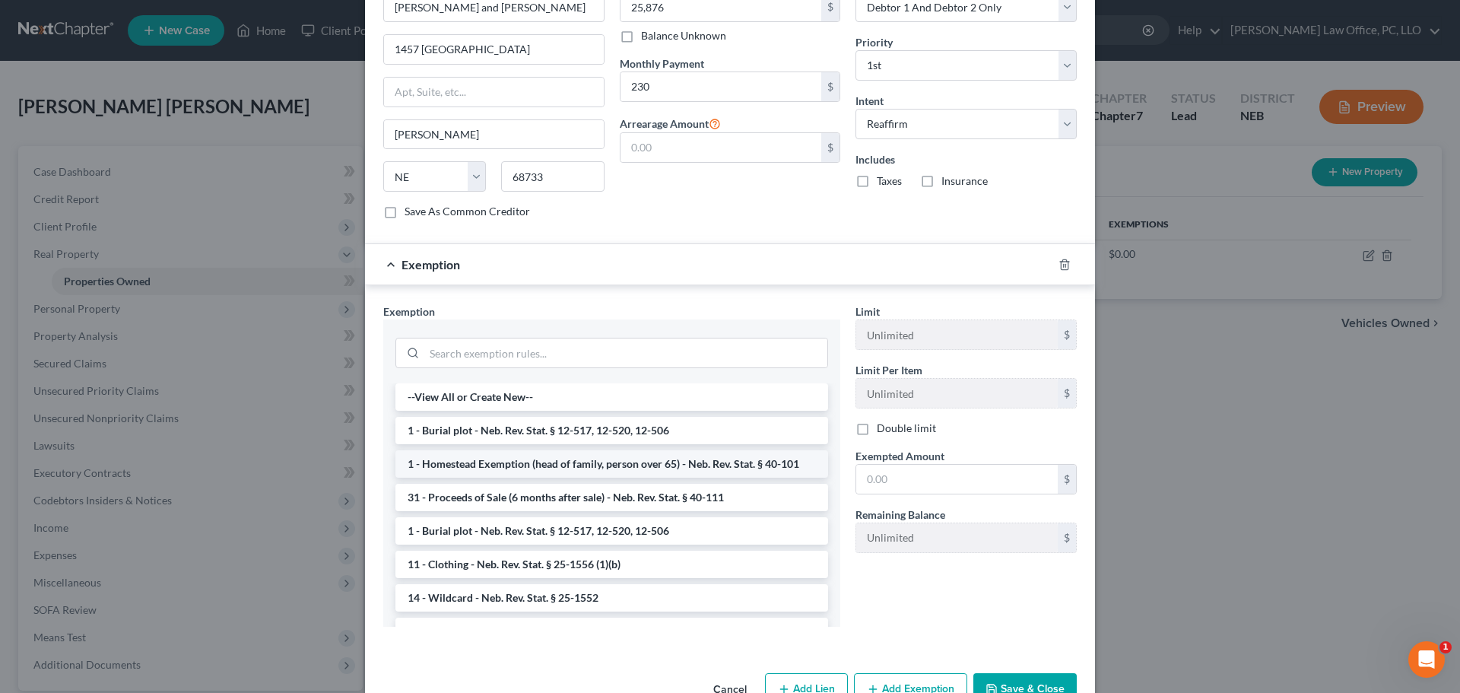
click at [592, 465] on li "1 - Homestead Exemption (head of family, person over 65) - Neb. Rev. Stat. § 40…" at bounding box center [611, 463] width 433 height 27
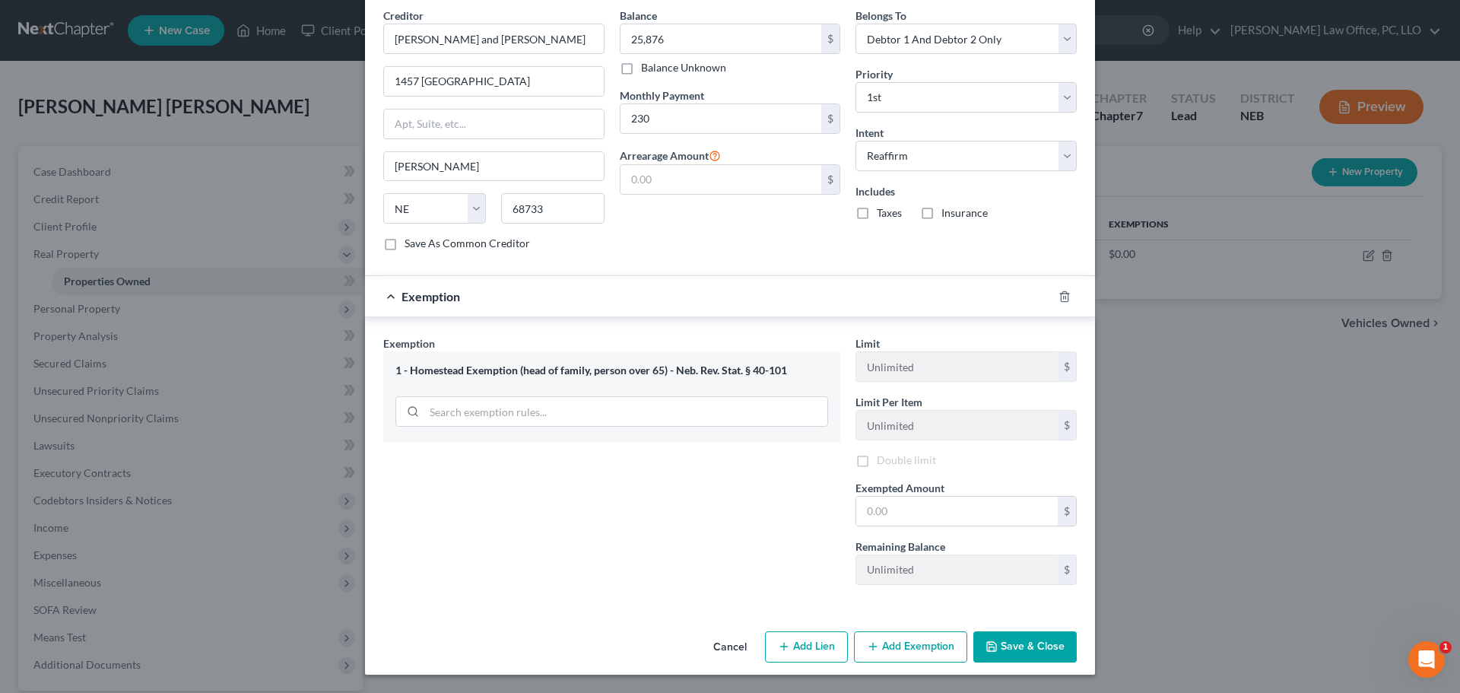
scroll to position [509, 0]
drag, startPoint x: 893, startPoint y: 513, endPoint x: 786, endPoint y: 524, distance: 107.1
click at [783, 522] on div "Exemption Set must be selected for CA. Exemption * 1 - Homestead Exemption (hea…" at bounding box center [730, 465] width 709 height 264
type input "120,000"
click at [1048, 646] on button "Save & Close" at bounding box center [1024, 647] width 103 height 32
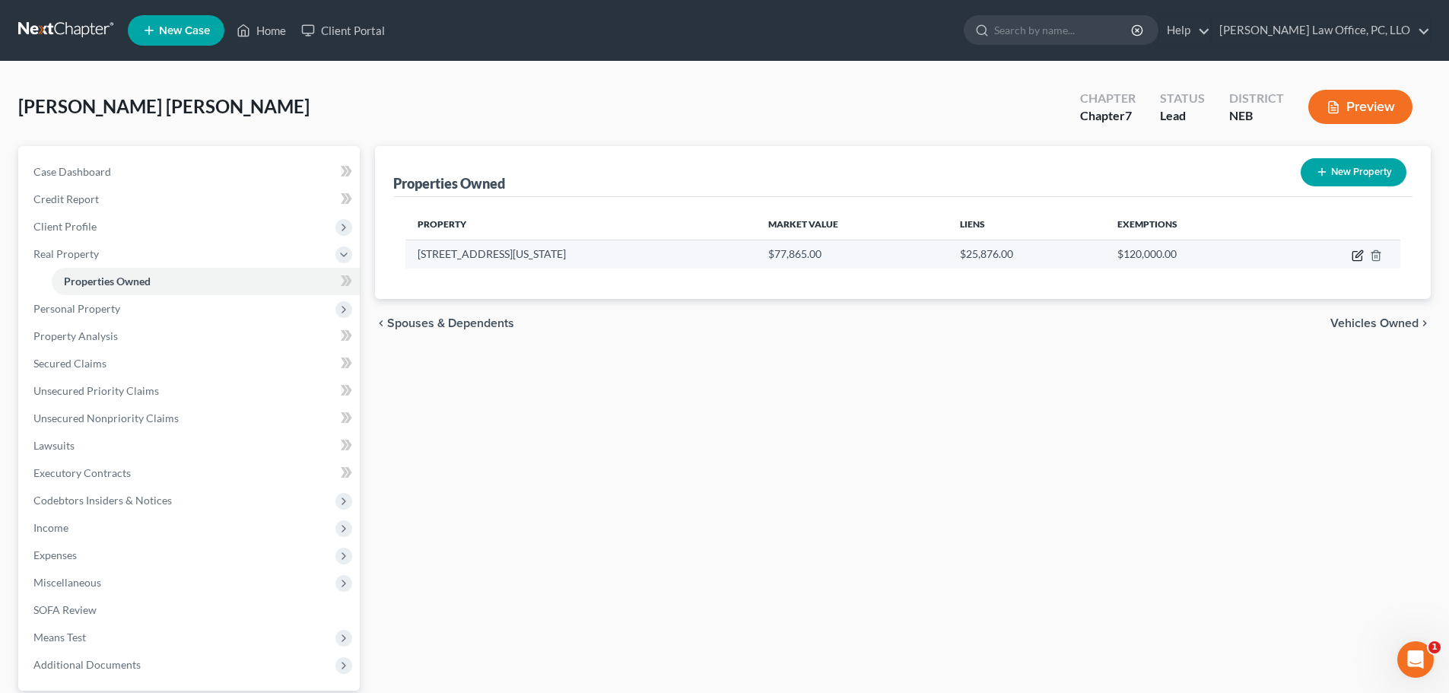
click at [1358, 250] on icon "button" at bounding box center [1357, 255] width 12 height 12
select select "30"
select select "21"
select select "2"
select select "1"
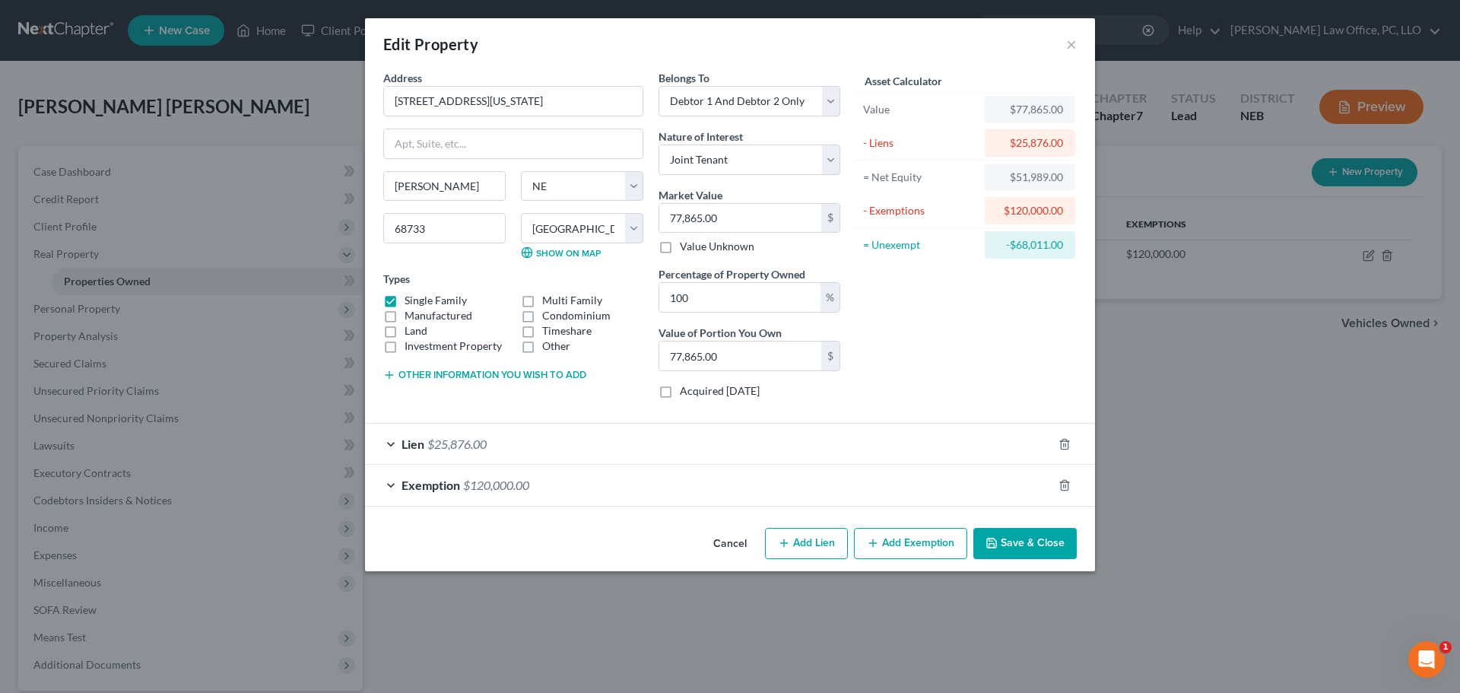
click at [390, 487] on div "Exemption $120,000.00" at bounding box center [708, 485] width 687 height 40
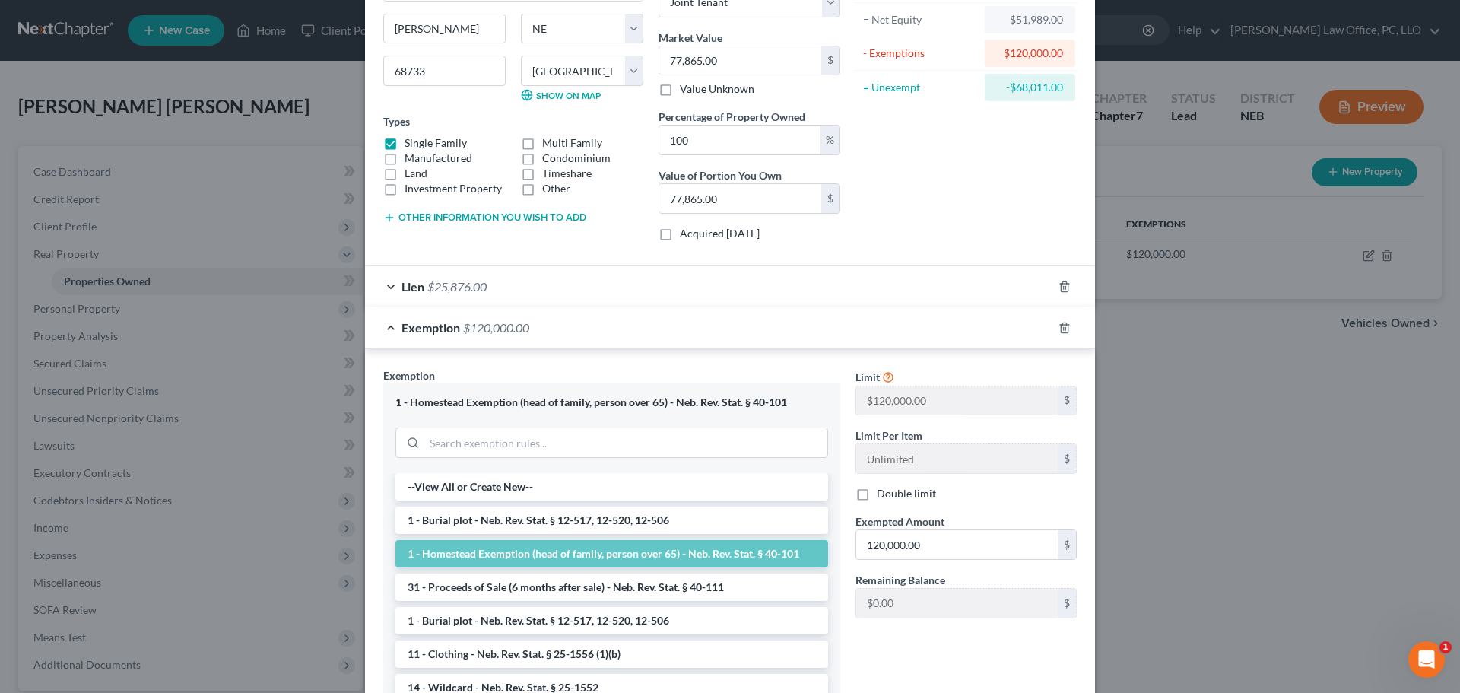
scroll to position [158, 0]
type input "6"
drag, startPoint x: 940, startPoint y: 681, endPoint x: 954, endPoint y: 655, distance: 29.9
click at [941, 677] on div "Limit $120,000.00 $ Limit Per Item Unlimited $ Double limit Exempted Amount * $…" at bounding box center [966, 547] width 236 height 361
click at [973, 121] on div "Asset Calculator Value $77,865.00 - Liens $25,876.00 = Net Equity $51,989.00 - …" at bounding box center [966, 82] width 236 height 341
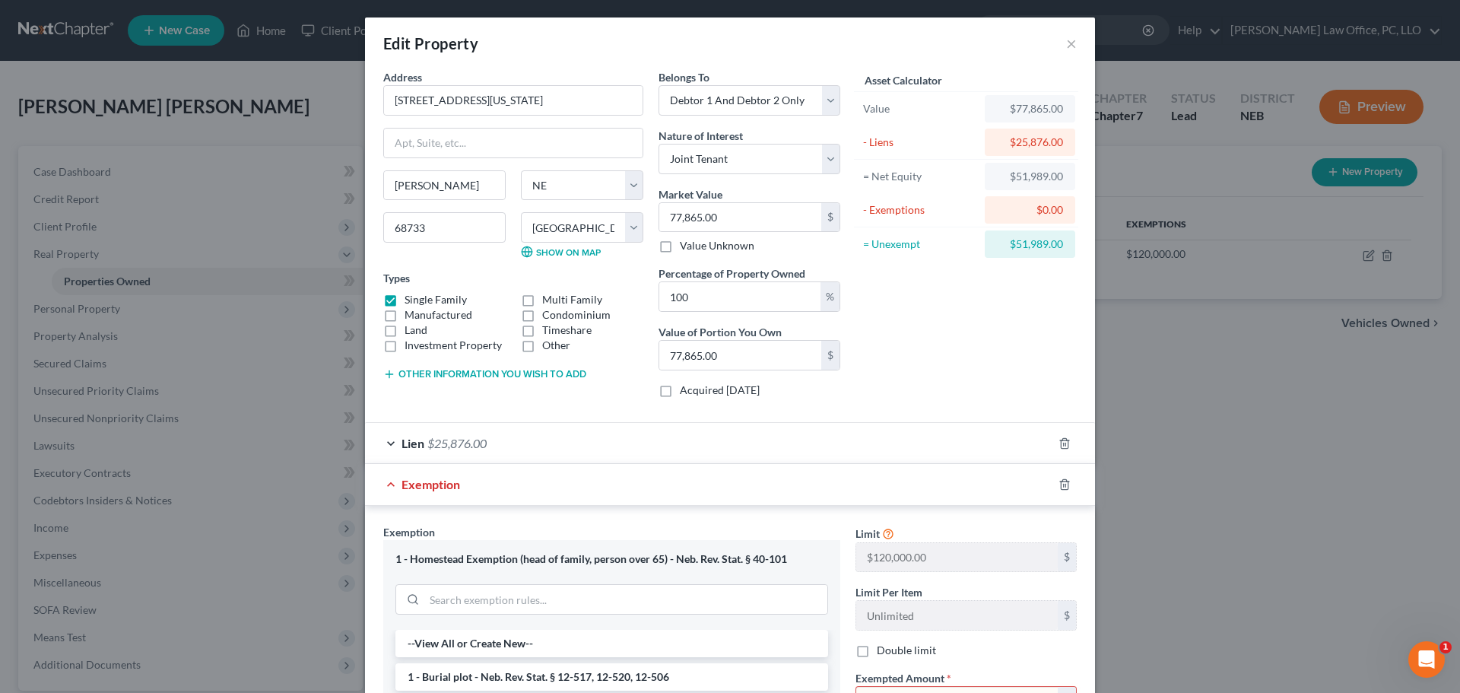
scroll to position [0, 0]
click at [393, 478] on div "Exemption" at bounding box center [708, 485] width 687 height 40
click at [382, 487] on div "Exemption" at bounding box center [708, 485] width 687 height 40
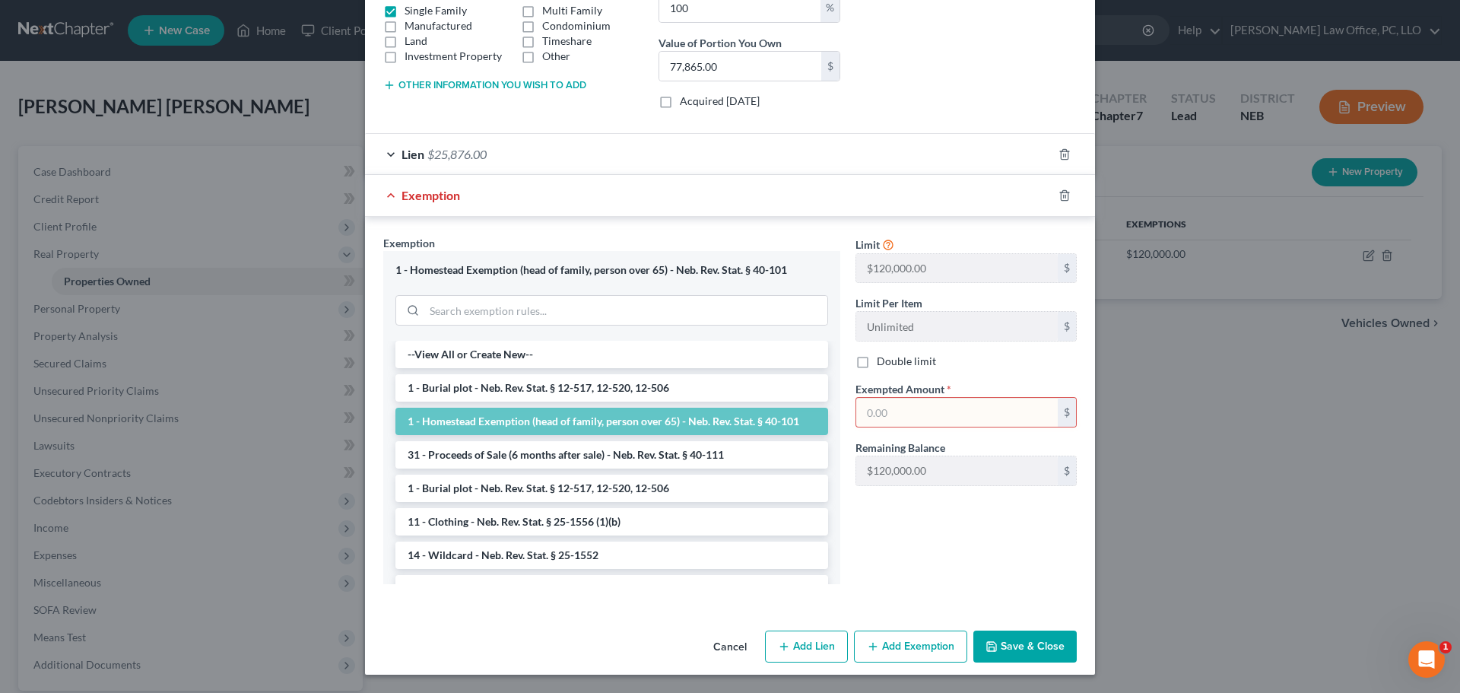
click at [909, 416] on input "text" at bounding box center [957, 412] width 202 height 29
click at [916, 414] on input "text" at bounding box center [957, 412] width 202 height 29
type input "51,989"
click at [1027, 647] on button "Save & Close" at bounding box center [1024, 646] width 103 height 32
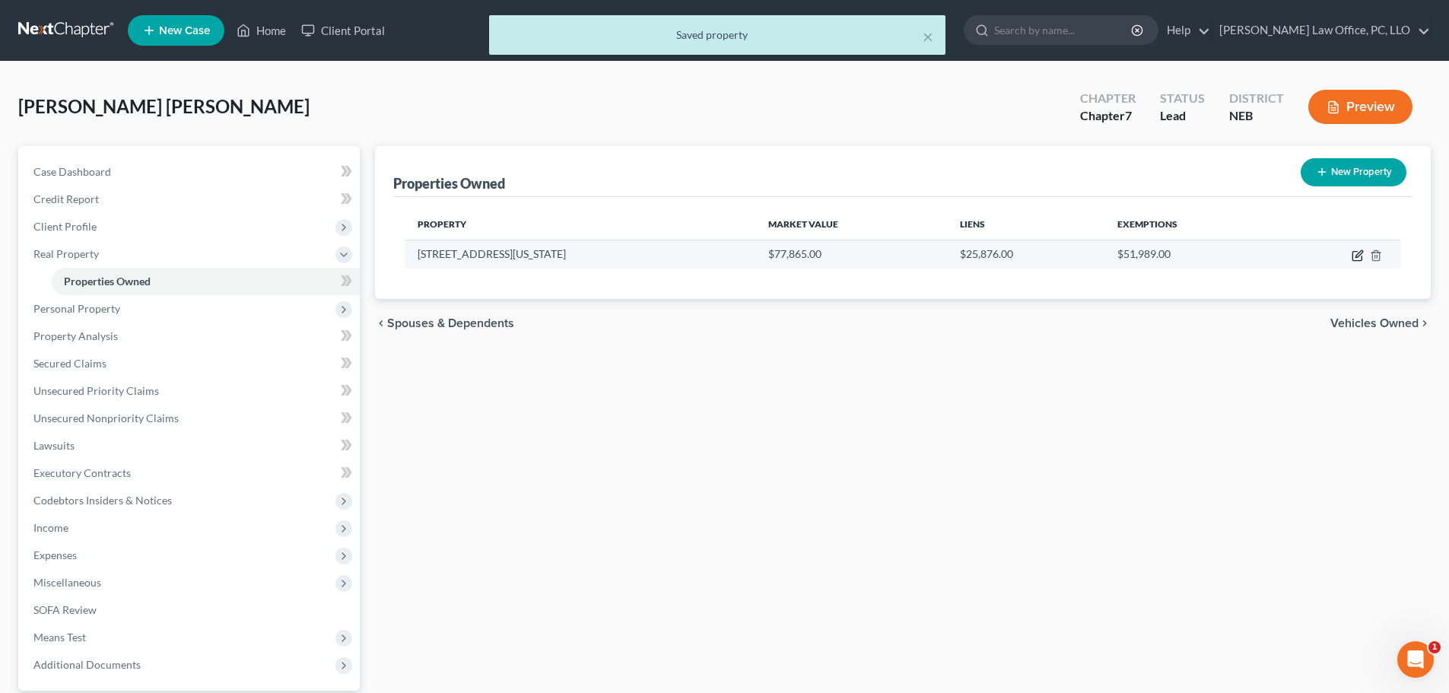
click at [1351, 261] on icon "button" at bounding box center [1357, 255] width 12 height 12
select select "30"
select select "21"
select select "2"
select select "1"
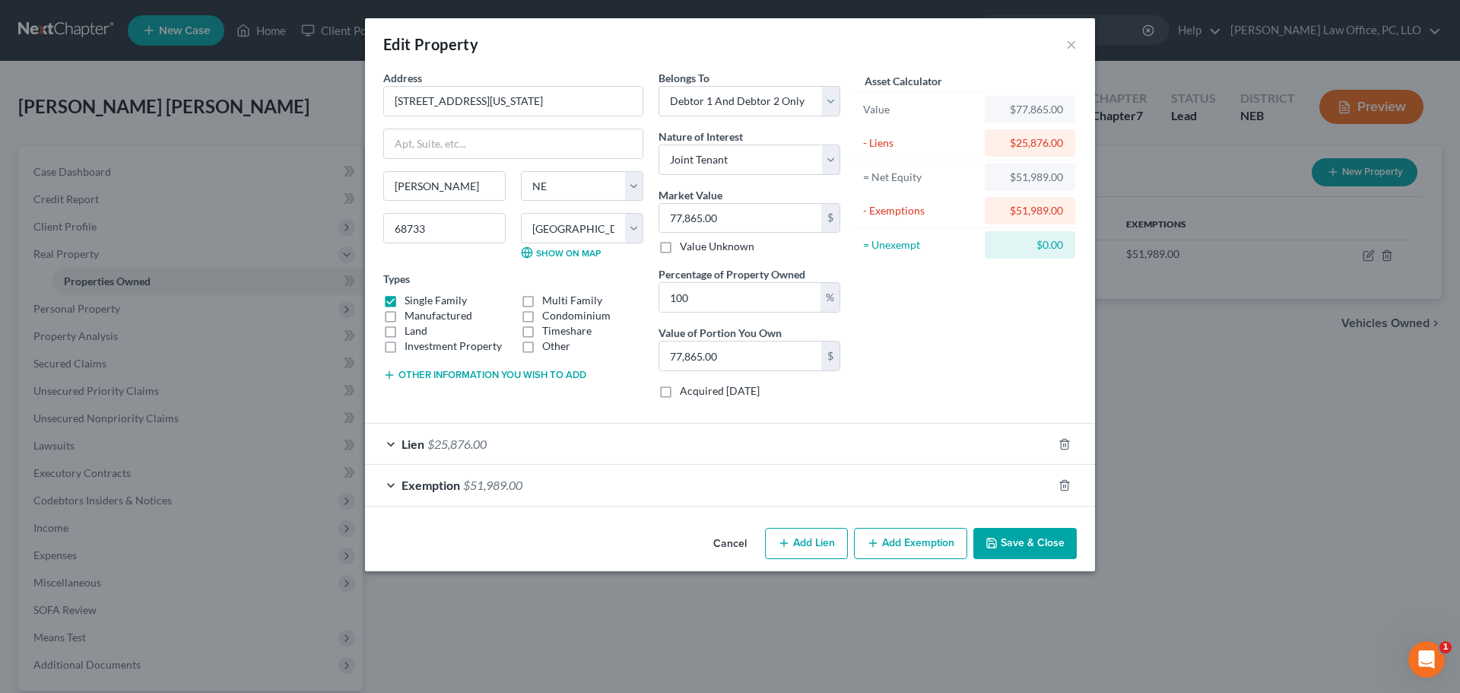
click at [1041, 543] on button "Save & Close" at bounding box center [1024, 544] width 103 height 32
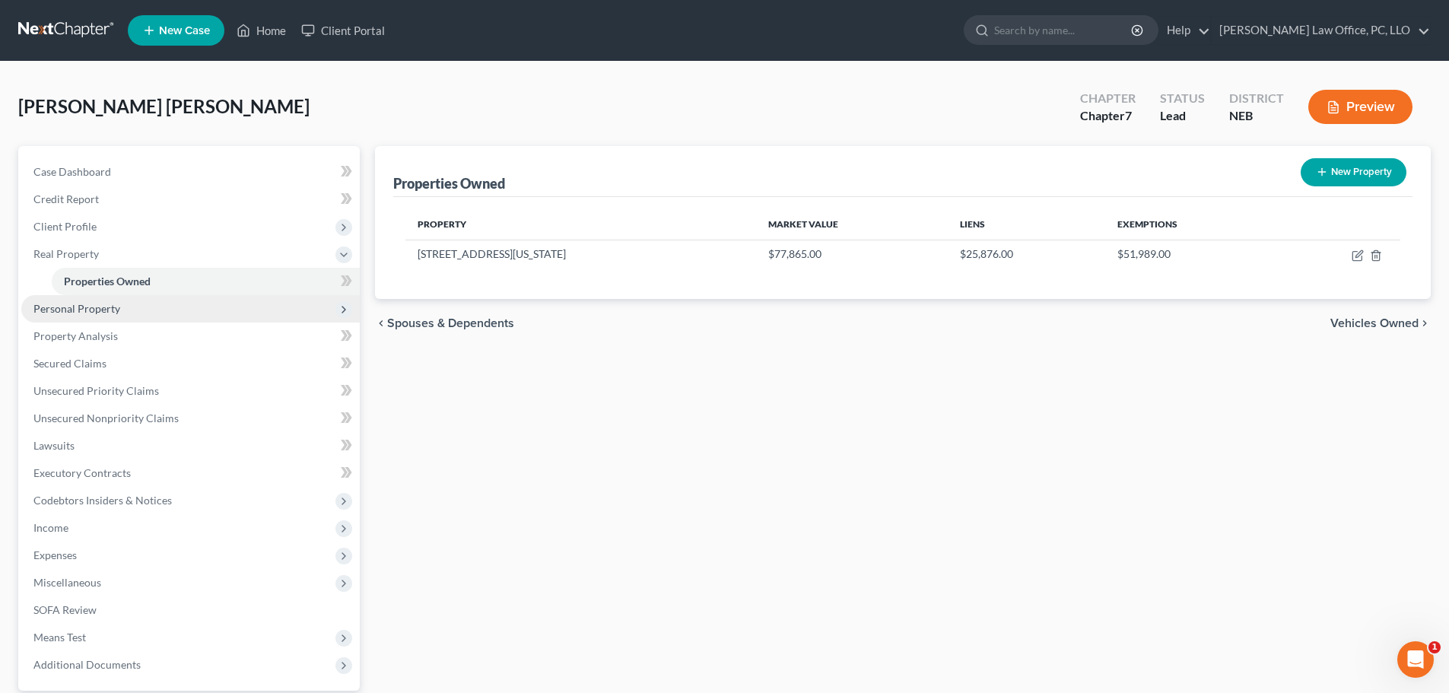
click at [117, 311] on span "Personal Property" at bounding box center [76, 308] width 87 height 13
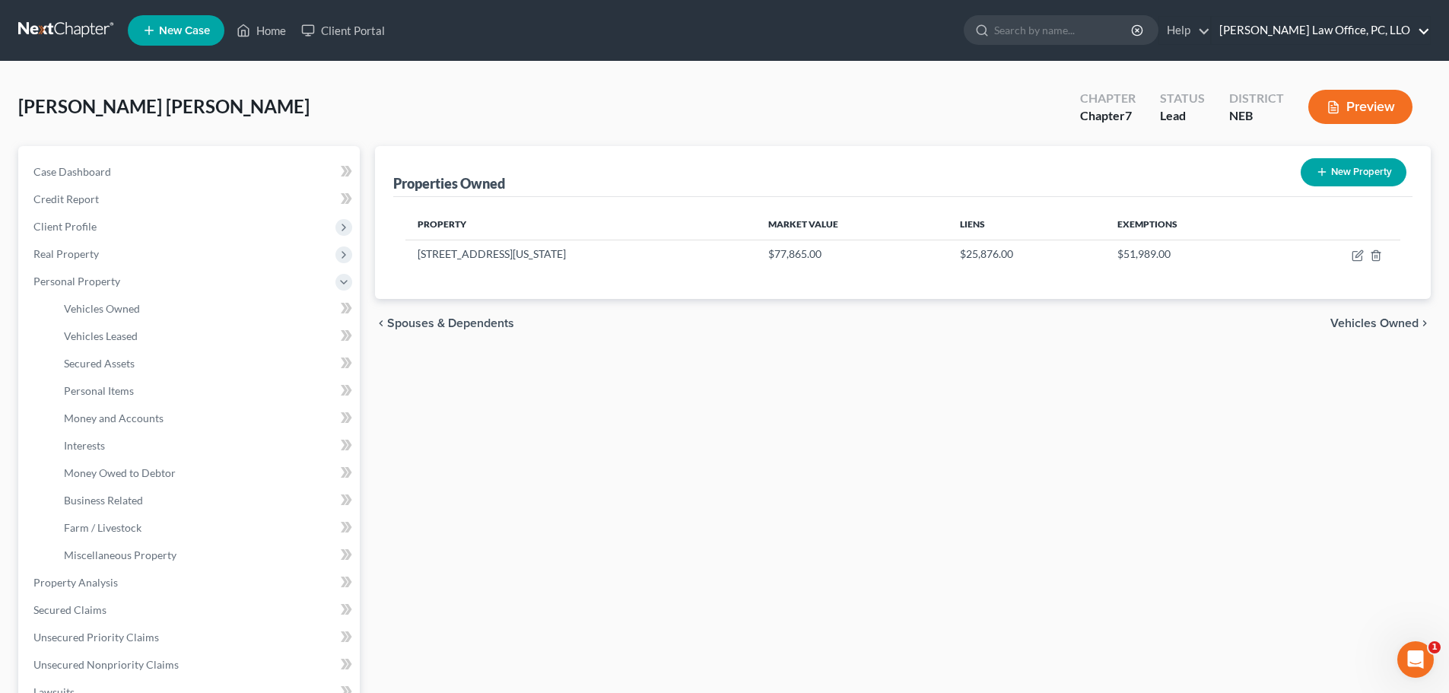
click at [1429, 27] on link "[PERSON_NAME] Law Office, PC, LLO" at bounding box center [1320, 30] width 218 height 27
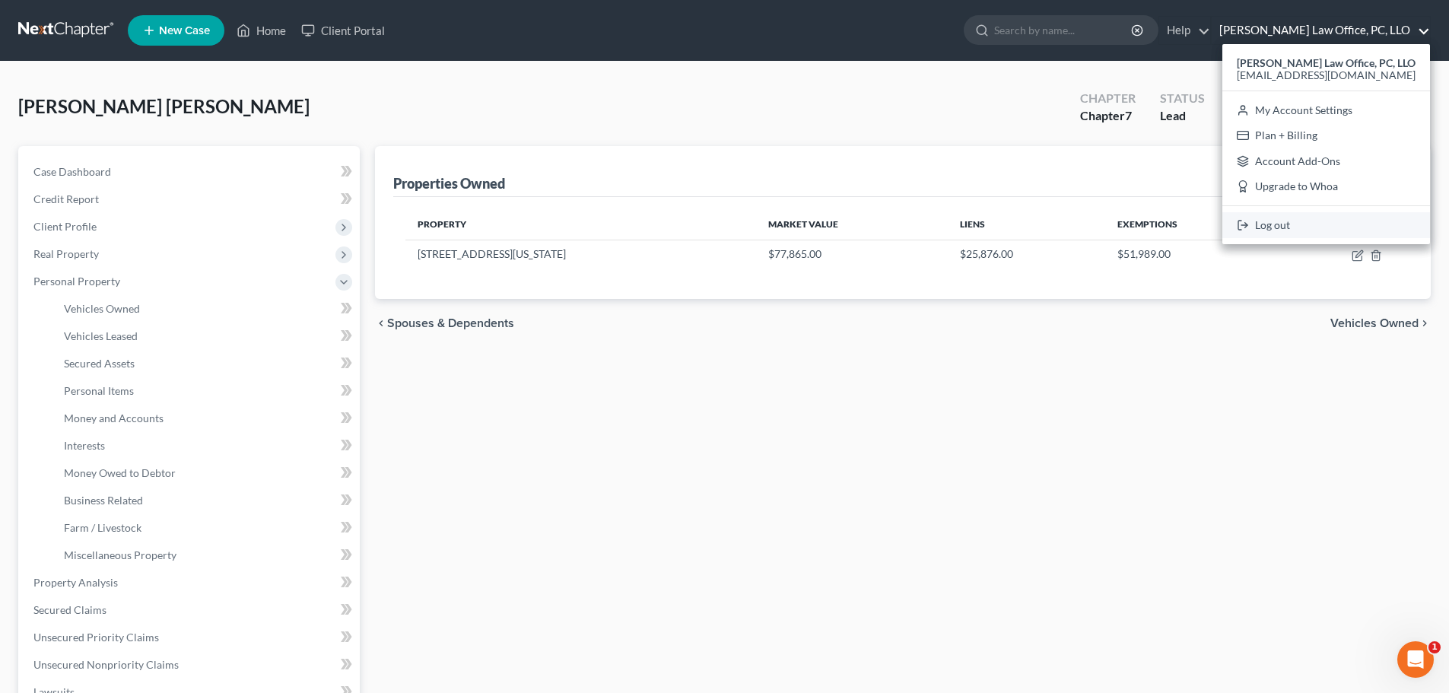
click at [1317, 221] on link "Log out" at bounding box center [1326, 225] width 208 height 26
